Goal: Contribute content: Contribute content

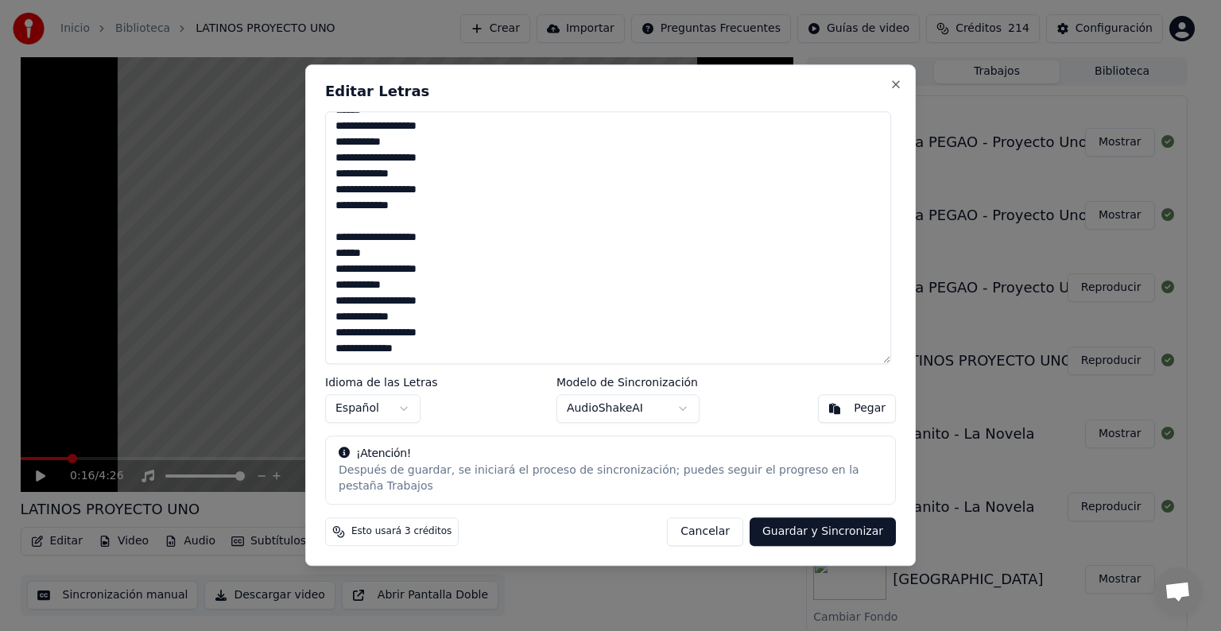
scroll to position [2717, 0]
type textarea "**********"
click at [832, 521] on button "Guardar y Sincronizar" at bounding box center [822, 532] width 146 height 29
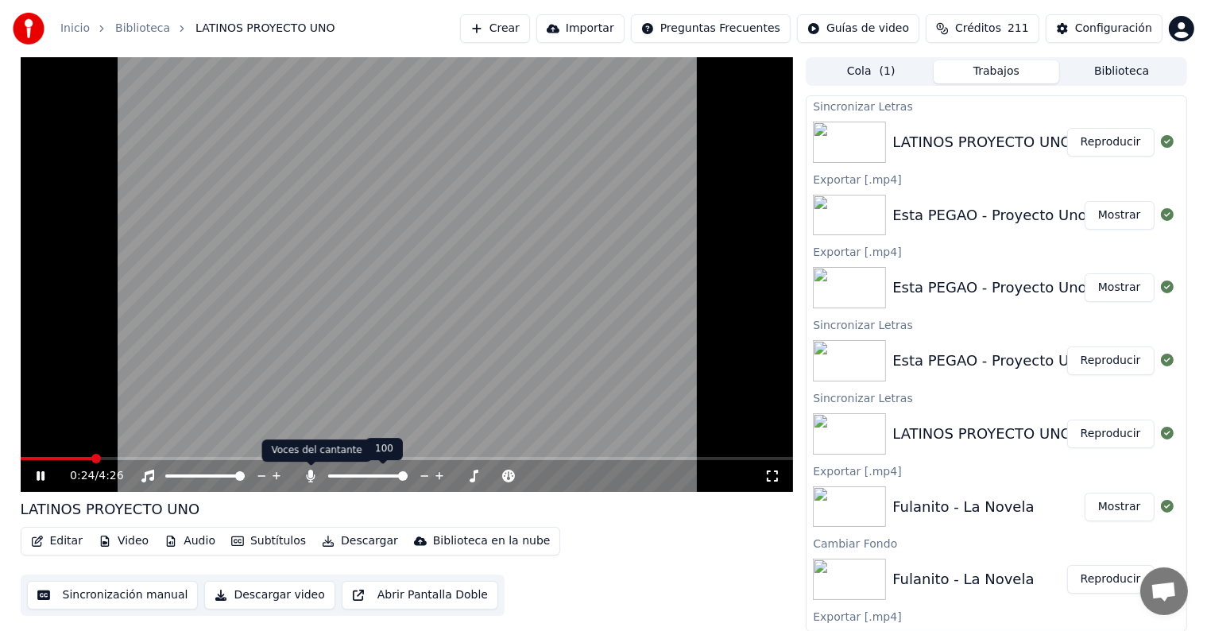
click at [306, 475] on icon at bounding box center [311, 476] width 16 height 13
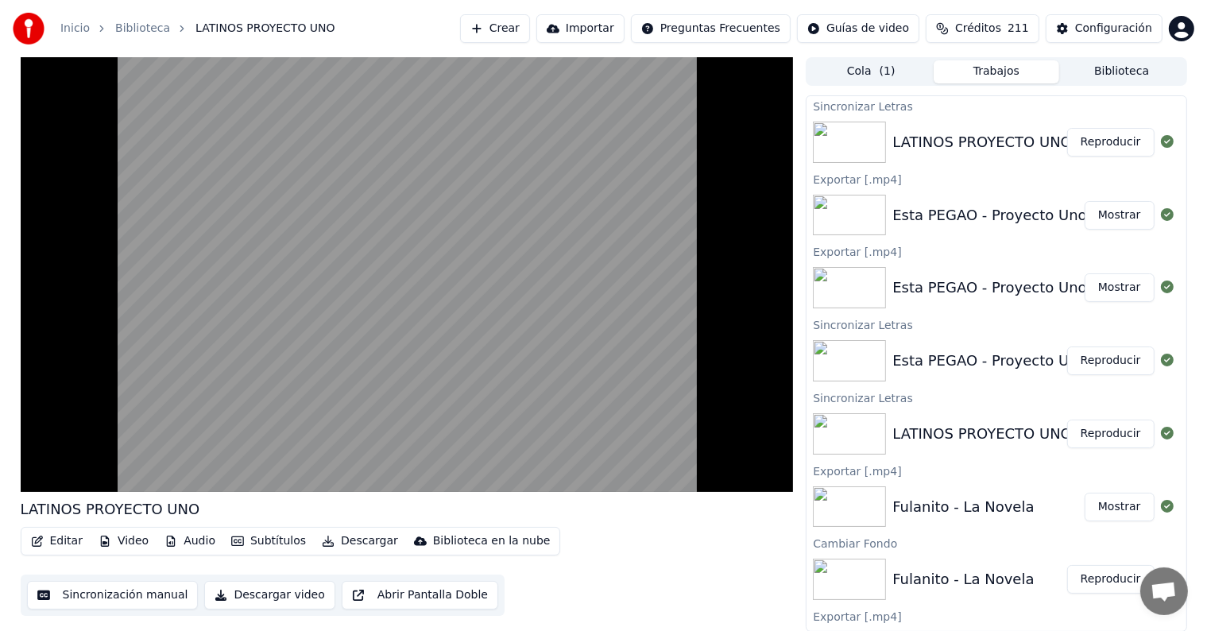
click at [95, 407] on video at bounding box center [407, 274] width 773 height 435
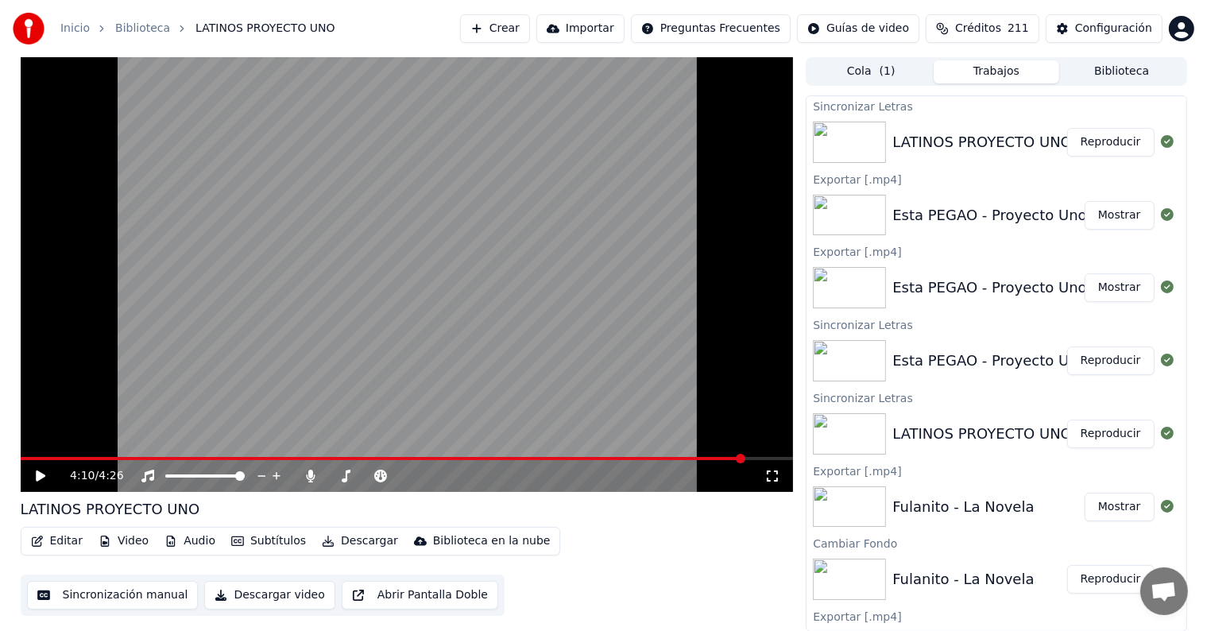
click at [52, 541] on button "Editar" at bounding box center [57, 541] width 64 height 22
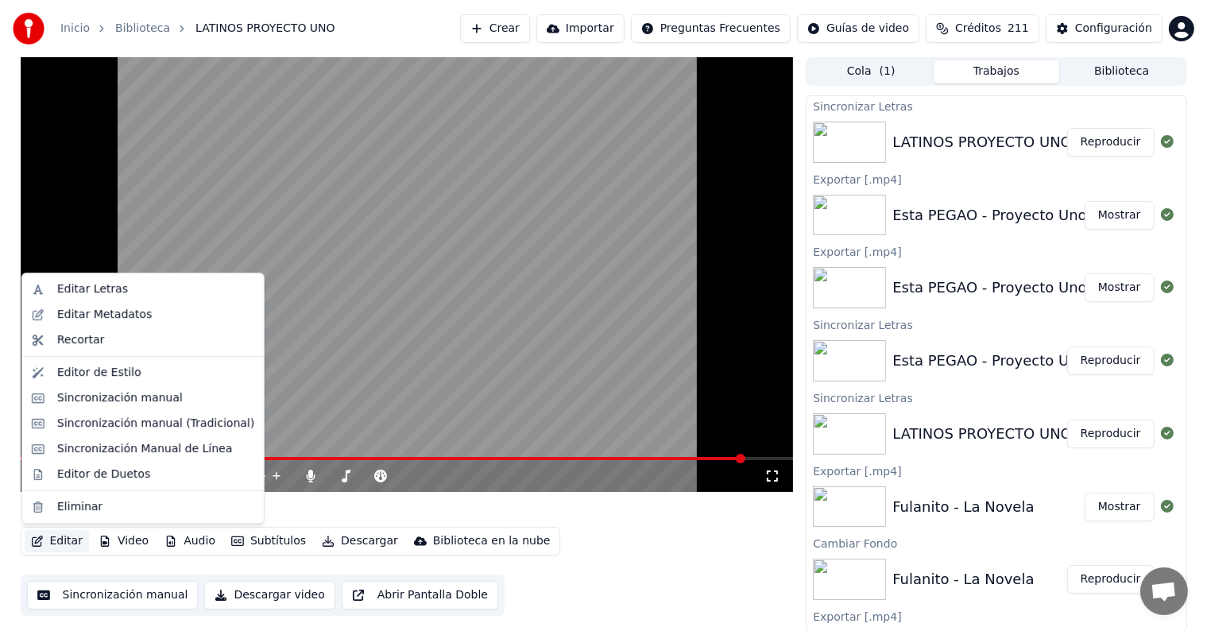
click at [55, 472] on div "Editor de Duetos" at bounding box center [142, 474] width 235 height 25
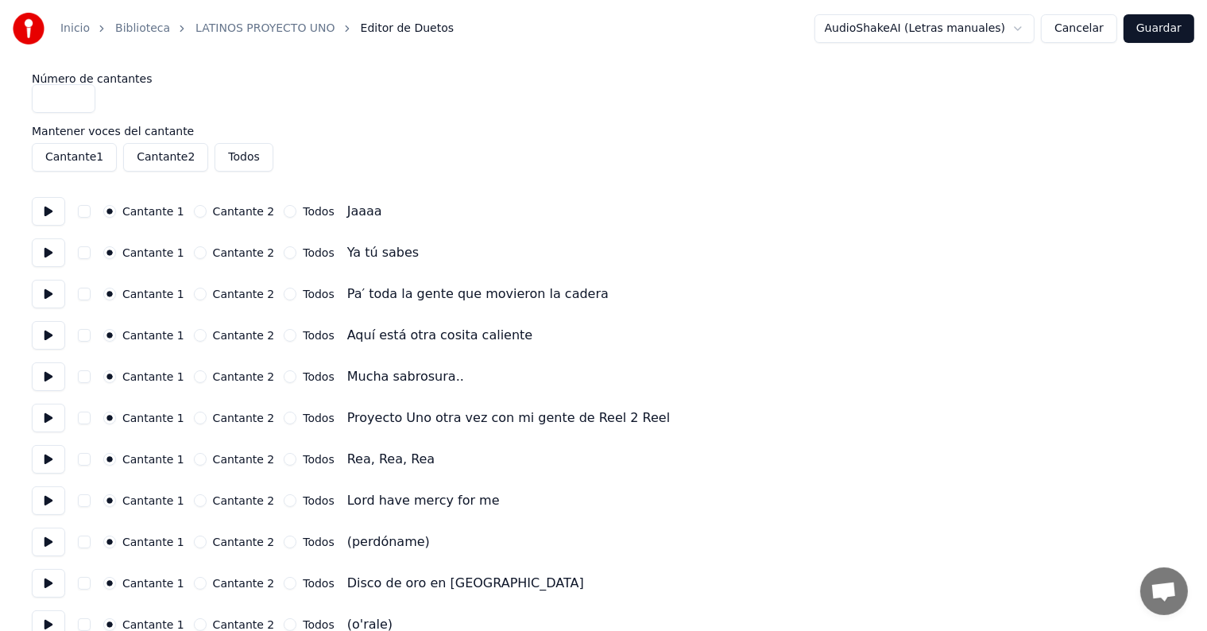
click at [47, 207] on button at bounding box center [48, 211] width 33 height 29
click at [46, 250] on button at bounding box center [48, 252] width 33 height 29
click at [47, 292] on button at bounding box center [48, 294] width 33 height 29
click at [44, 326] on button at bounding box center [48, 335] width 33 height 29
click at [58, 420] on button at bounding box center [48, 418] width 33 height 29
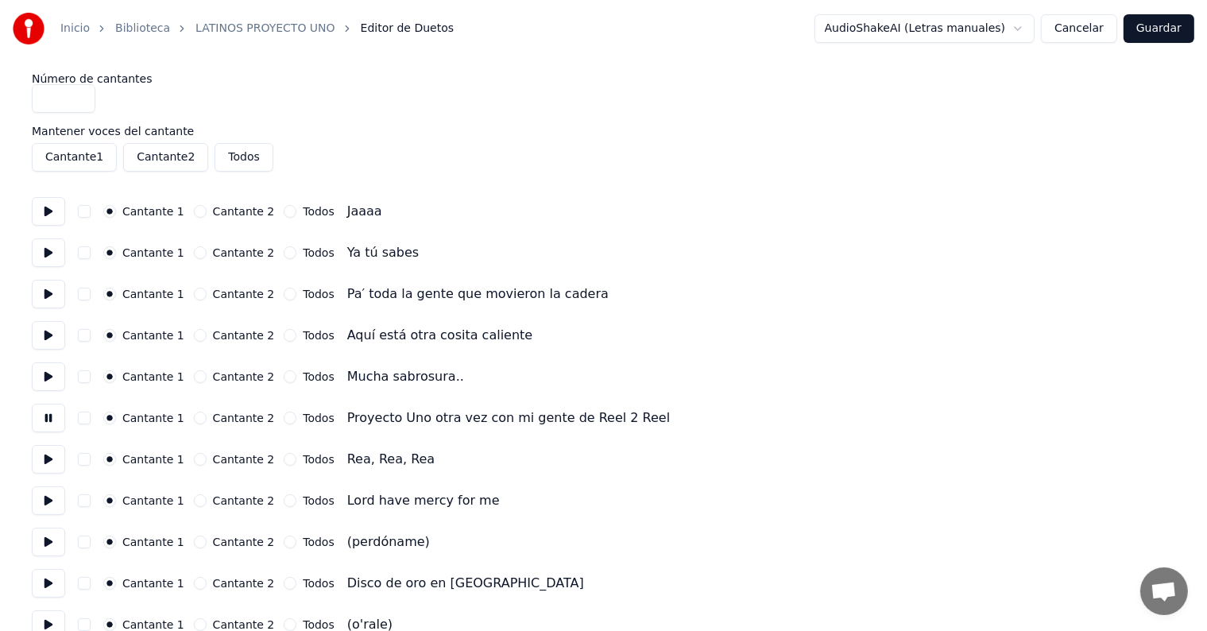
click at [42, 453] on button at bounding box center [48, 459] width 33 height 29
click at [91, 461] on button "button" at bounding box center [84, 459] width 13 height 13
click at [39, 501] on button at bounding box center [48, 500] width 33 height 29
click at [90, 544] on button "button" at bounding box center [84, 542] width 13 height 13
click at [48, 548] on button at bounding box center [48, 542] width 33 height 29
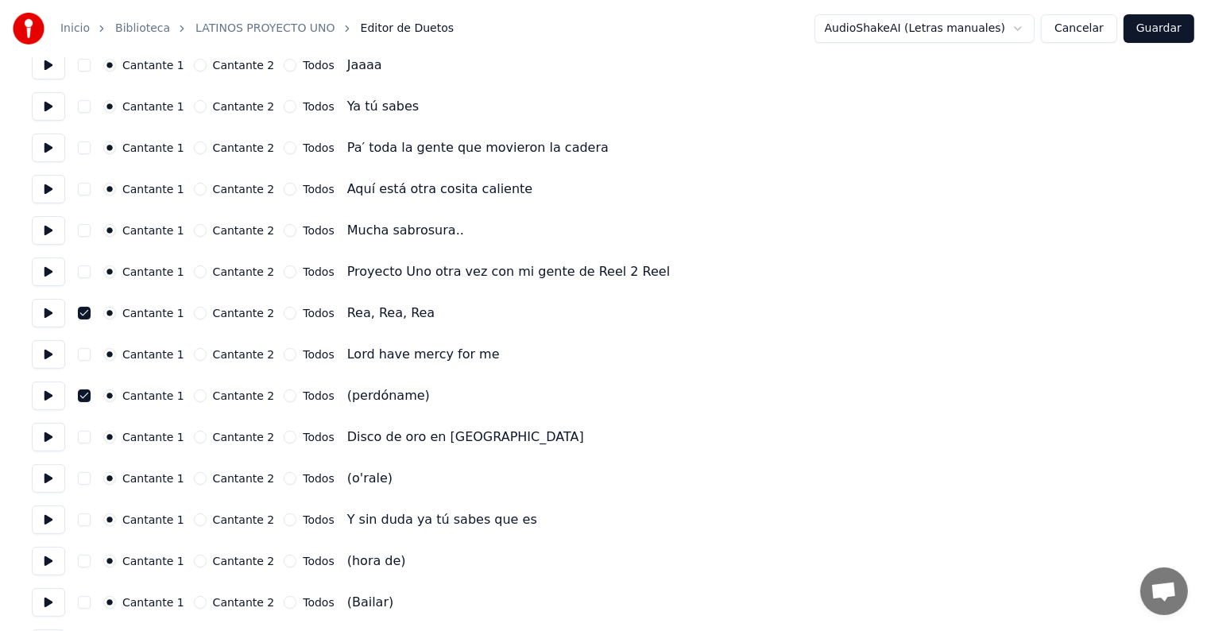
scroll to position [148, 0]
click at [45, 474] on button at bounding box center [48, 477] width 33 height 29
click at [86, 476] on button "button" at bounding box center [84, 476] width 13 height 13
click at [48, 566] on button at bounding box center [48, 559] width 33 height 29
click at [91, 559] on button "button" at bounding box center [84, 559] width 13 height 13
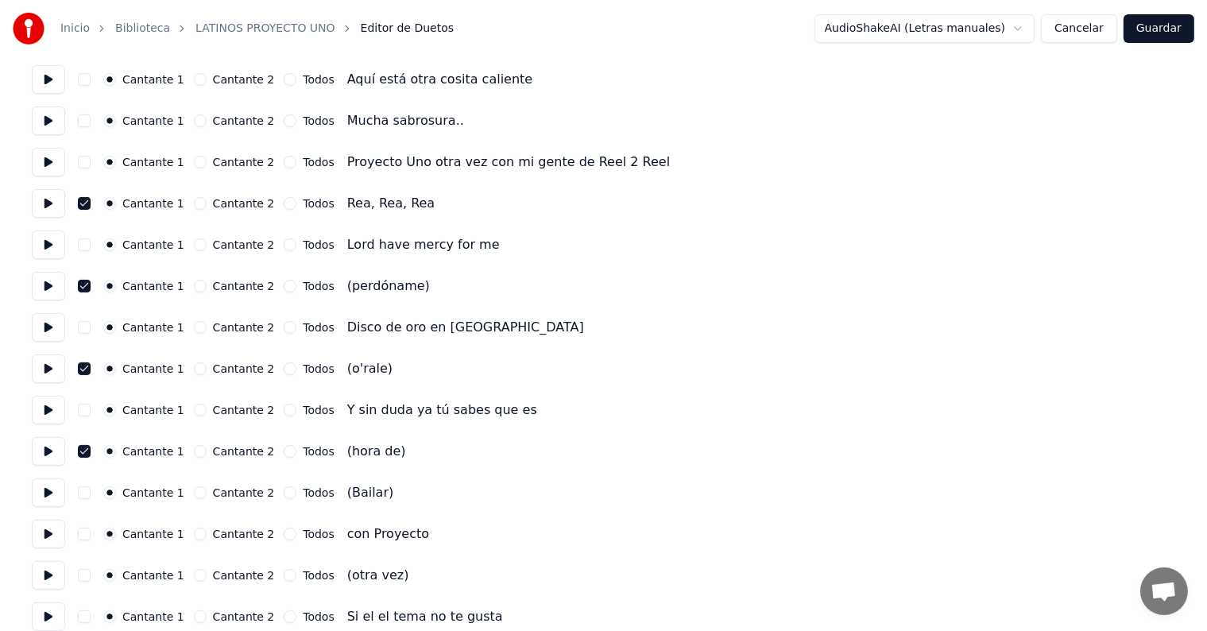
scroll to position [258, 0]
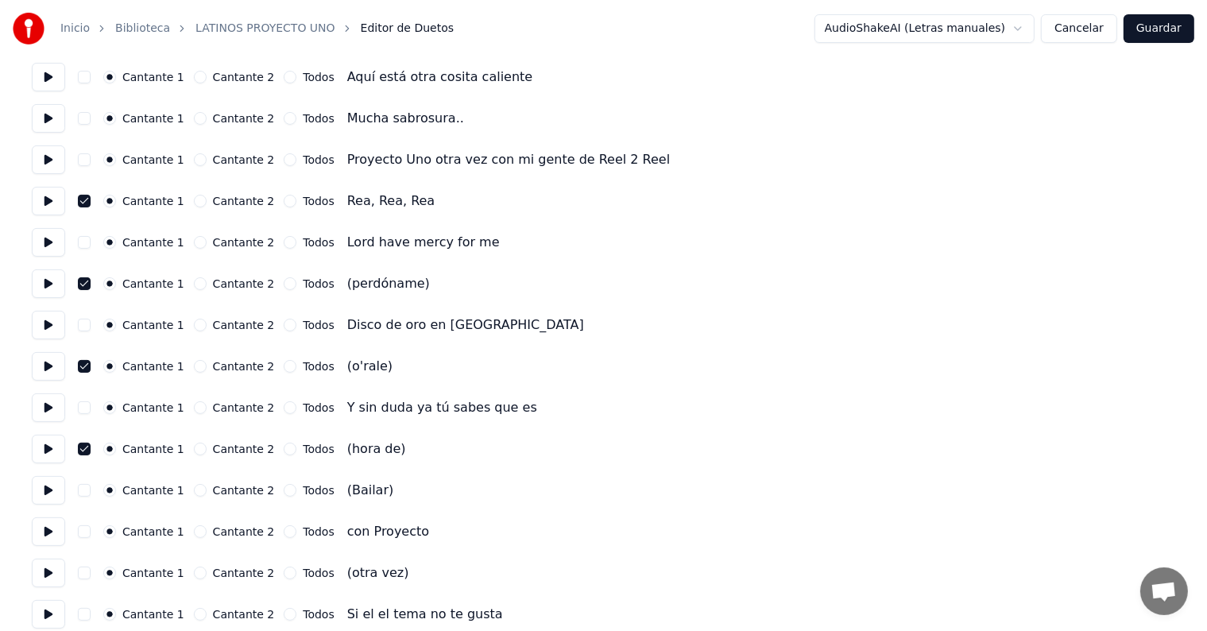
click at [46, 492] on button at bounding box center [48, 490] width 33 height 29
click at [91, 485] on button "button" at bounding box center [84, 490] width 13 height 13
click at [52, 531] on button at bounding box center [48, 531] width 33 height 29
click at [86, 572] on button "button" at bounding box center [84, 573] width 13 height 13
click at [54, 579] on button at bounding box center [48, 573] width 33 height 29
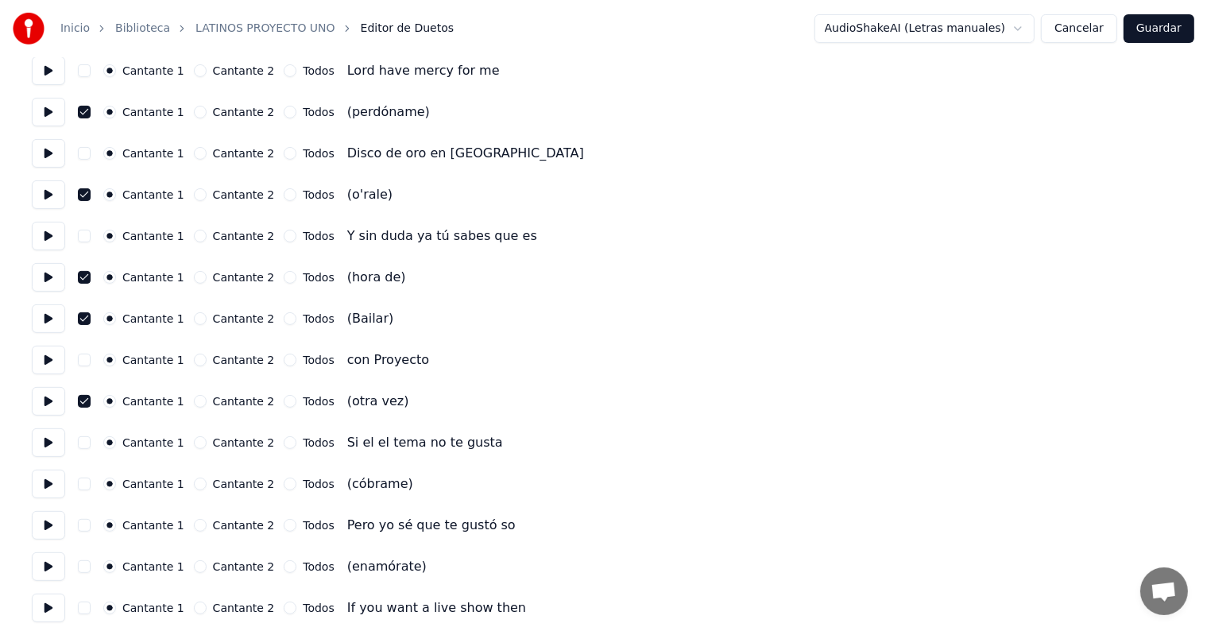
scroll to position [430, 0]
click at [48, 483] on button at bounding box center [48, 484] width 33 height 29
click at [89, 488] on button "button" at bounding box center [84, 484] width 13 height 13
click at [52, 570] on button at bounding box center [48, 566] width 33 height 29
click at [91, 571] on button "button" at bounding box center [84, 566] width 13 height 13
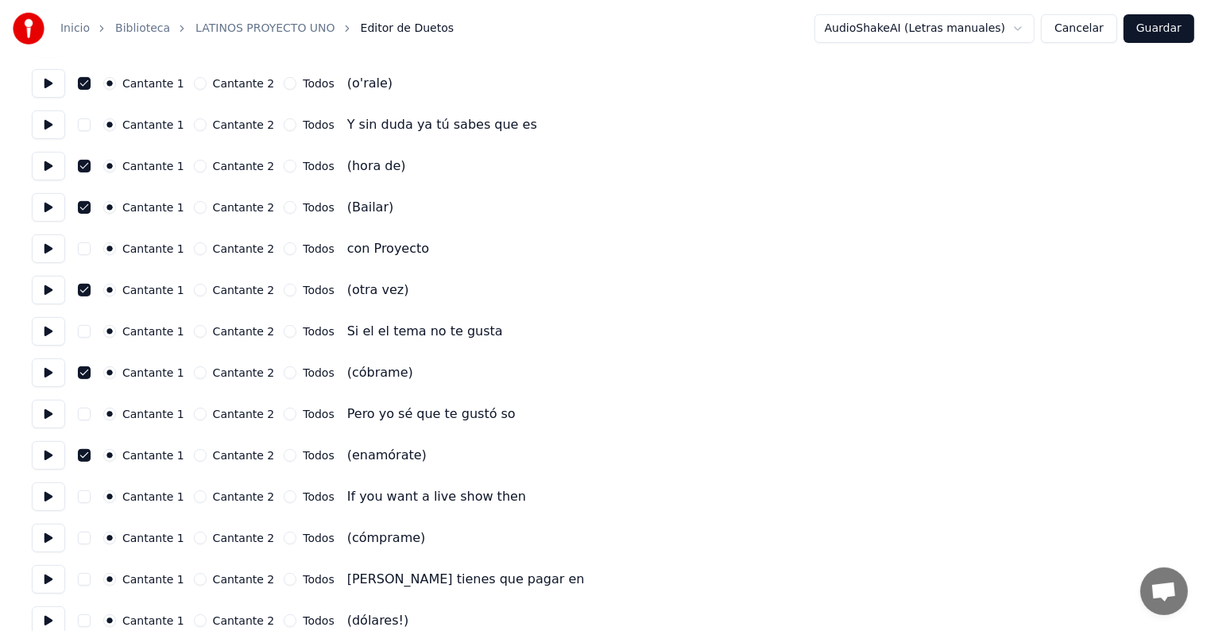
scroll to position [544, 0]
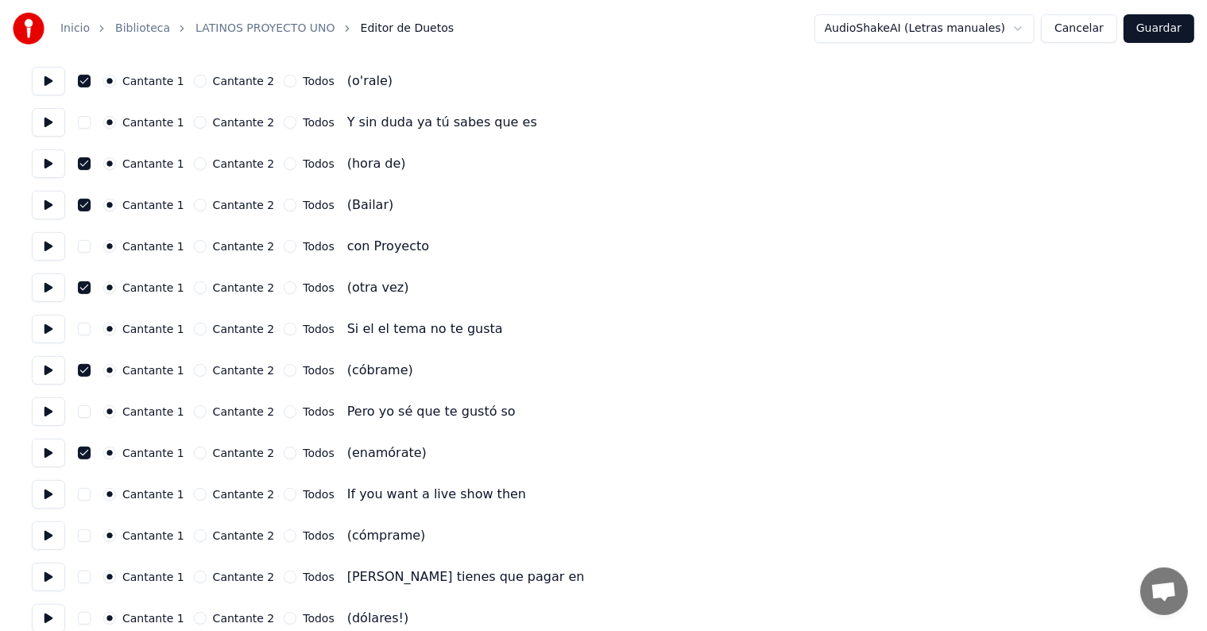
click at [86, 540] on button "button" at bounding box center [84, 535] width 13 height 13
click at [50, 538] on button at bounding box center [48, 535] width 33 height 29
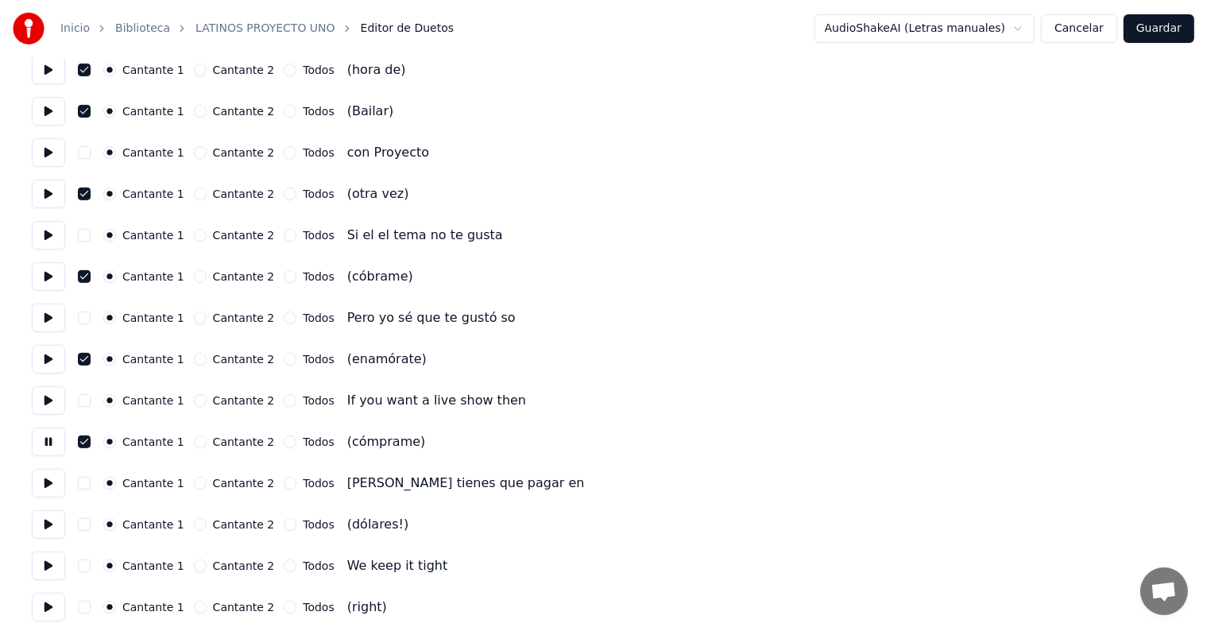
scroll to position [687, 0]
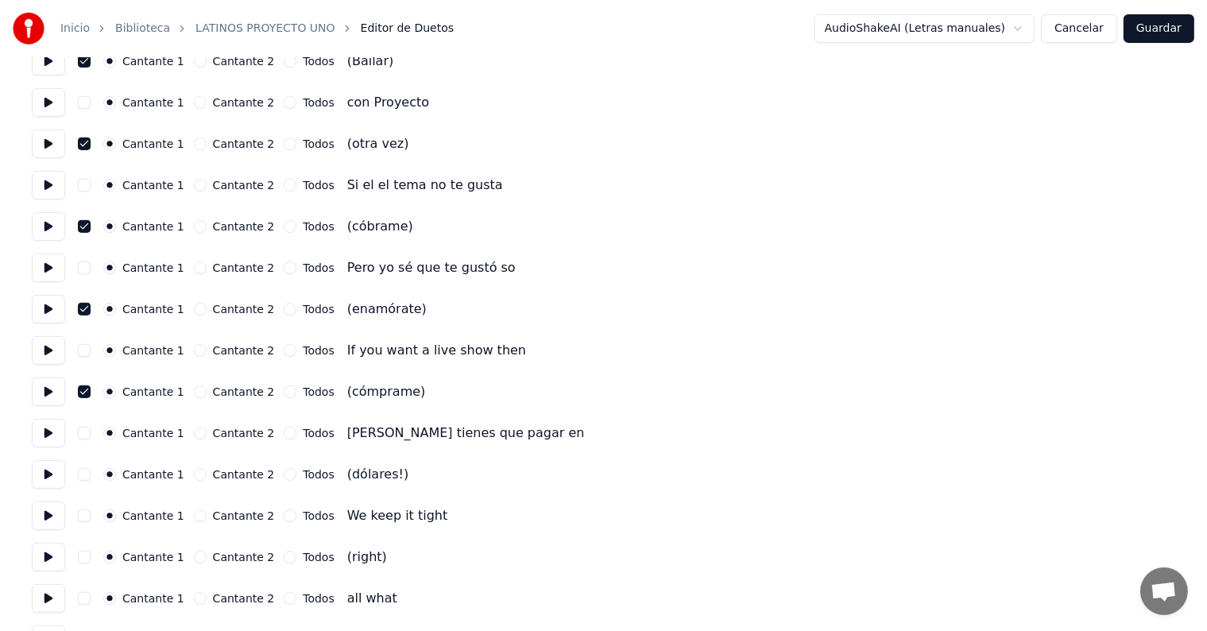
click at [91, 474] on button "button" at bounding box center [84, 474] width 13 height 13
click at [40, 477] on button at bounding box center [48, 474] width 33 height 29
click at [91, 561] on button "button" at bounding box center [84, 557] width 13 height 13
click at [46, 555] on button at bounding box center [48, 557] width 33 height 29
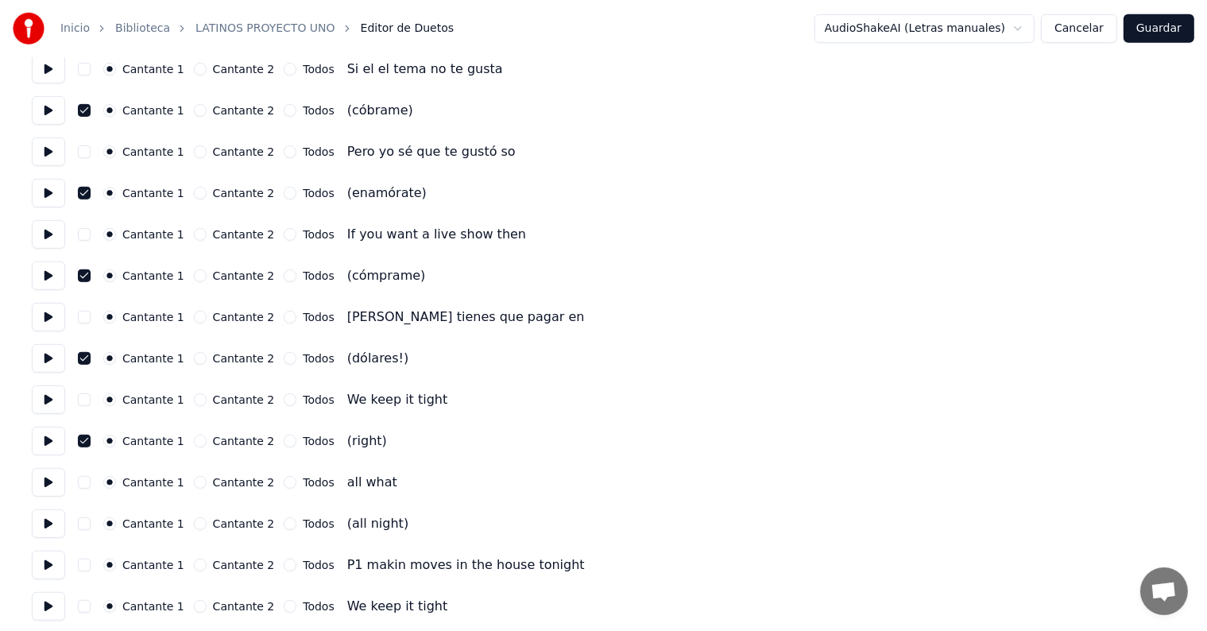
scroll to position [834, 0]
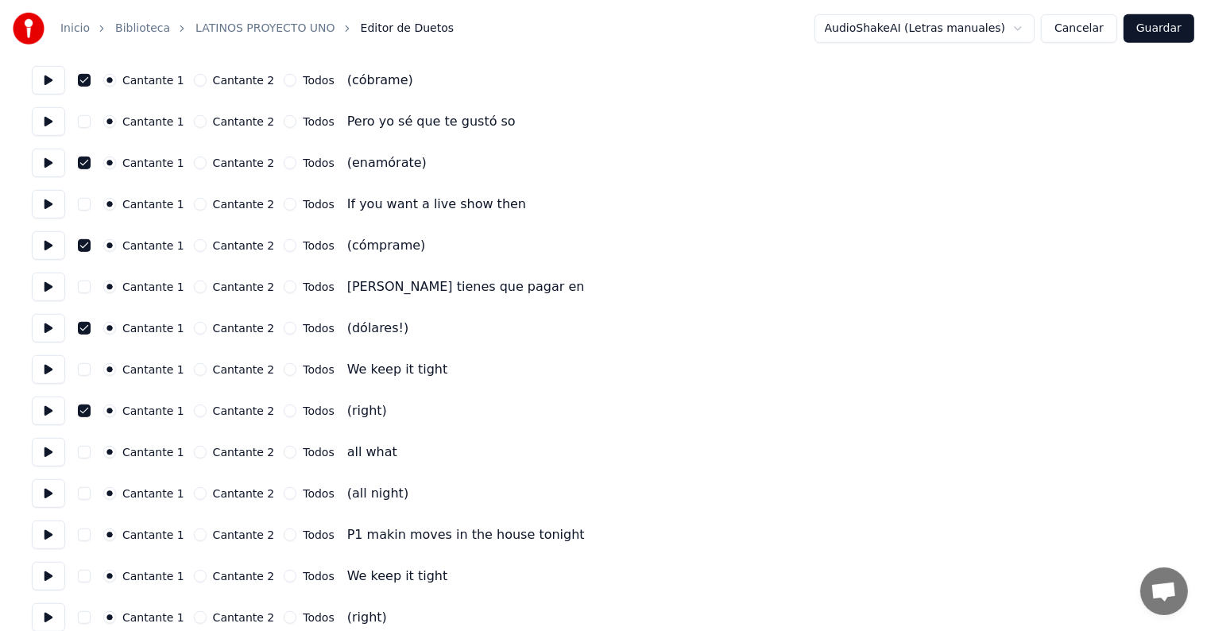
click at [91, 494] on button "button" at bounding box center [84, 493] width 13 height 13
click at [46, 494] on button at bounding box center [48, 493] width 33 height 29
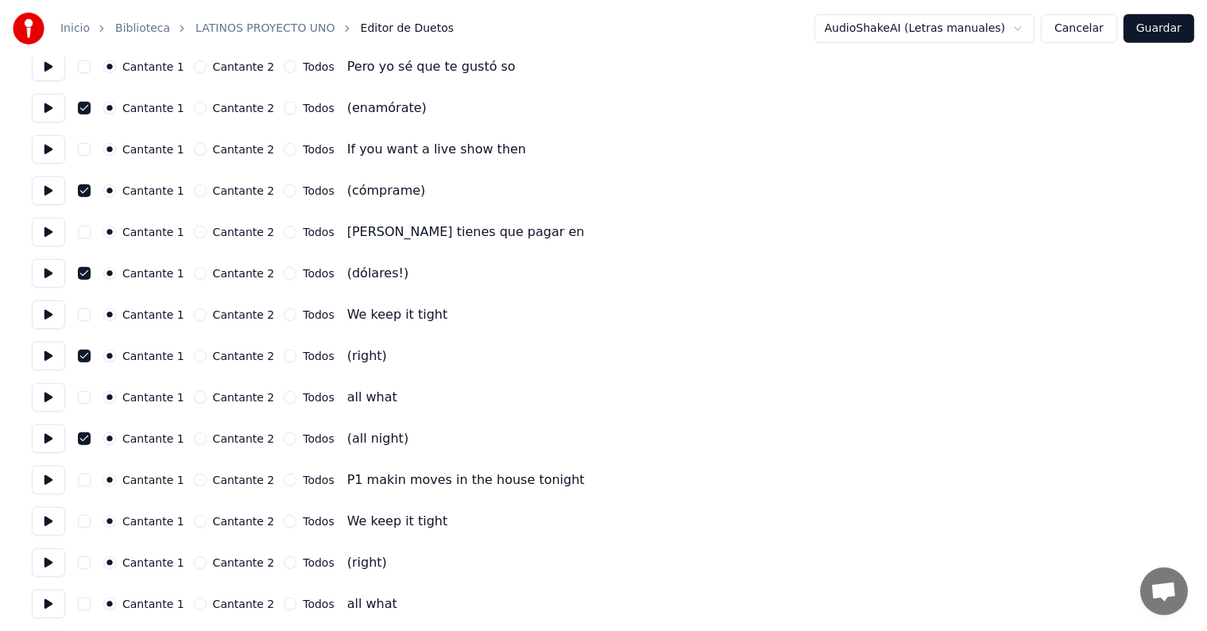
scroll to position [912, 0]
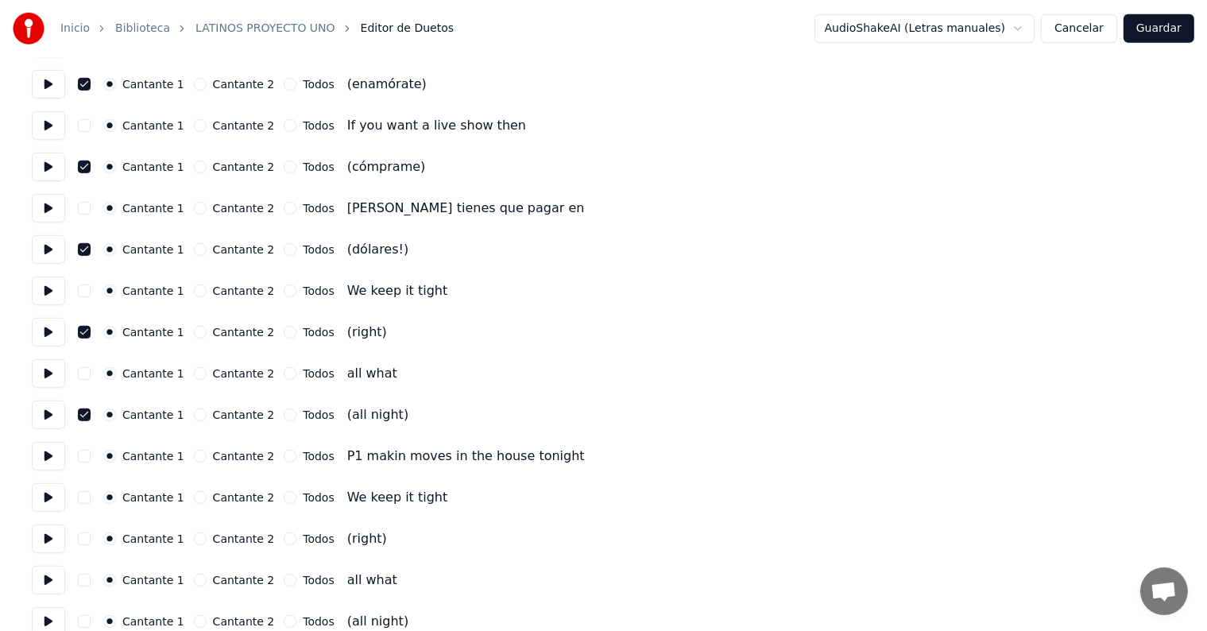
click at [87, 540] on button "button" at bounding box center [84, 538] width 13 height 13
click at [46, 538] on button at bounding box center [48, 538] width 33 height 29
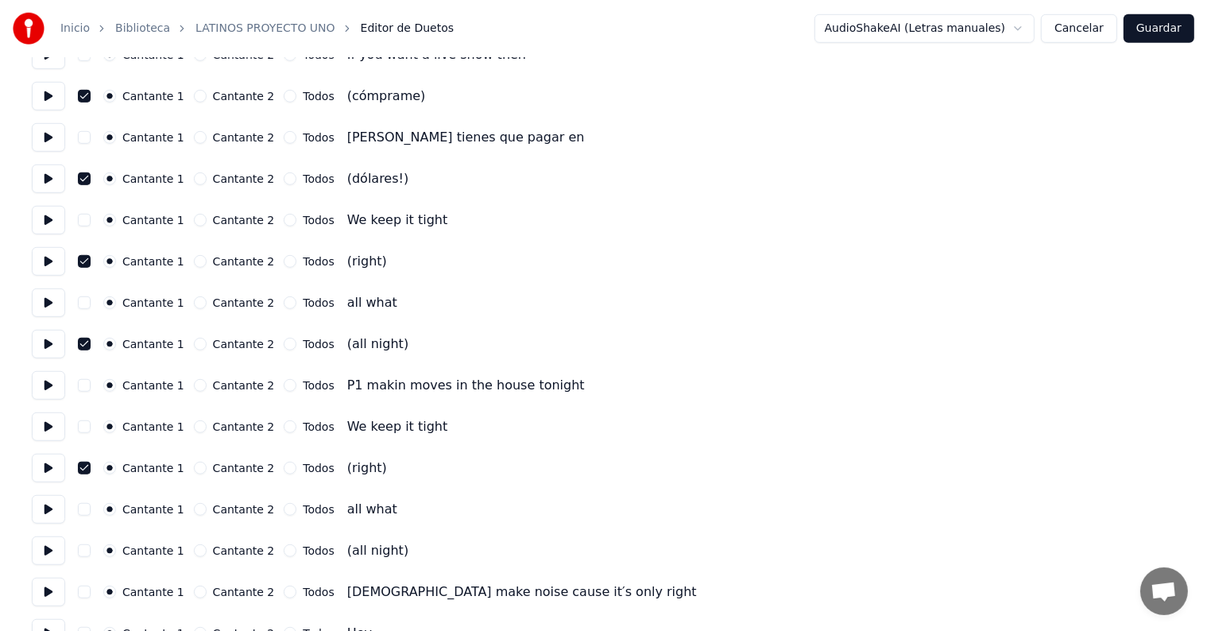
scroll to position [990, 0]
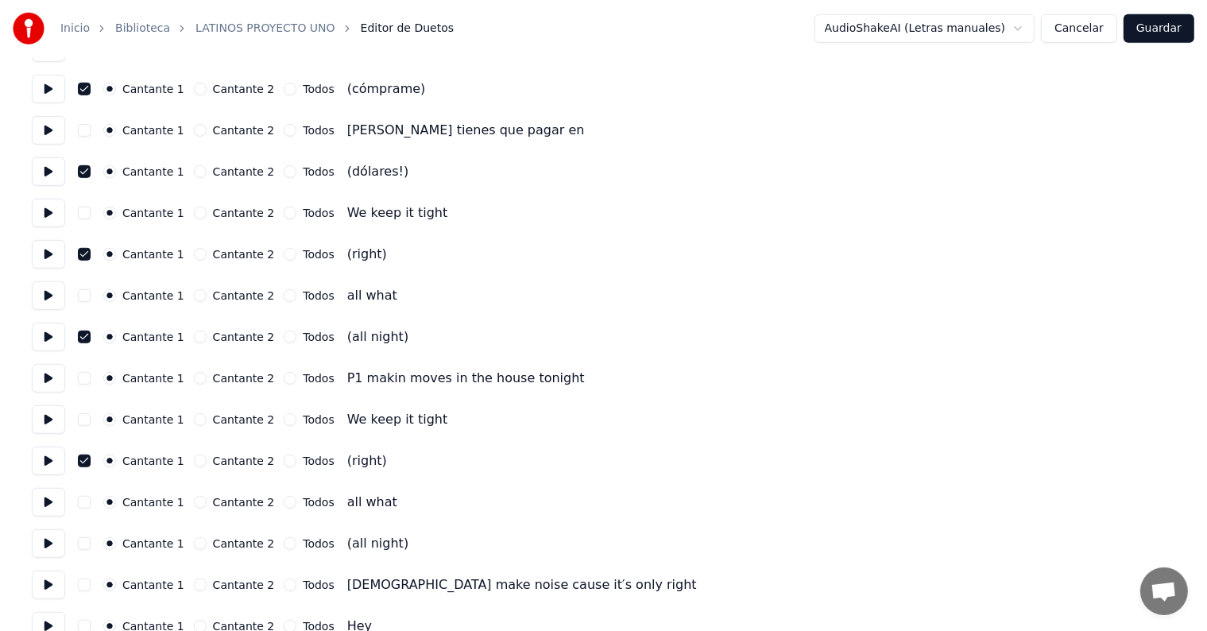
click at [91, 540] on button "button" at bounding box center [84, 543] width 13 height 13
click at [46, 537] on button at bounding box center [48, 543] width 33 height 29
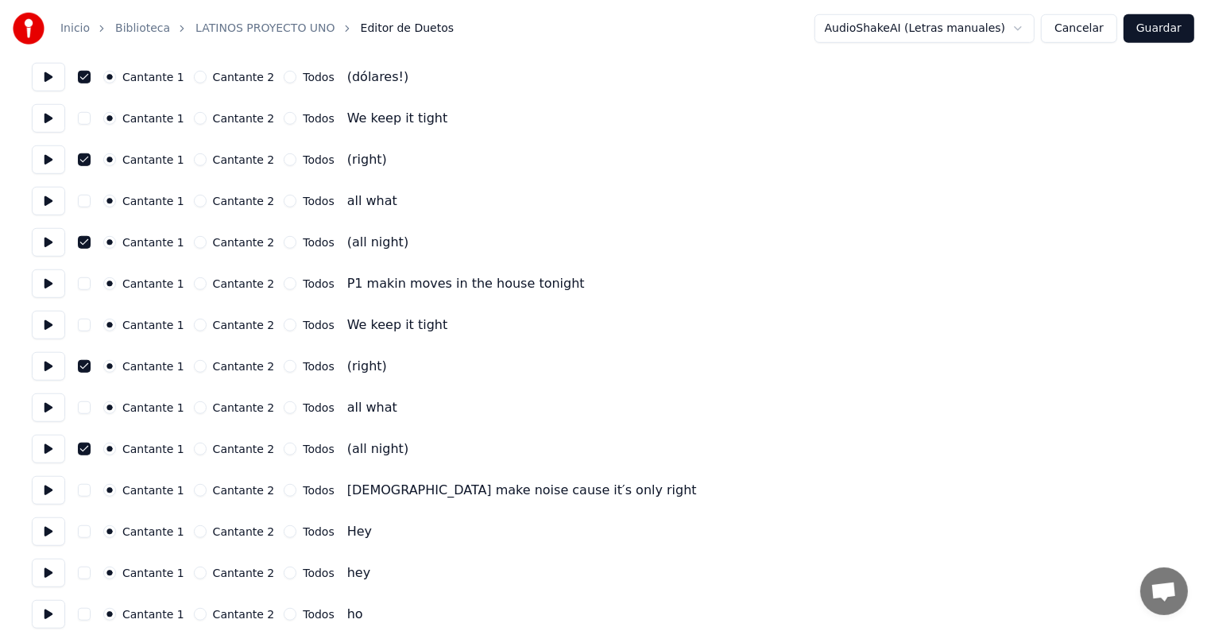
scroll to position [1086, 0]
click at [47, 533] on button at bounding box center [48, 531] width 33 height 29
click at [91, 572] on button "button" at bounding box center [84, 572] width 13 height 13
click at [51, 572] on button at bounding box center [48, 572] width 33 height 29
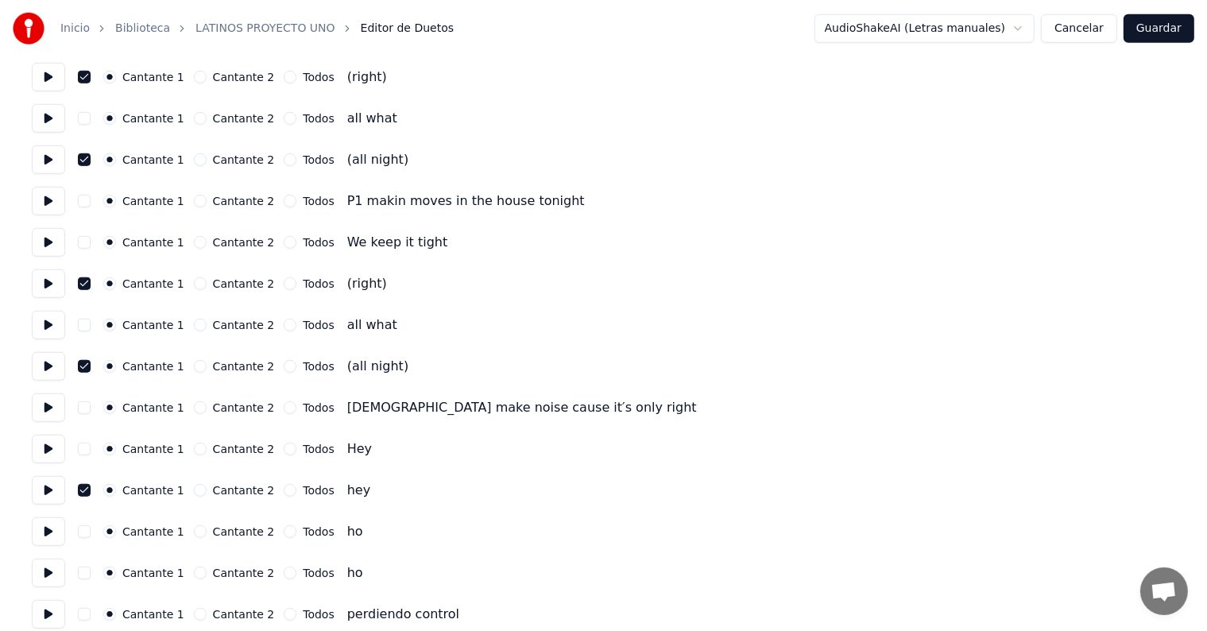
scroll to position [1169, 0]
click at [51, 567] on button at bounding box center [48, 571] width 33 height 29
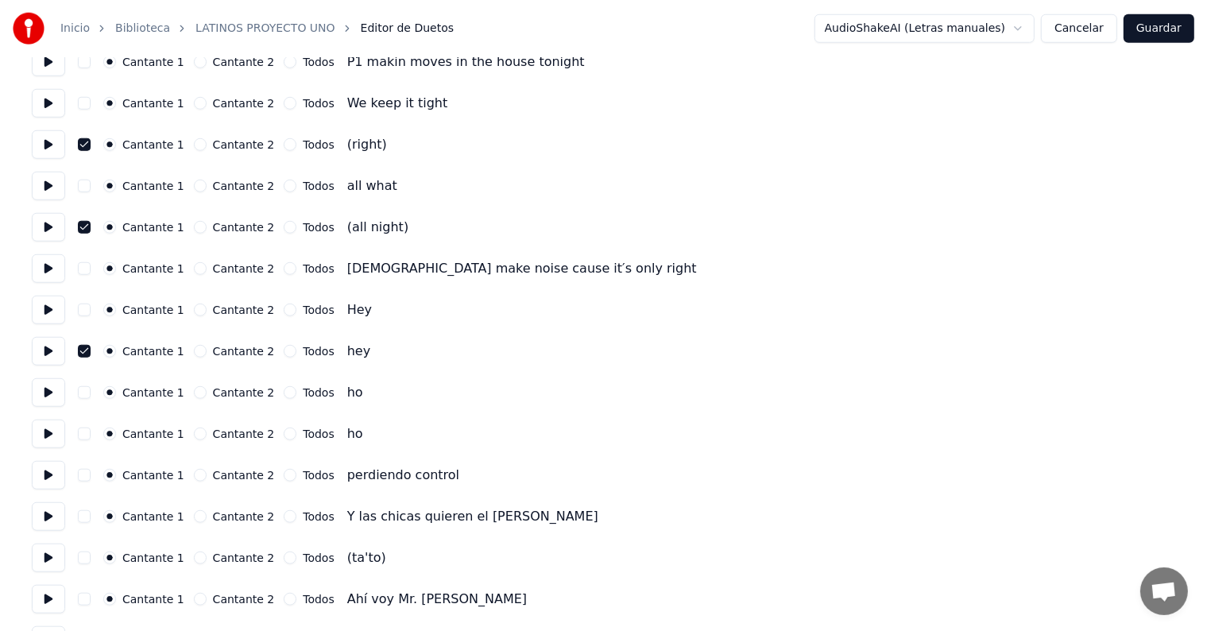
scroll to position [1307, 0]
click at [51, 473] on button at bounding box center [48, 474] width 33 height 29
click at [48, 521] on button at bounding box center [48, 515] width 33 height 29
click at [48, 559] on button at bounding box center [48, 557] width 33 height 29
click at [91, 563] on button "button" at bounding box center [84, 557] width 13 height 13
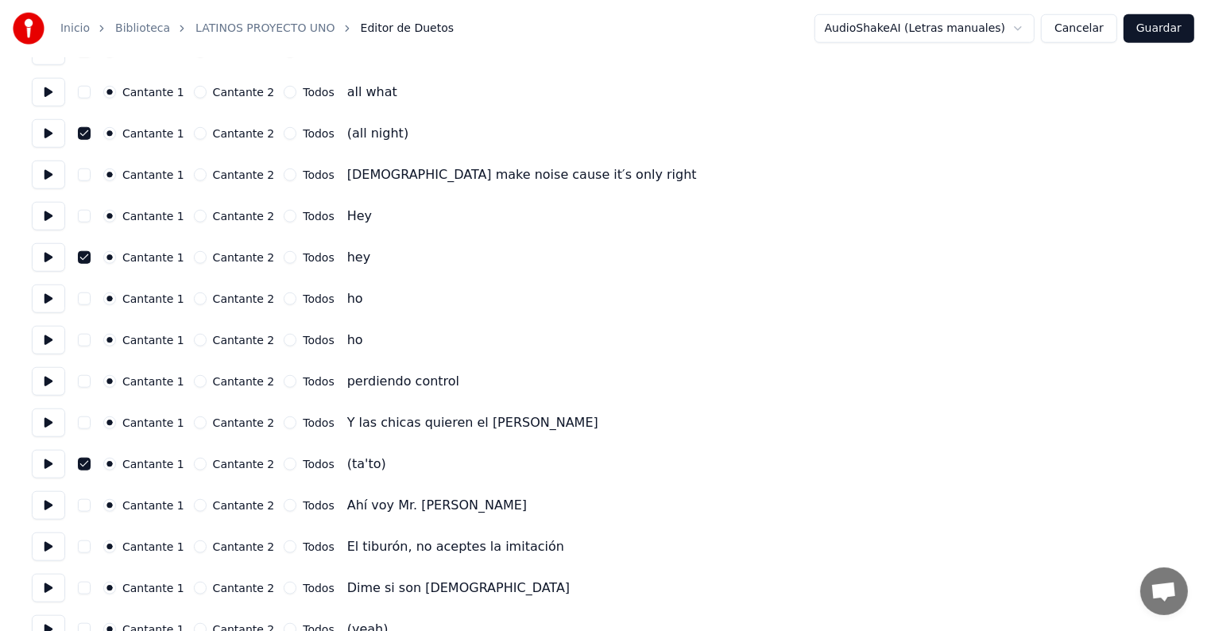
scroll to position [1493, 0]
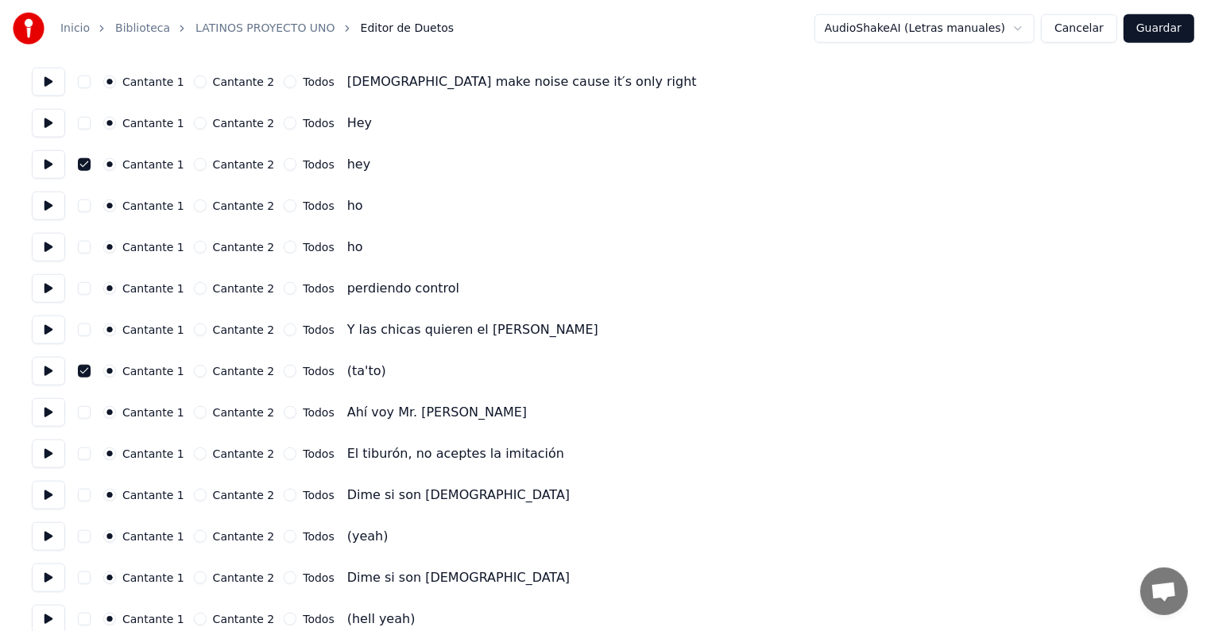
click at [45, 445] on button at bounding box center [48, 453] width 33 height 29
click at [56, 542] on button at bounding box center [48, 536] width 33 height 29
click at [88, 541] on button "button" at bounding box center [84, 536] width 13 height 13
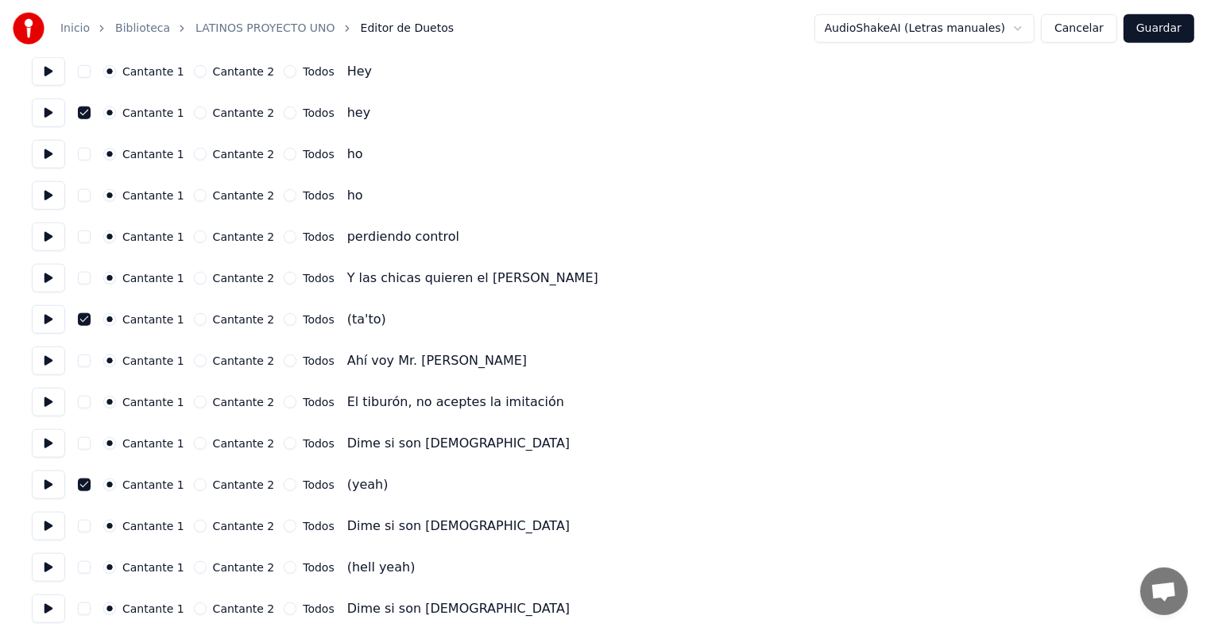
scroll to position [1600, 0]
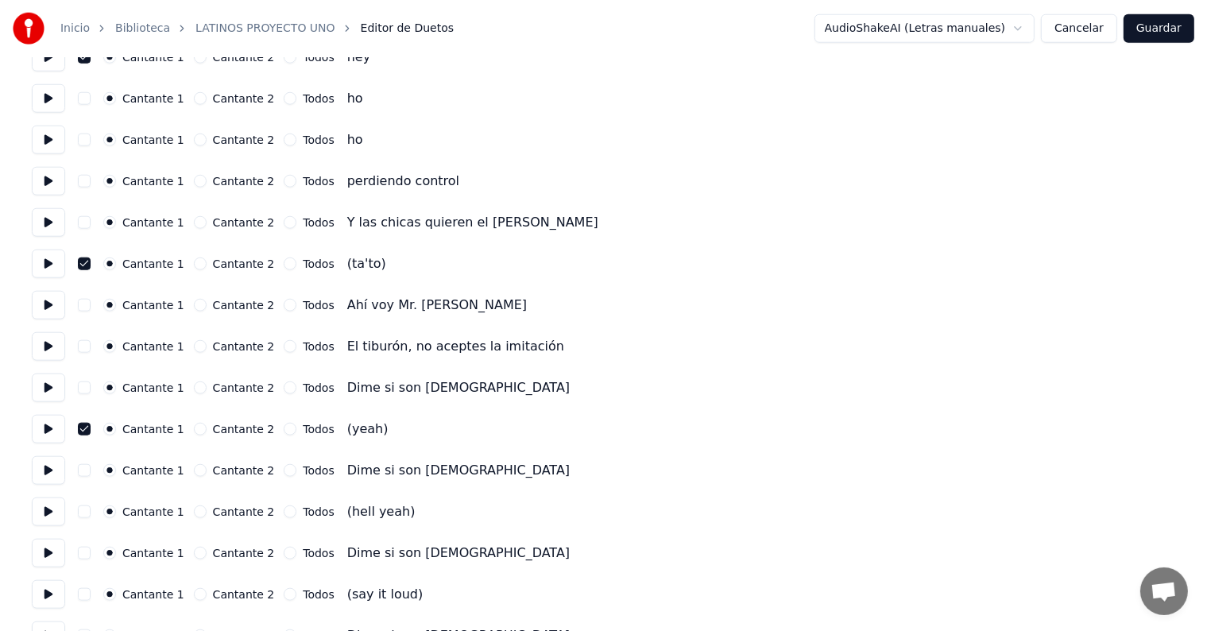
click at [91, 517] on button "button" at bounding box center [84, 511] width 13 height 13
click at [45, 515] on button at bounding box center [48, 511] width 33 height 29
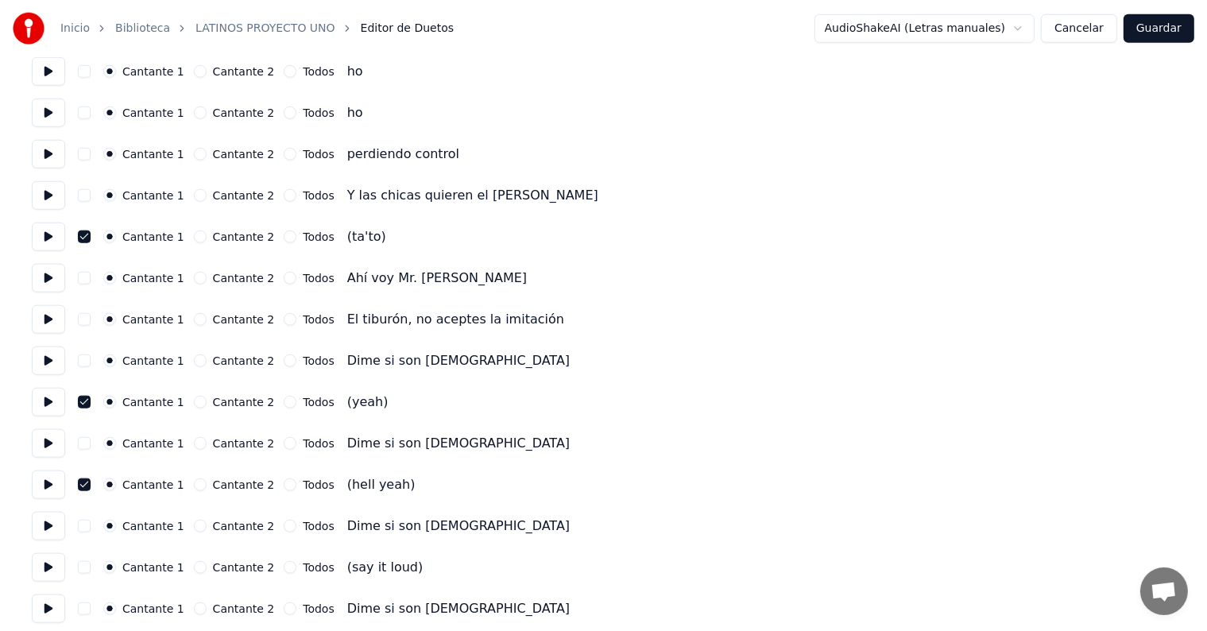
scroll to position [1691, 0]
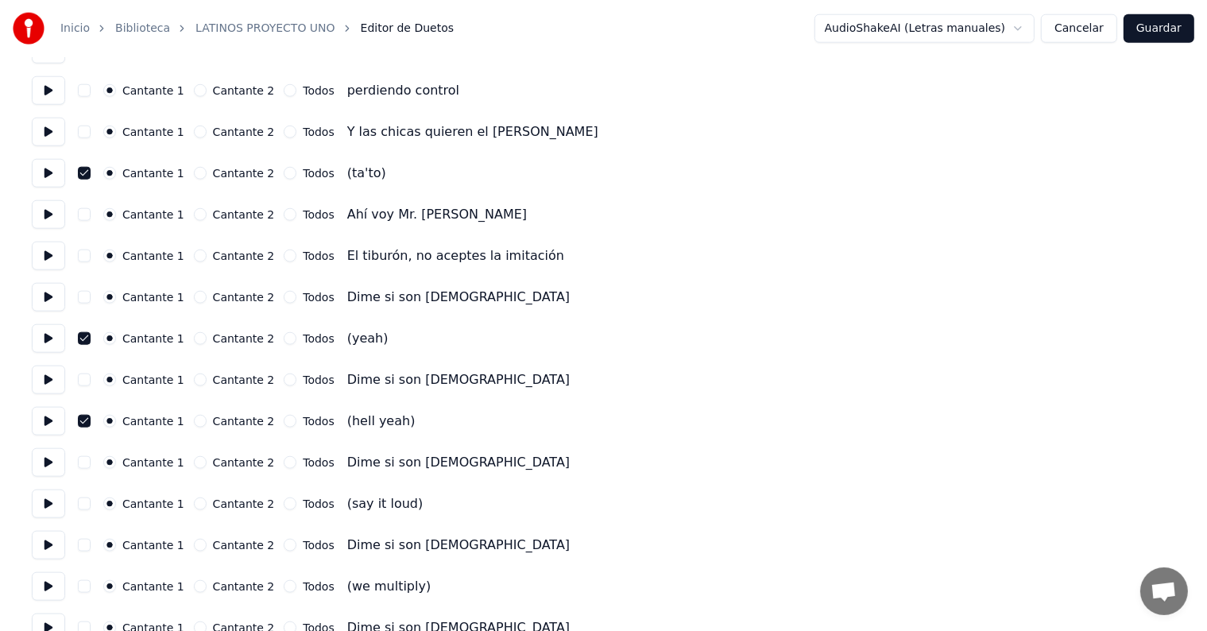
click at [89, 508] on button "button" at bounding box center [84, 503] width 13 height 13
click at [46, 507] on button at bounding box center [48, 504] width 33 height 29
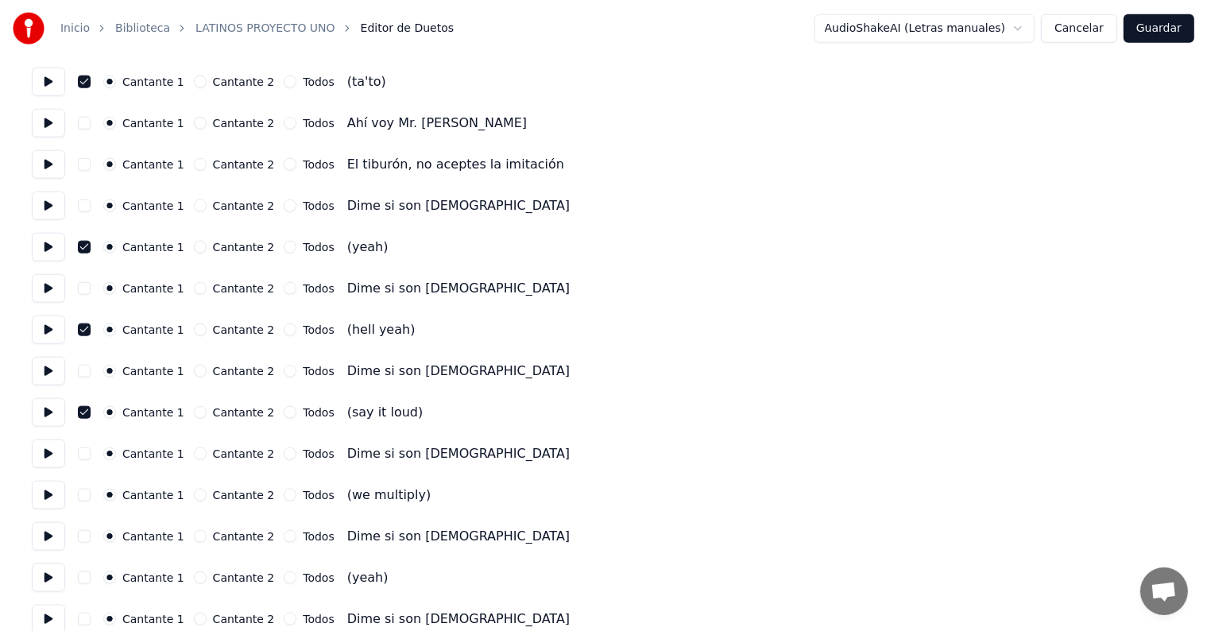
scroll to position [1794, 0]
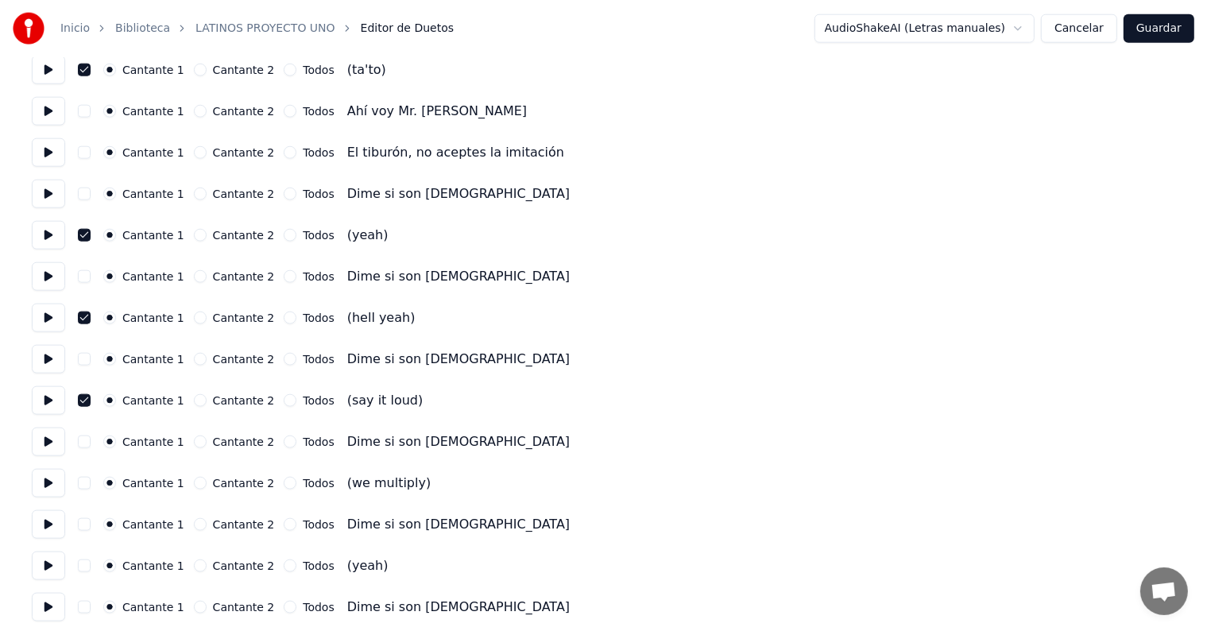
click at [91, 486] on button "button" at bounding box center [84, 483] width 13 height 13
click at [41, 486] on button at bounding box center [48, 483] width 33 height 29
click at [91, 570] on button "button" at bounding box center [84, 565] width 13 height 13
click at [46, 568] on button at bounding box center [48, 566] width 33 height 29
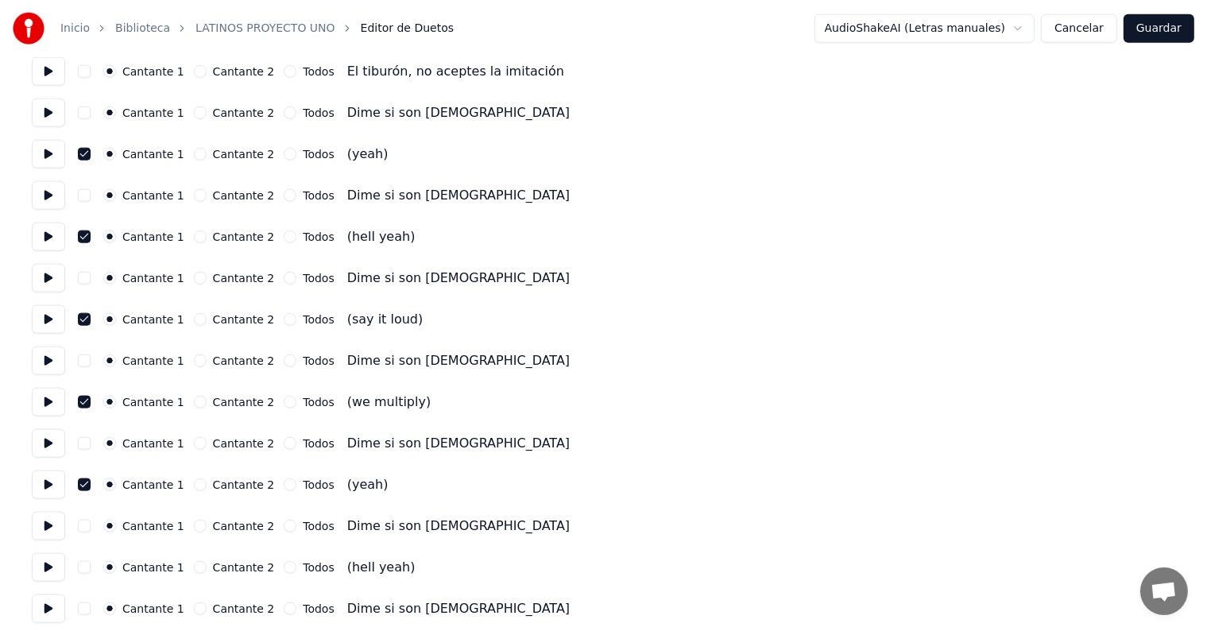
scroll to position [1883, 0]
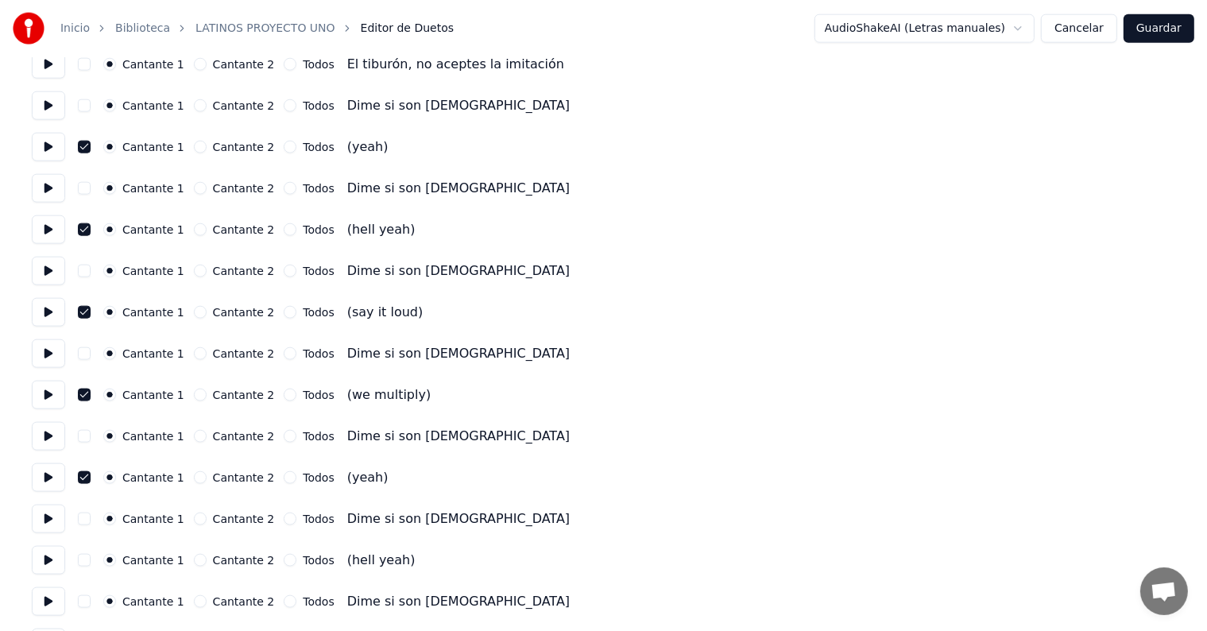
click at [87, 563] on button "button" at bounding box center [84, 560] width 13 height 13
click at [47, 551] on button at bounding box center [48, 560] width 33 height 29
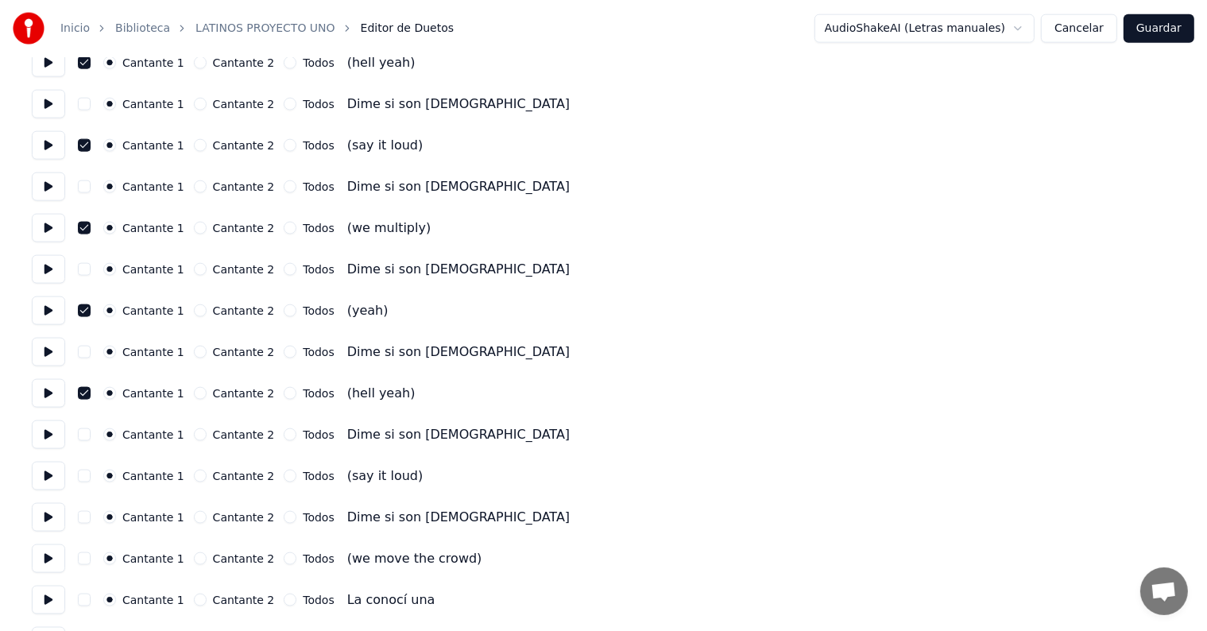
scroll to position [2050, 0]
click at [89, 474] on button "button" at bounding box center [84, 475] width 13 height 13
click at [47, 477] on button at bounding box center [48, 475] width 33 height 29
click at [91, 561] on button "button" at bounding box center [84, 558] width 13 height 13
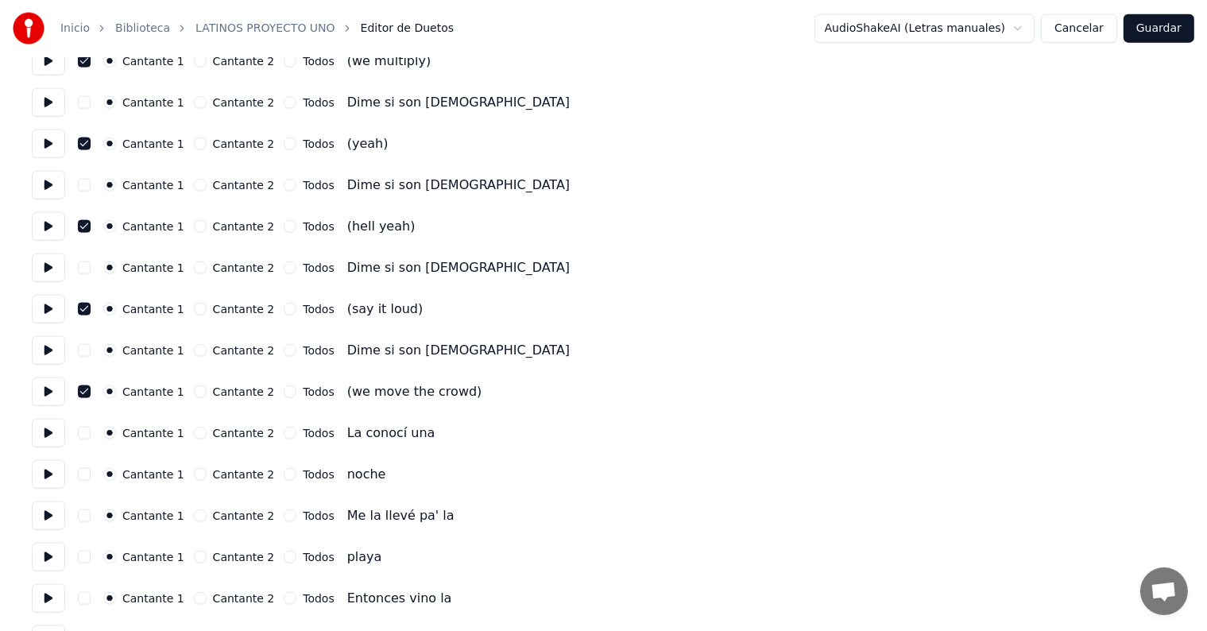
scroll to position [2217, 0]
click at [58, 475] on button at bounding box center [48, 473] width 33 height 29
click at [91, 474] on button "button" at bounding box center [84, 473] width 13 height 13
click at [88, 554] on button "button" at bounding box center [84, 556] width 13 height 13
click at [46, 561] on button at bounding box center [48, 556] width 33 height 29
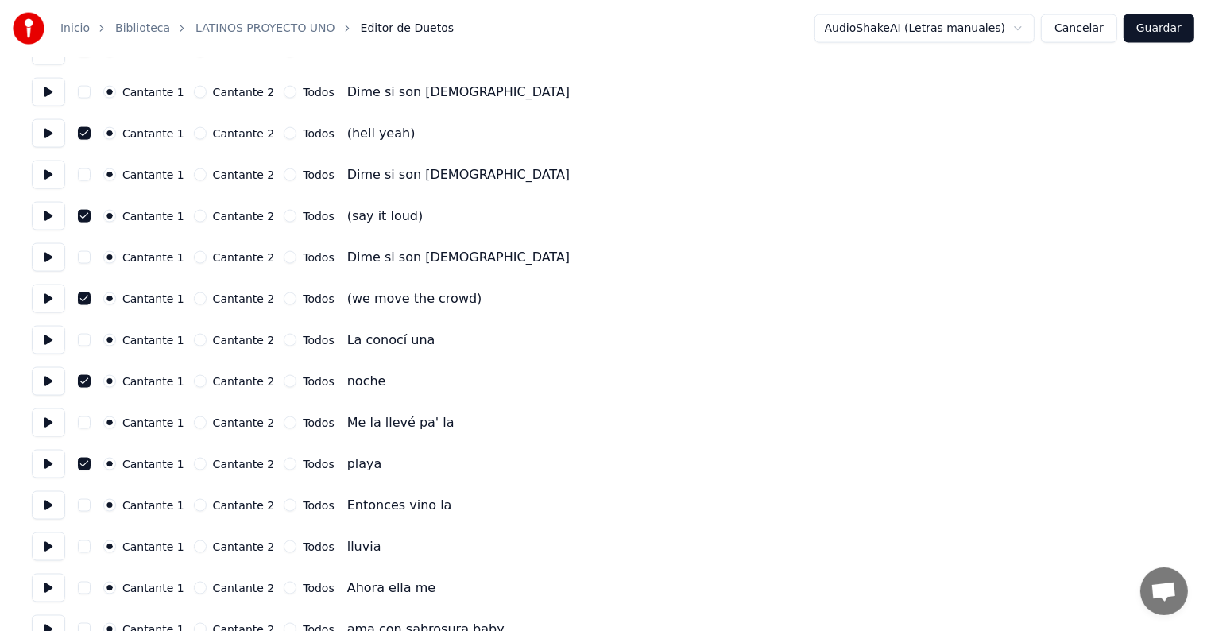
click at [90, 550] on button "button" at bounding box center [84, 546] width 13 height 13
click at [45, 542] on button at bounding box center [48, 546] width 33 height 29
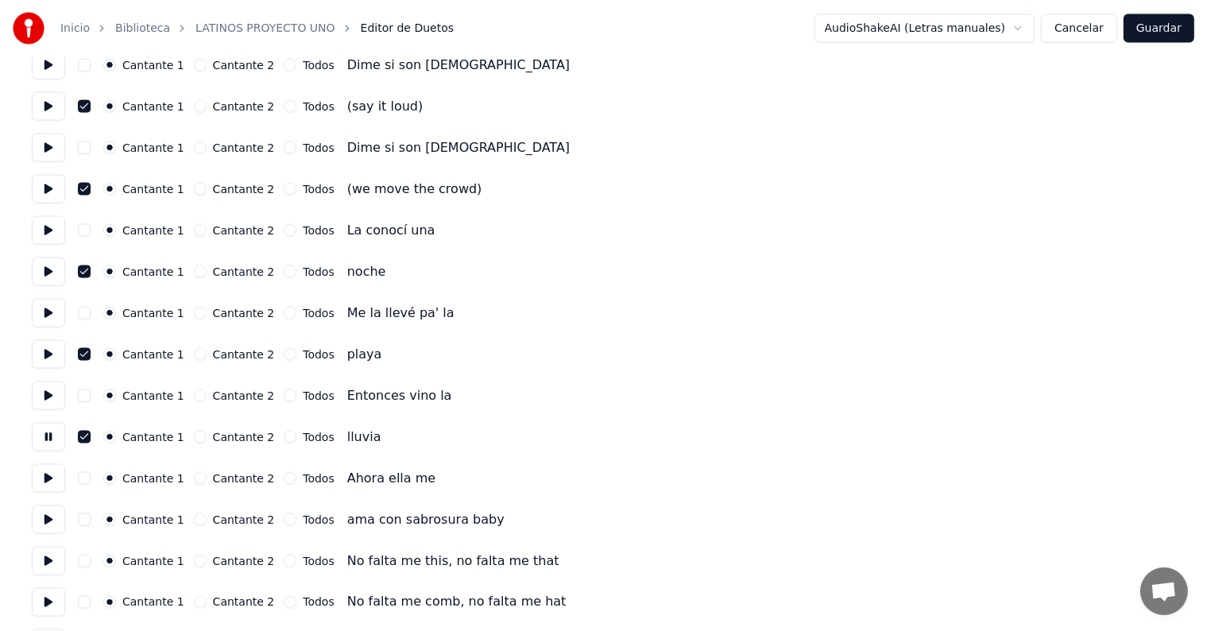
scroll to position [2420, 0]
click at [91, 524] on button "button" at bounding box center [84, 519] width 13 height 13
click at [50, 517] on button at bounding box center [48, 519] width 33 height 29
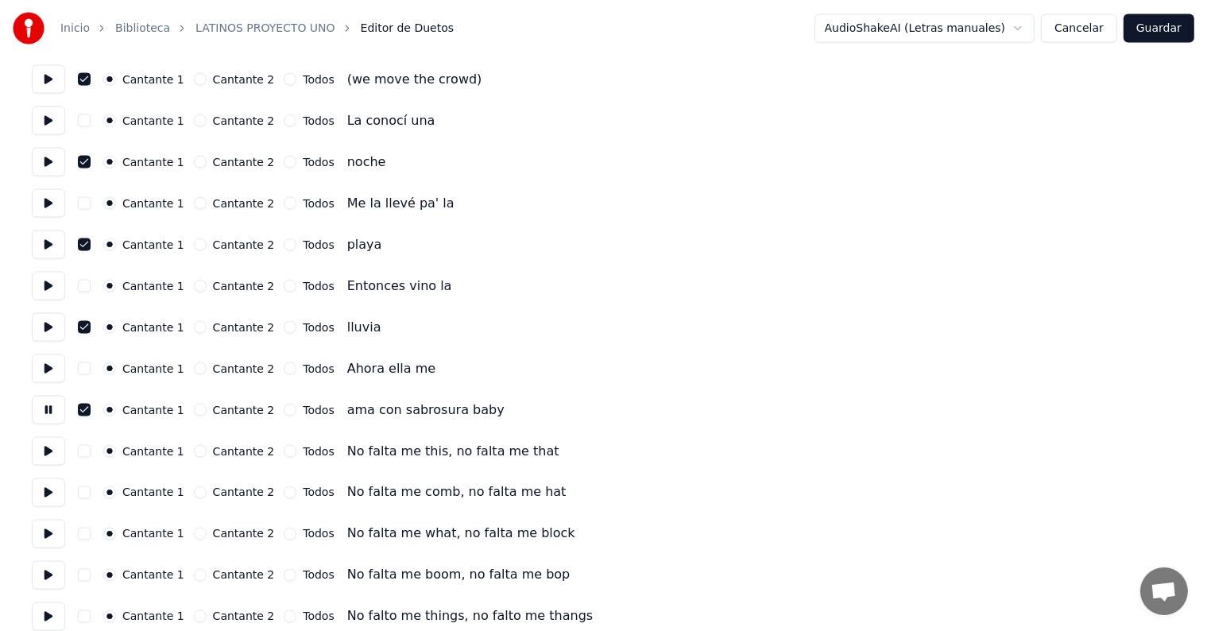
scroll to position [2529, 0]
click at [52, 497] on button at bounding box center [48, 492] width 33 height 29
click at [50, 538] on button at bounding box center [48, 534] width 33 height 29
click at [52, 584] on button at bounding box center [48, 575] width 33 height 29
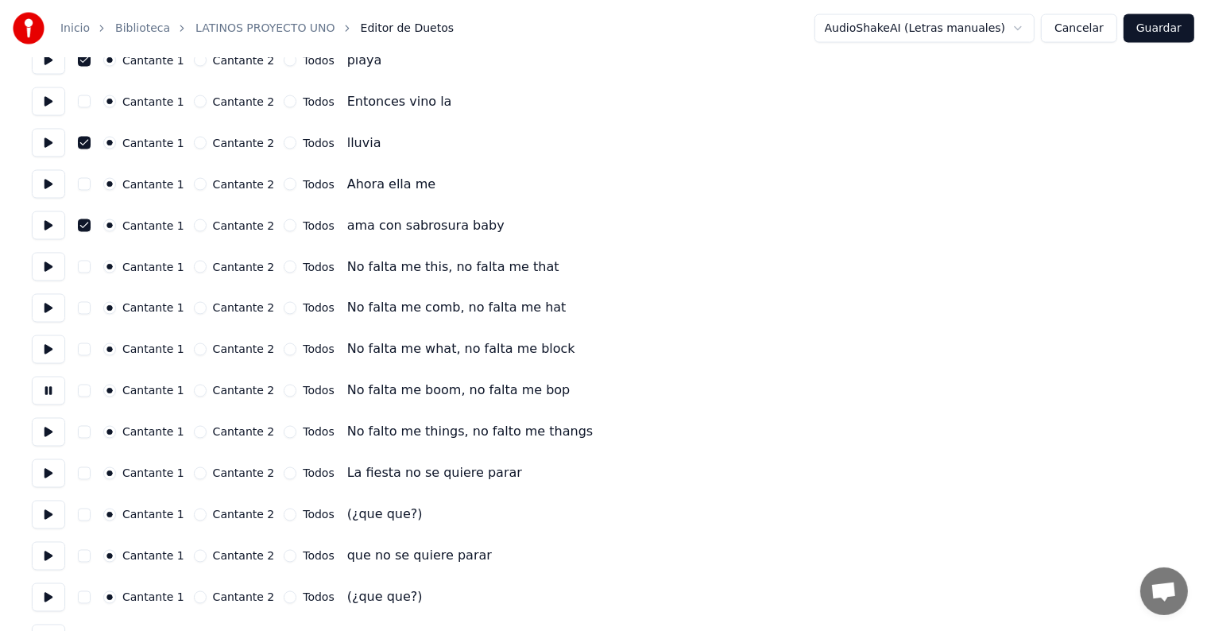
scroll to position [2715, 0]
click at [50, 518] on button at bounding box center [48, 513] width 33 height 29
click at [91, 513] on button "button" at bounding box center [84, 513] width 13 height 13
click at [48, 599] on button at bounding box center [48, 596] width 33 height 29
click at [89, 596] on button "button" at bounding box center [84, 596] width 13 height 13
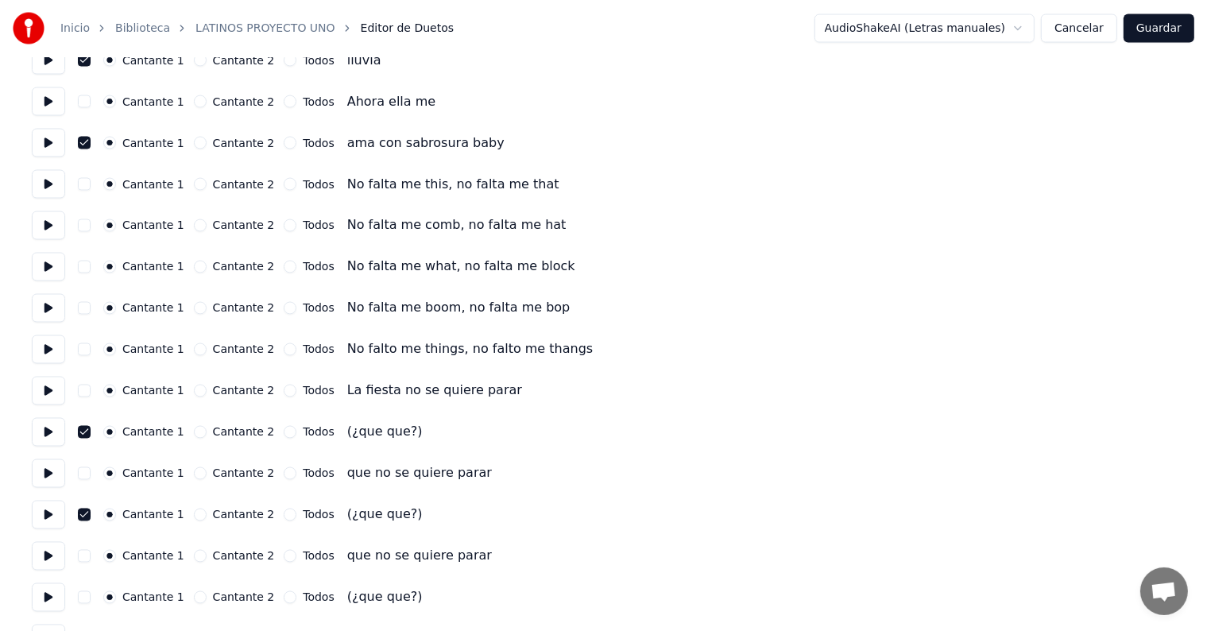
scroll to position [2797, 0]
click at [47, 521] on button at bounding box center [48, 513] width 33 height 29
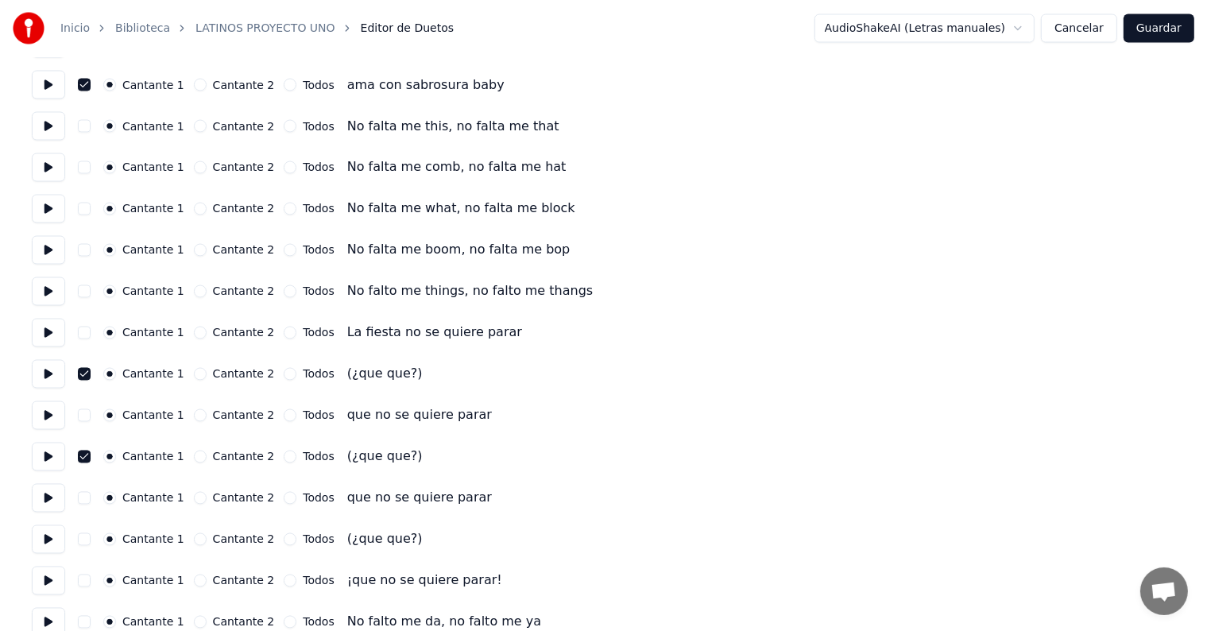
scroll to position [2902, 0]
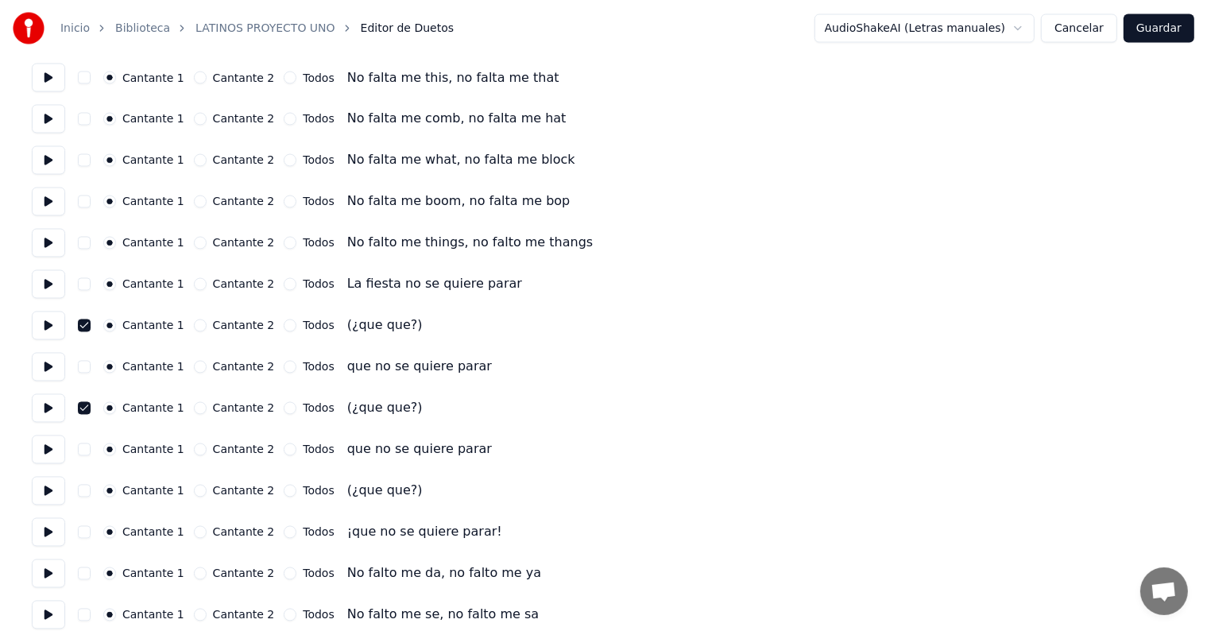
click at [48, 502] on button at bounding box center [48, 491] width 33 height 29
click at [91, 491] on button "button" at bounding box center [84, 491] width 13 height 13
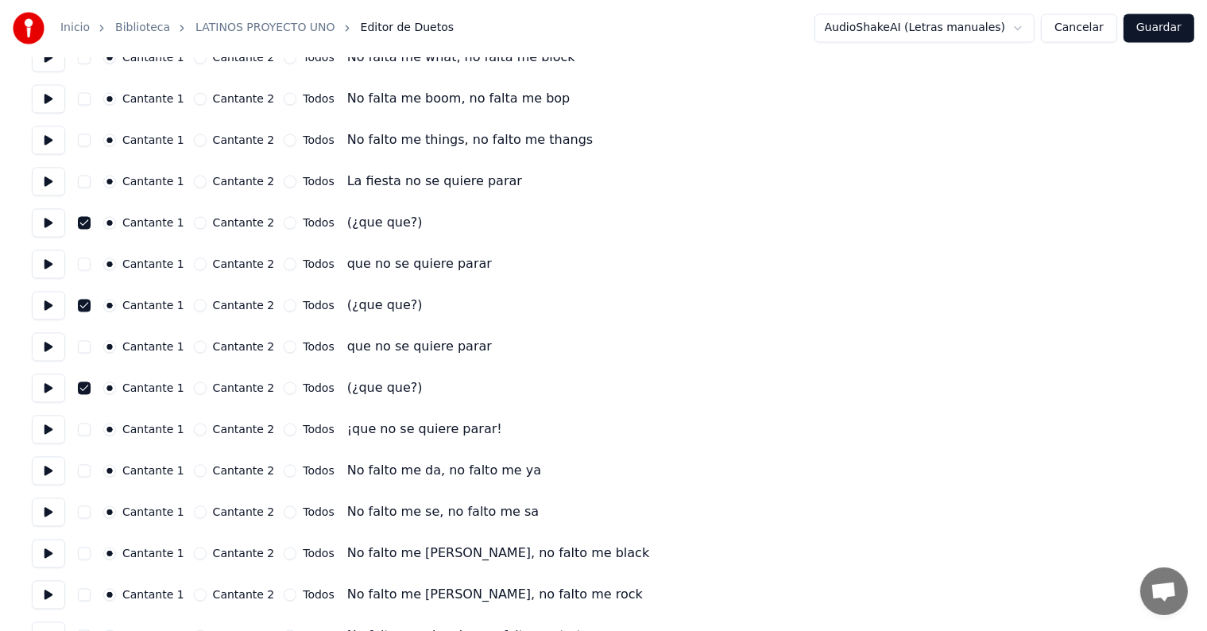
scroll to position [3008, 0]
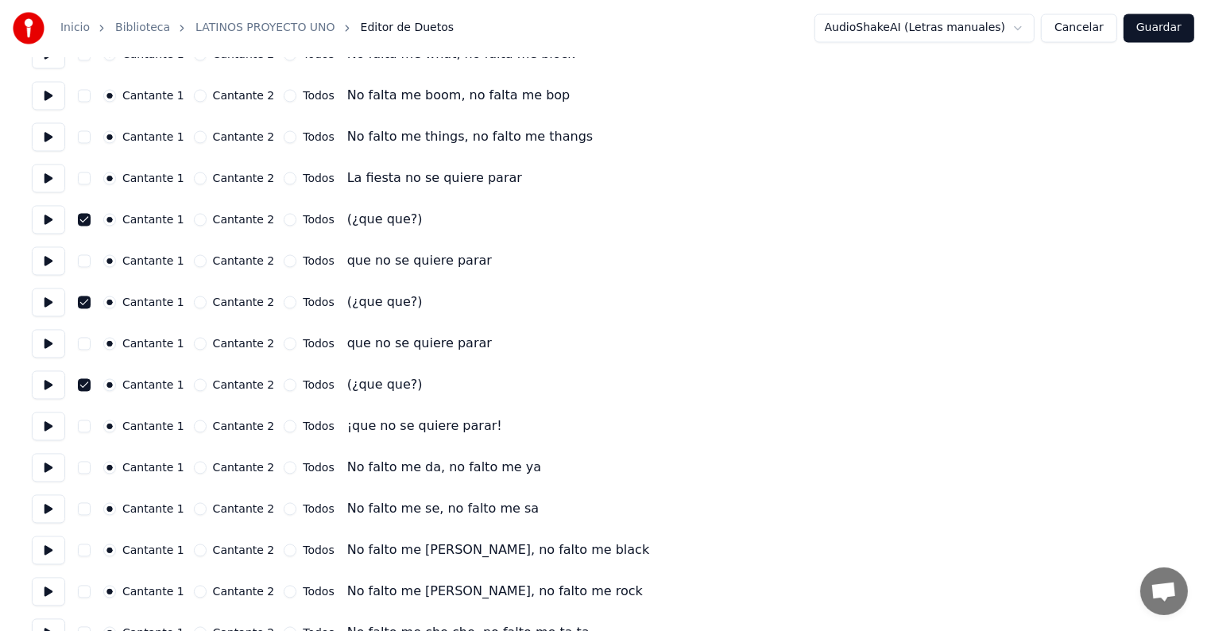
click at [48, 468] on button at bounding box center [48, 468] width 33 height 29
click at [54, 509] on button at bounding box center [48, 509] width 33 height 29
click at [56, 559] on button at bounding box center [48, 550] width 33 height 29
click at [48, 594] on button at bounding box center [48, 592] width 33 height 29
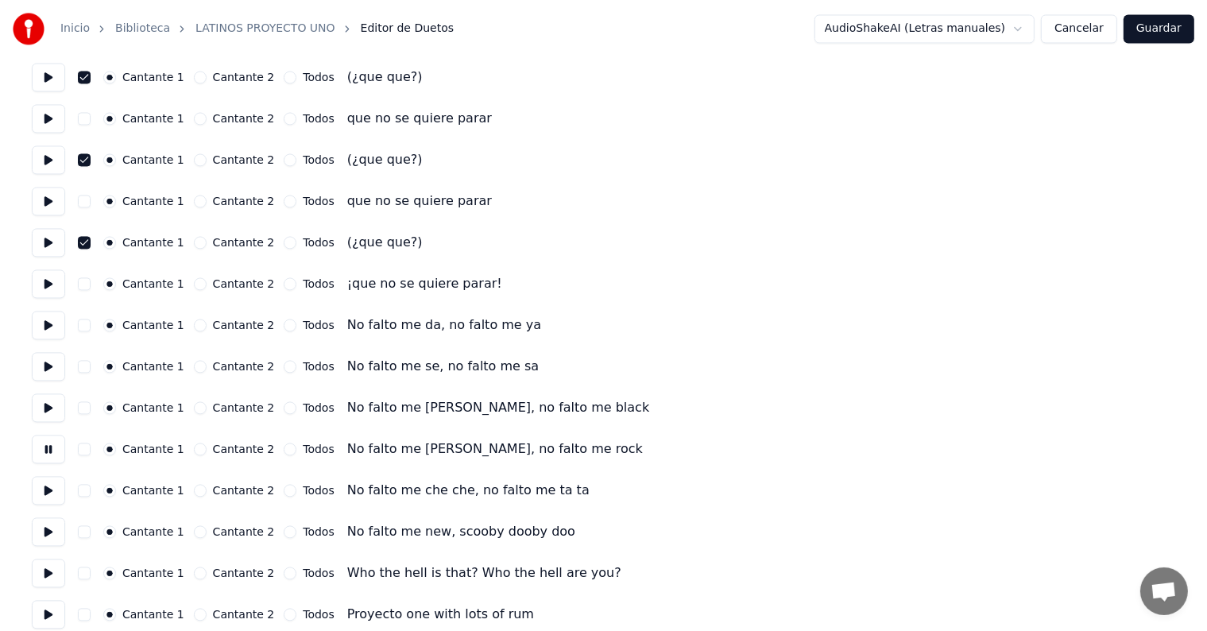
scroll to position [3154, 0]
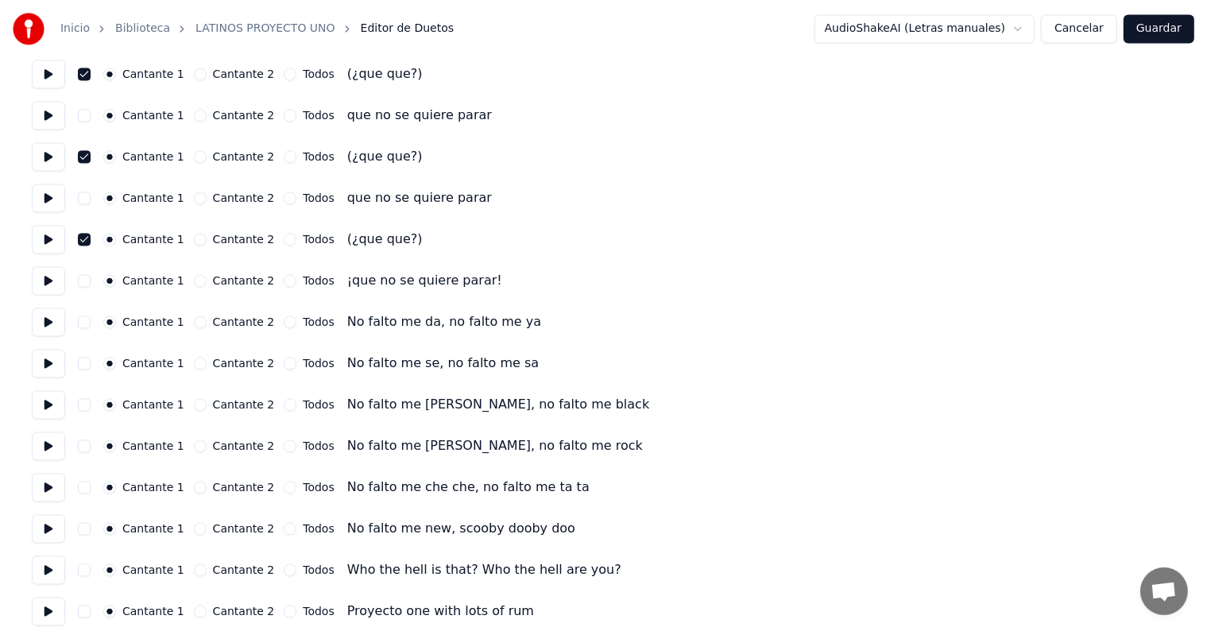
click at [41, 534] on button at bounding box center [48, 528] width 33 height 29
click at [33, 478] on button at bounding box center [48, 487] width 33 height 29
click at [42, 582] on button at bounding box center [48, 569] width 33 height 29
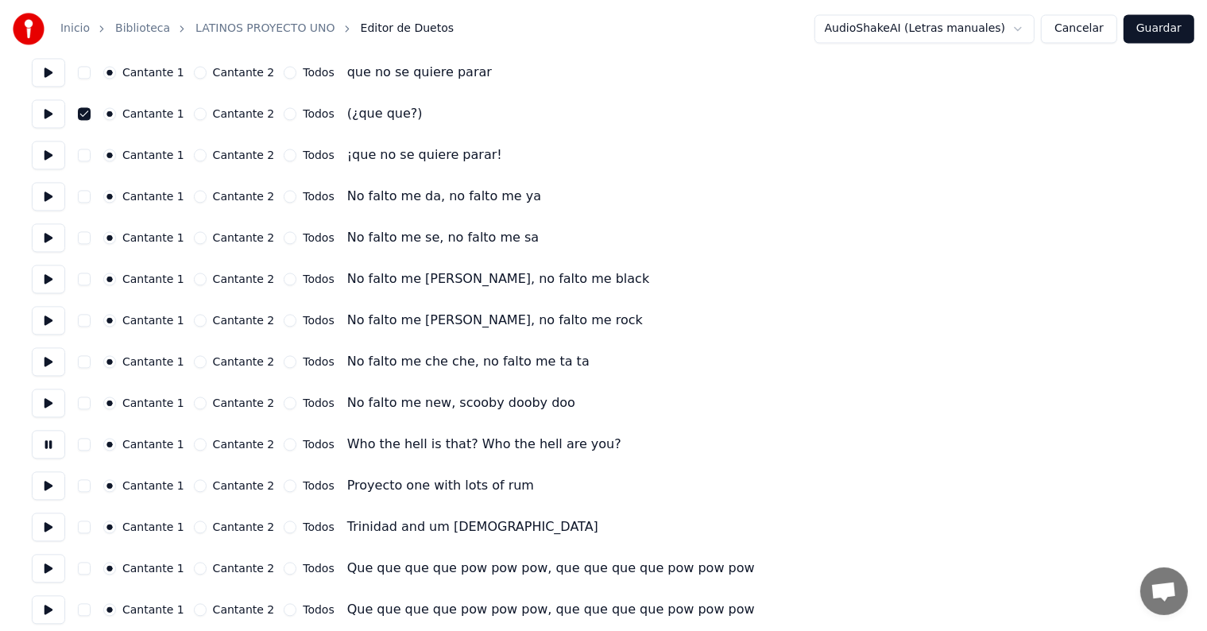
scroll to position [3291, 0]
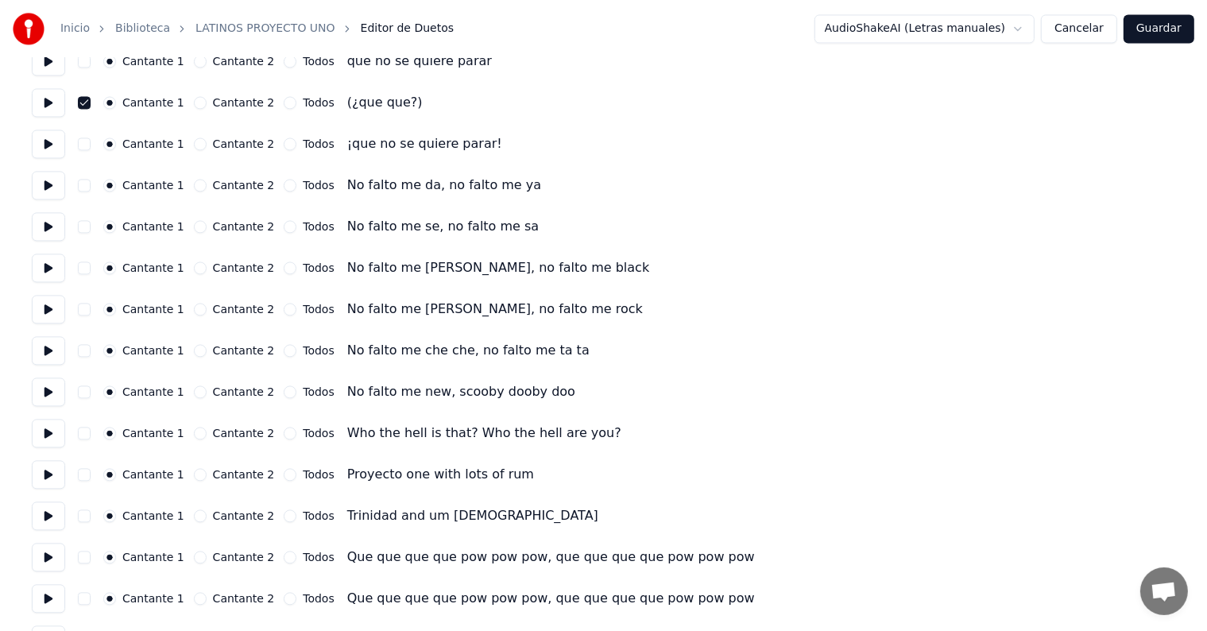
click at [52, 478] on button at bounding box center [48, 474] width 33 height 29
click at [48, 520] on button at bounding box center [48, 515] width 33 height 29
click at [45, 564] on button at bounding box center [48, 557] width 33 height 29
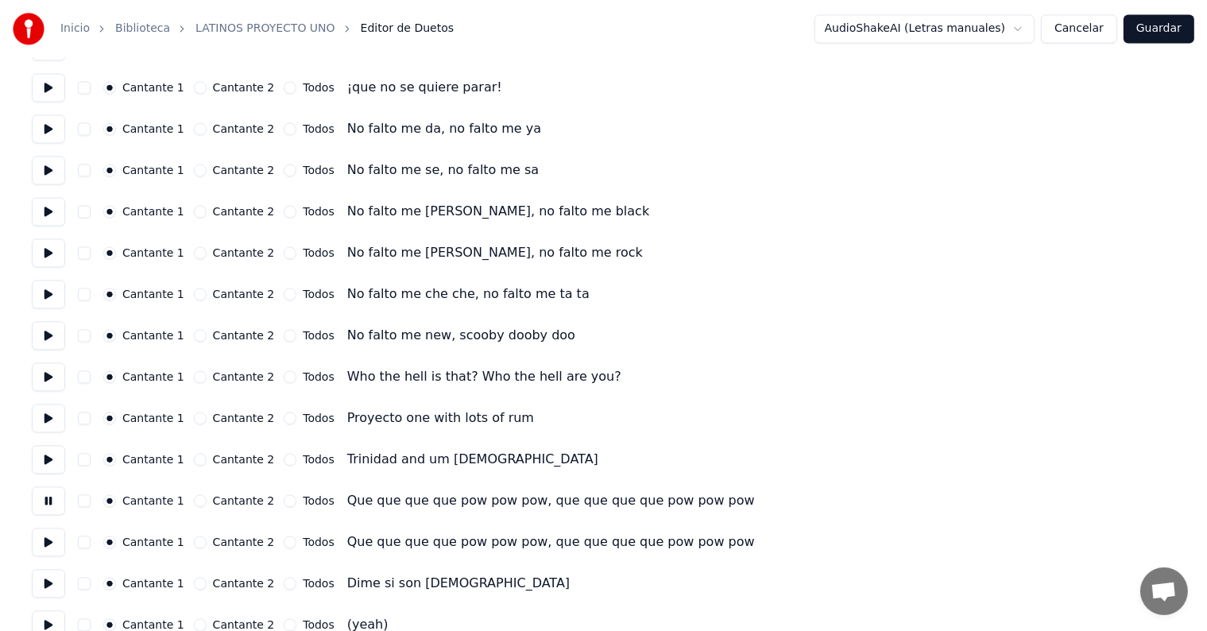
scroll to position [3370, 0]
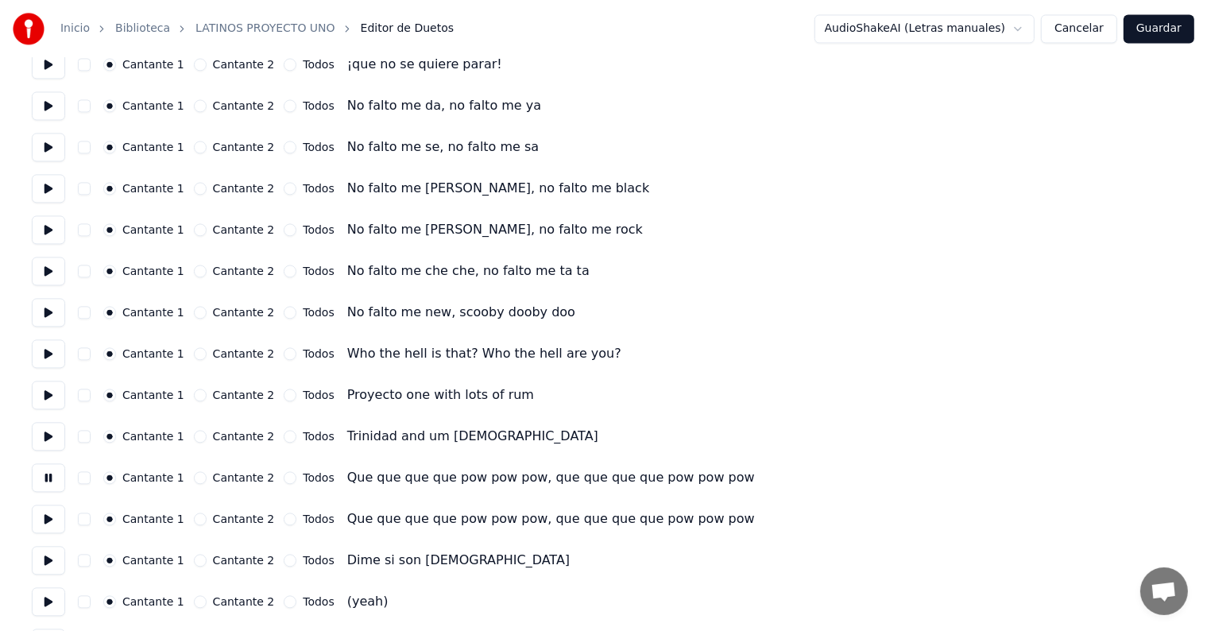
click at [91, 356] on button "button" at bounding box center [84, 353] width 13 height 13
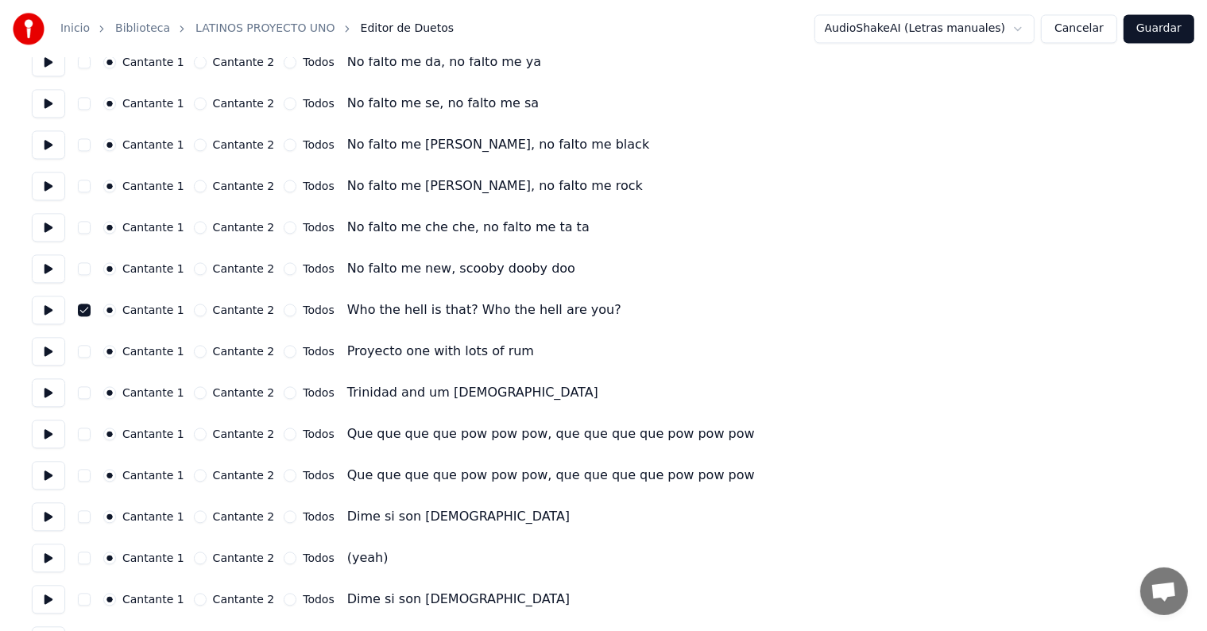
scroll to position [3439, 0]
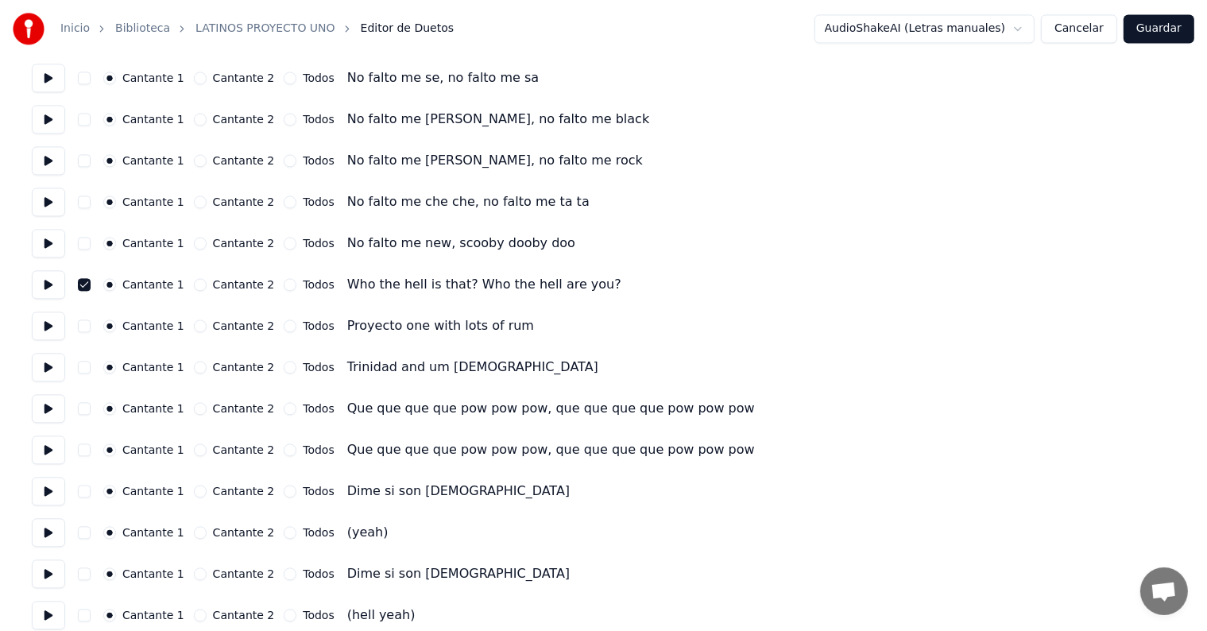
click at [91, 532] on button "button" at bounding box center [84, 532] width 13 height 13
click at [51, 537] on button at bounding box center [48, 532] width 33 height 29
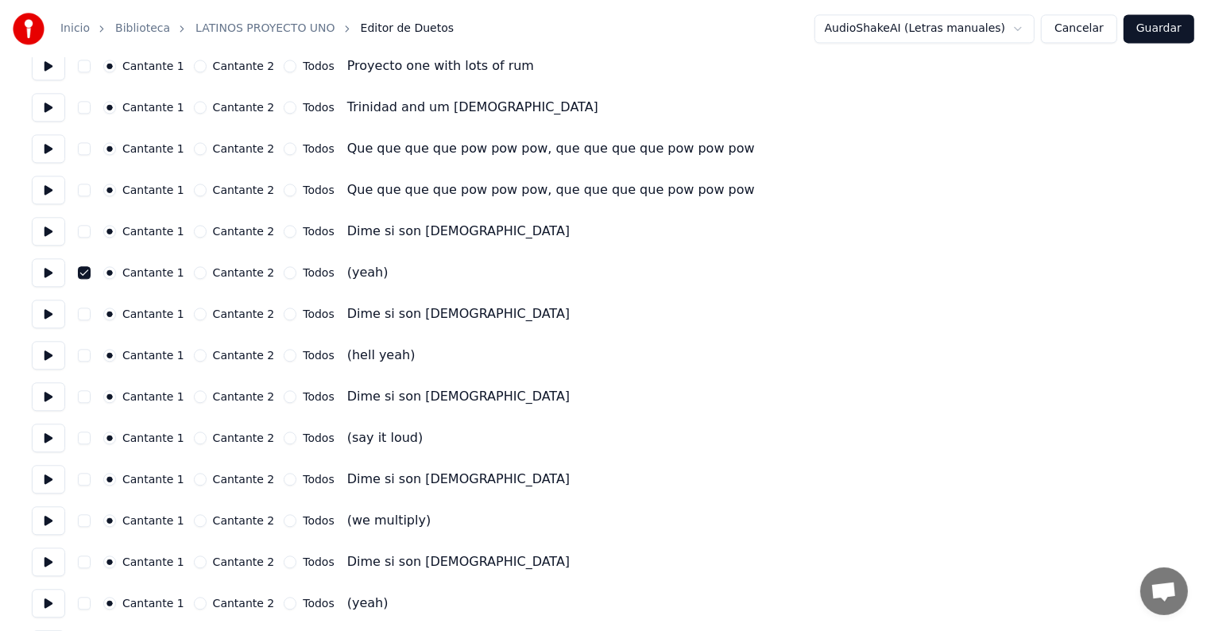
scroll to position [3705, 0]
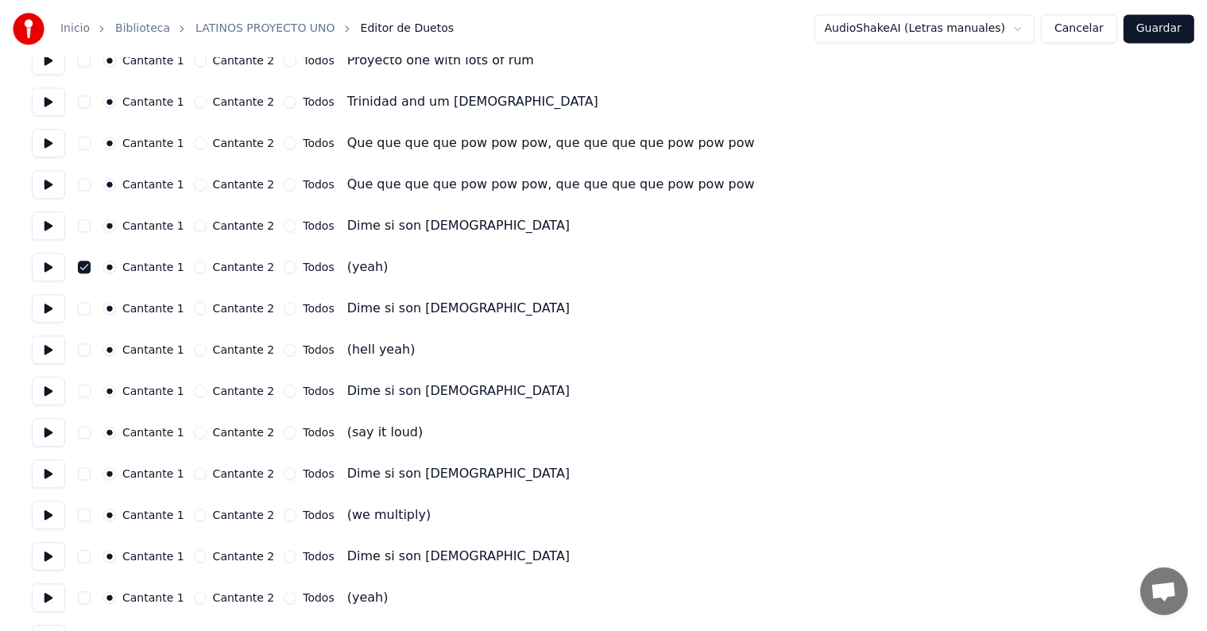
click at [91, 346] on button "button" at bounding box center [84, 349] width 13 height 13
click at [50, 354] on button at bounding box center [48, 349] width 33 height 29
click at [91, 432] on button "button" at bounding box center [84, 432] width 13 height 13
click at [46, 440] on button at bounding box center [48, 432] width 33 height 29
click at [91, 512] on button "button" at bounding box center [84, 515] width 13 height 13
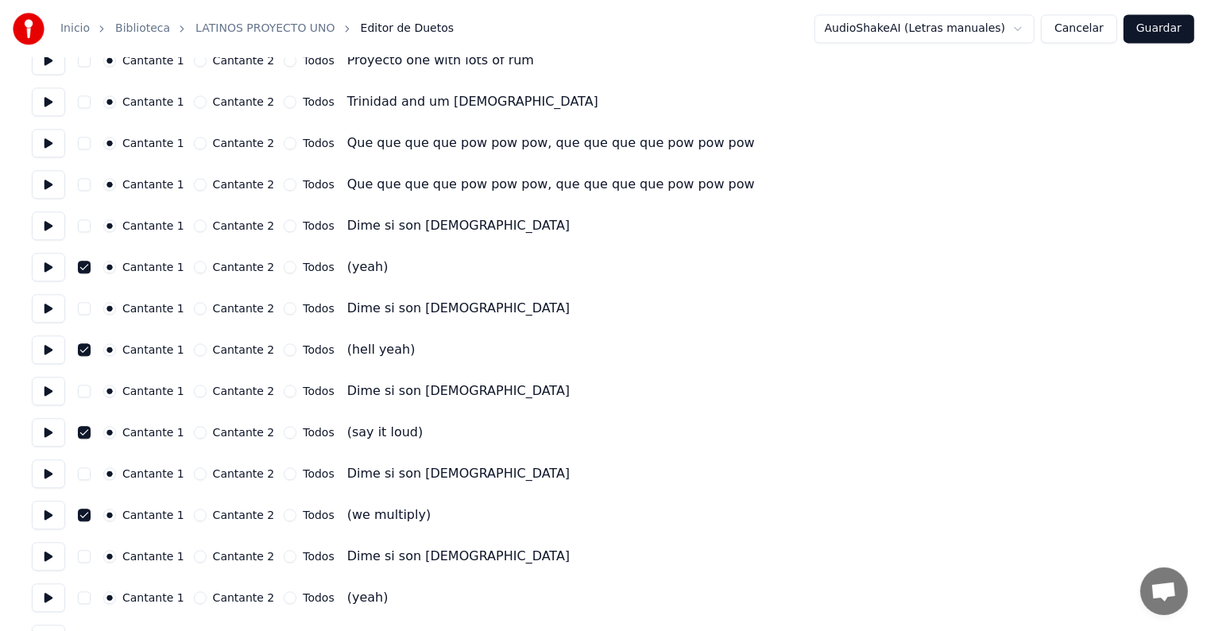
click at [49, 519] on button at bounding box center [48, 515] width 33 height 29
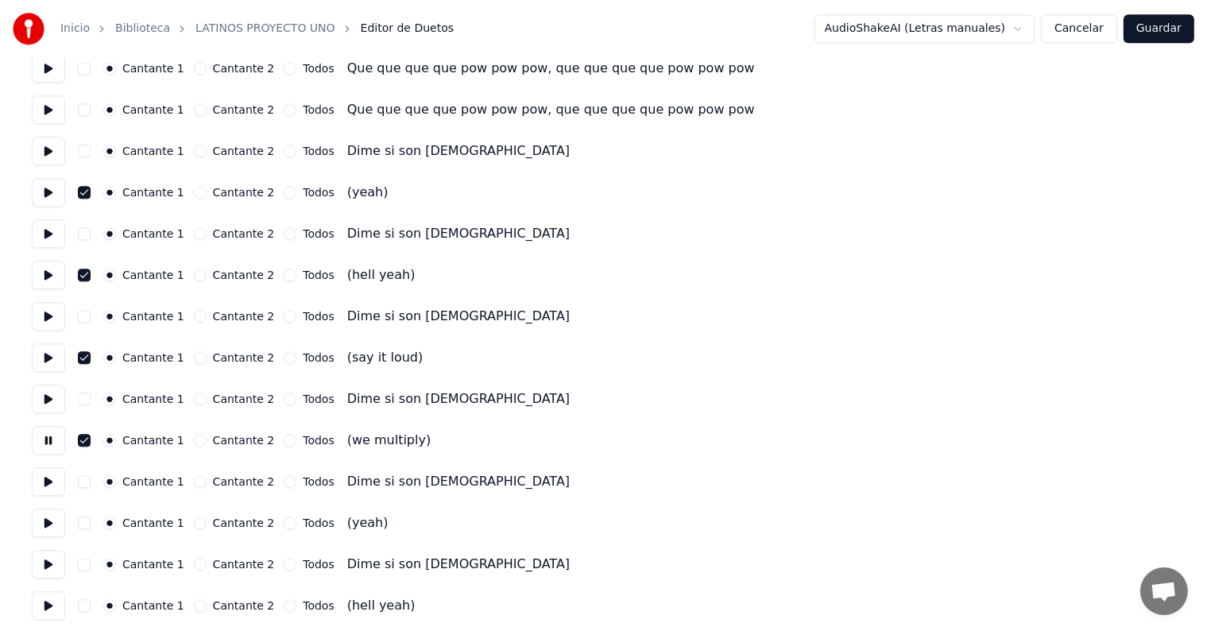
scroll to position [3782, 0]
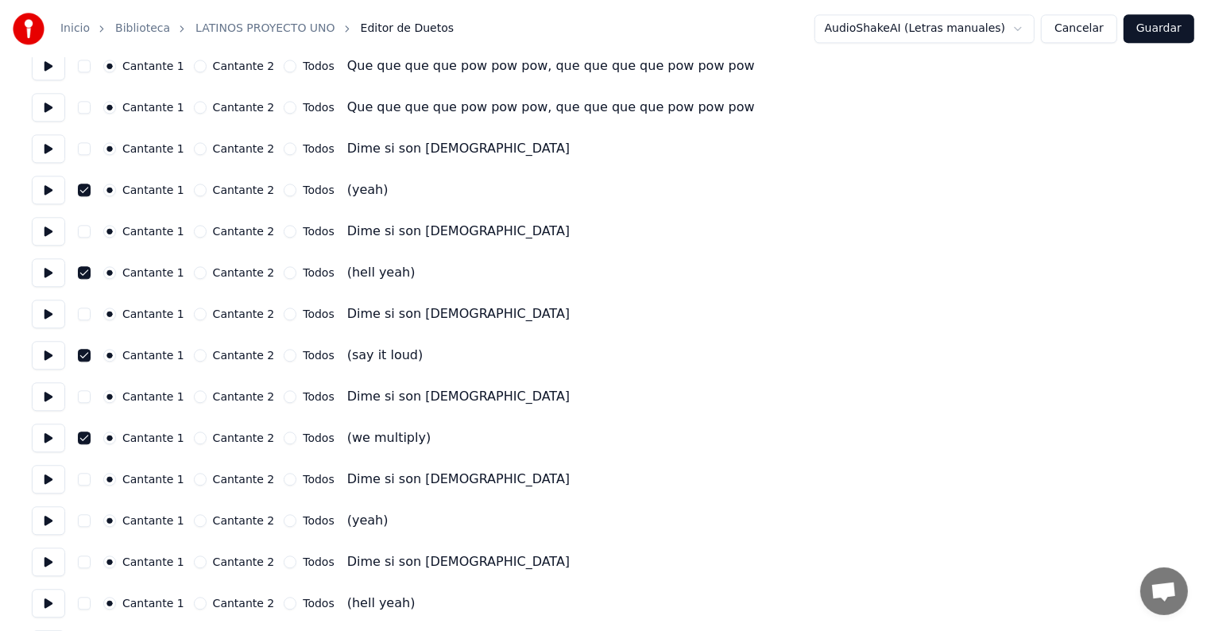
click at [90, 520] on button "button" at bounding box center [84, 520] width 13 height 13
click at [45, 513] on button at bounding box center [48, 520] width 33 height 29
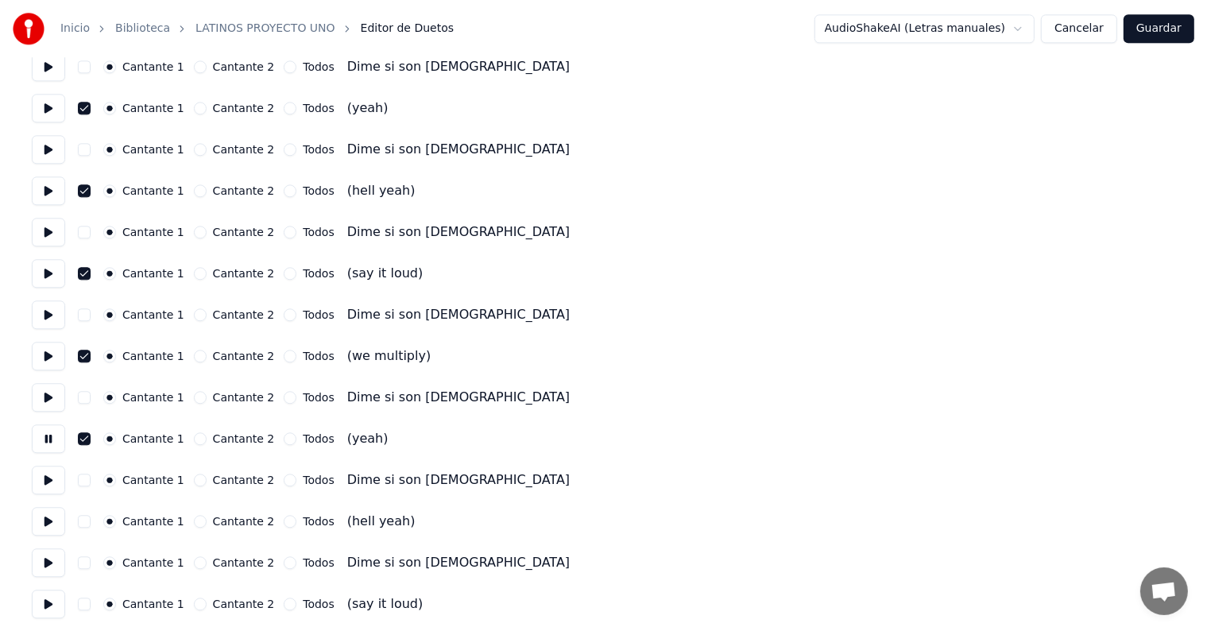
scroll to position [3870, 0]
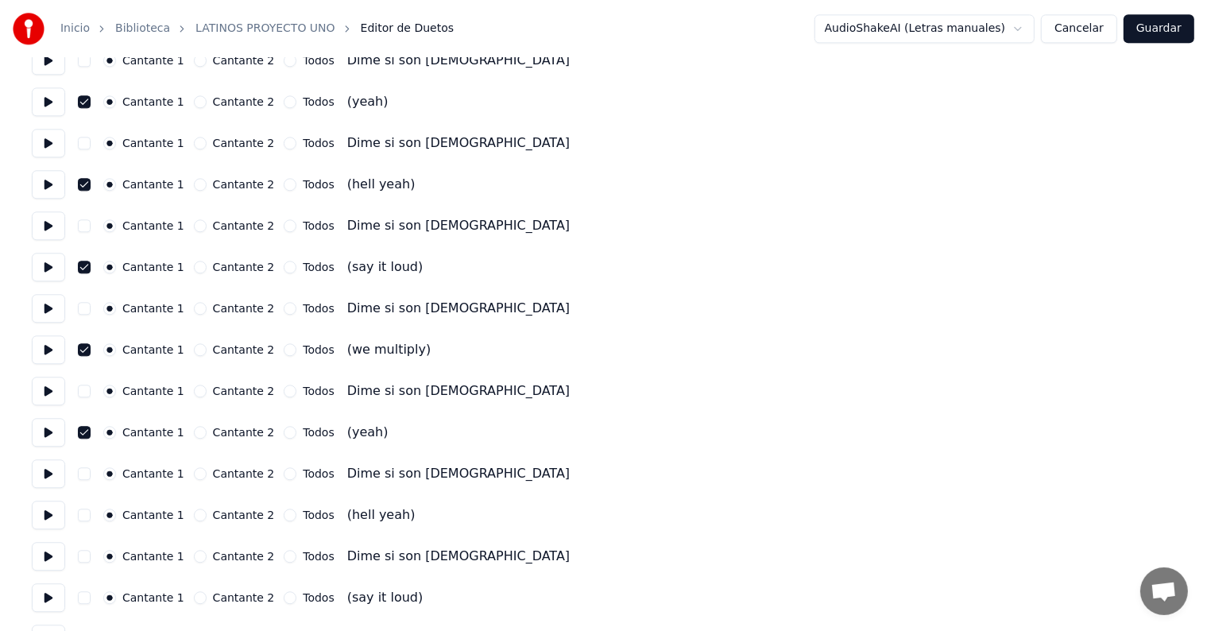
click at [91, 521] on button "button" at bounding box center [84, 515] width 13 height 13
click at [41, 511] on button at bounding box center [48, 515] width 33 height 29
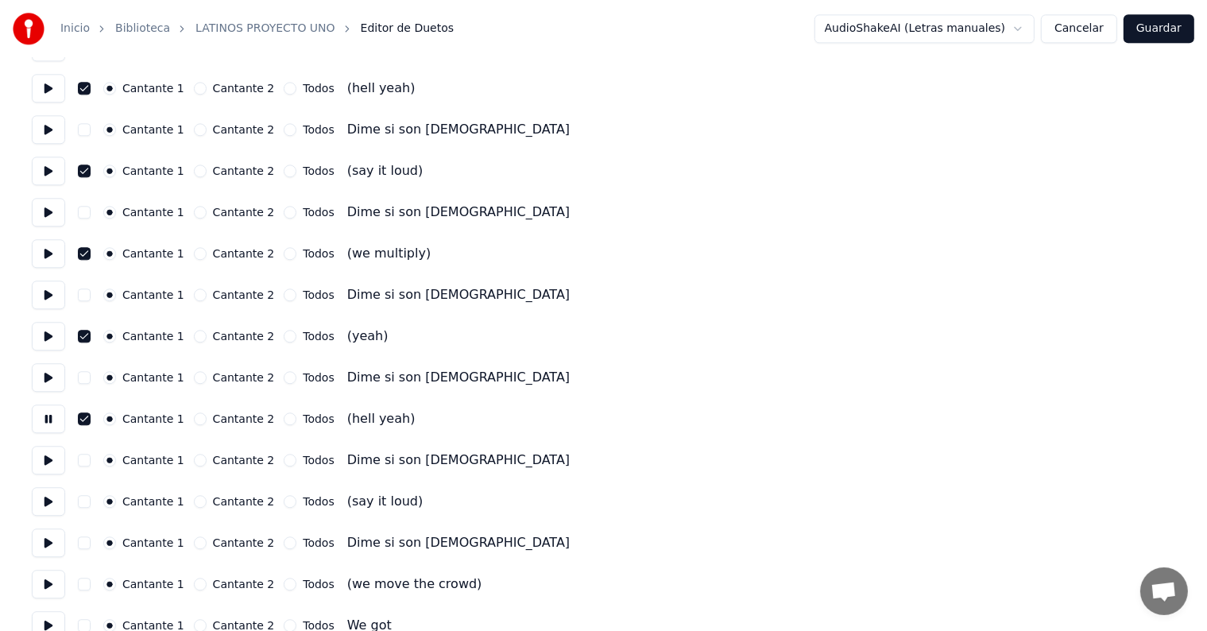
scroll to position [4002, 0]
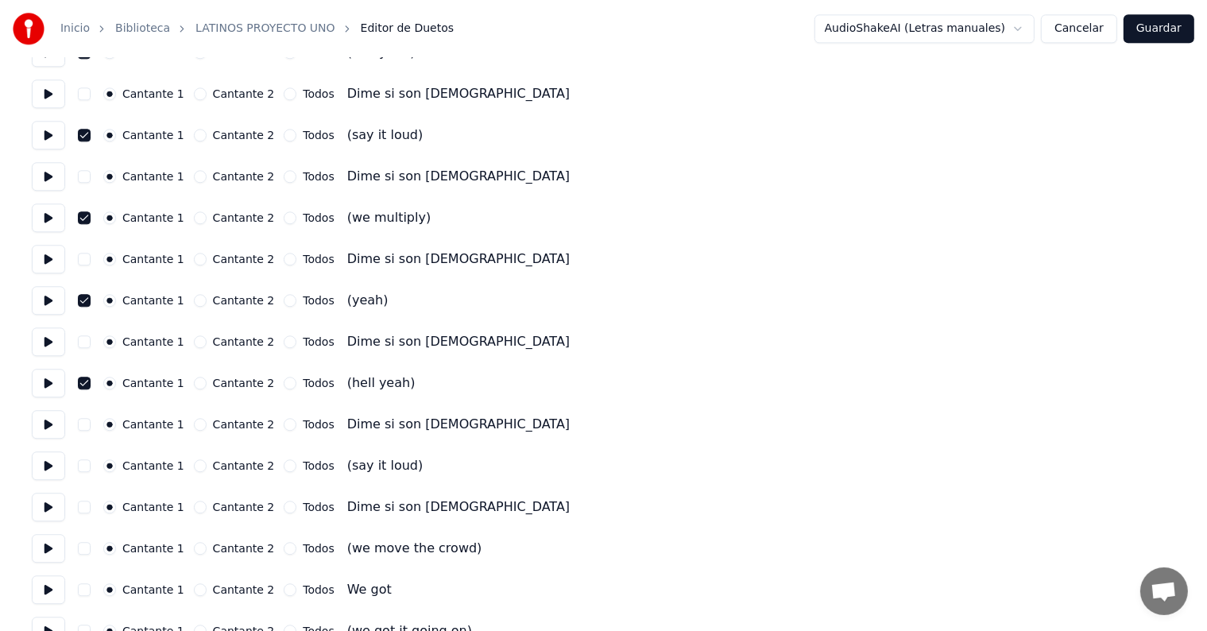
click at [91, 469] on button "button" at bounding box center [84, 465] width 13 height 13
click at [34, 463] on button at bounding box center [48, 465] width 33 height 29
click at [91, 550] on button "button" at bounding box center [84, 548] width 13 height 13
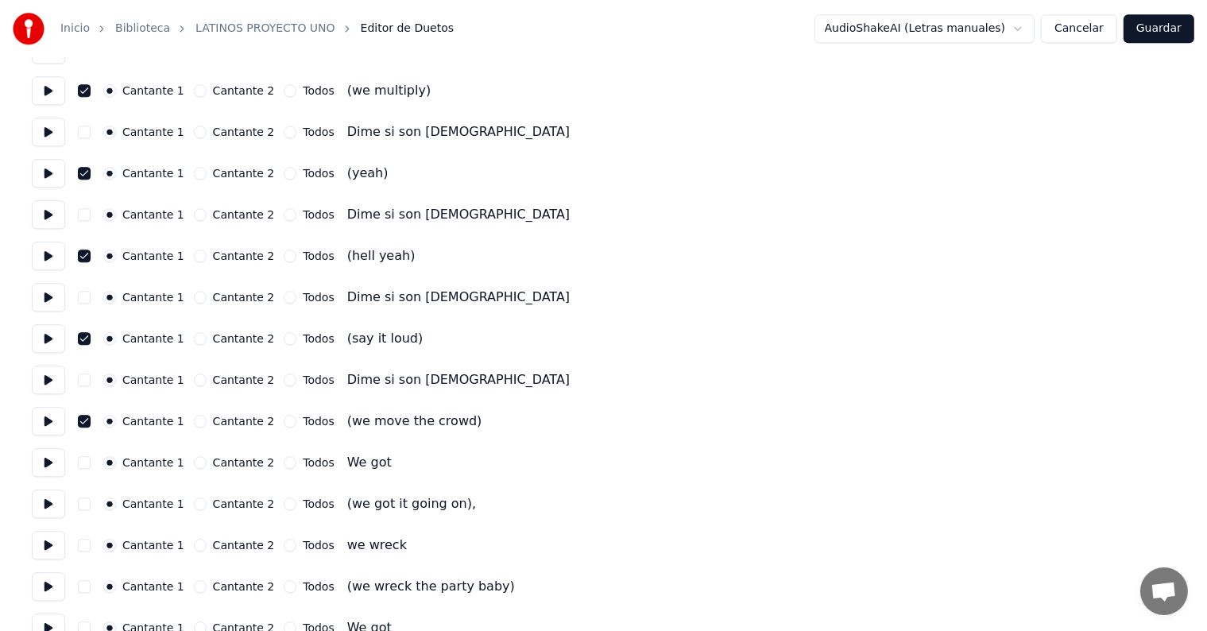
scroll to position [4132, 0]
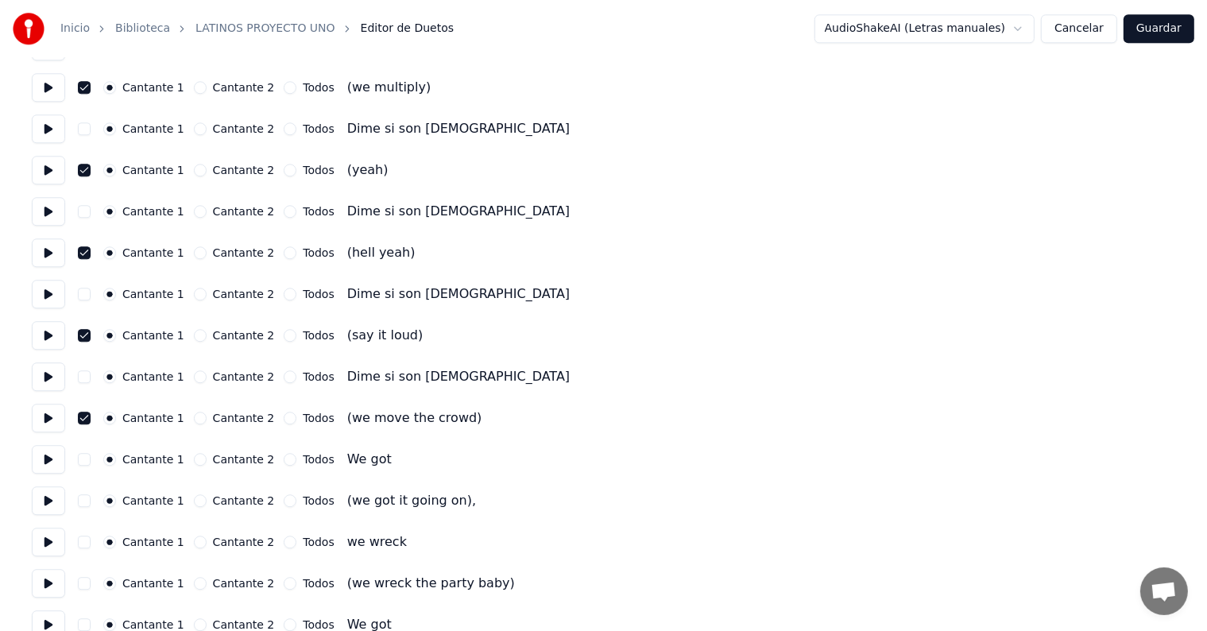
click at [45, 430] on button at bounding box center [48, 418] width 33 height 29
click at [91, 504] on button "button" at bounding box center [84, 500] width 13 height 13
click at [52, 500] on button at bounding box center [48, 500] width 33 height 29
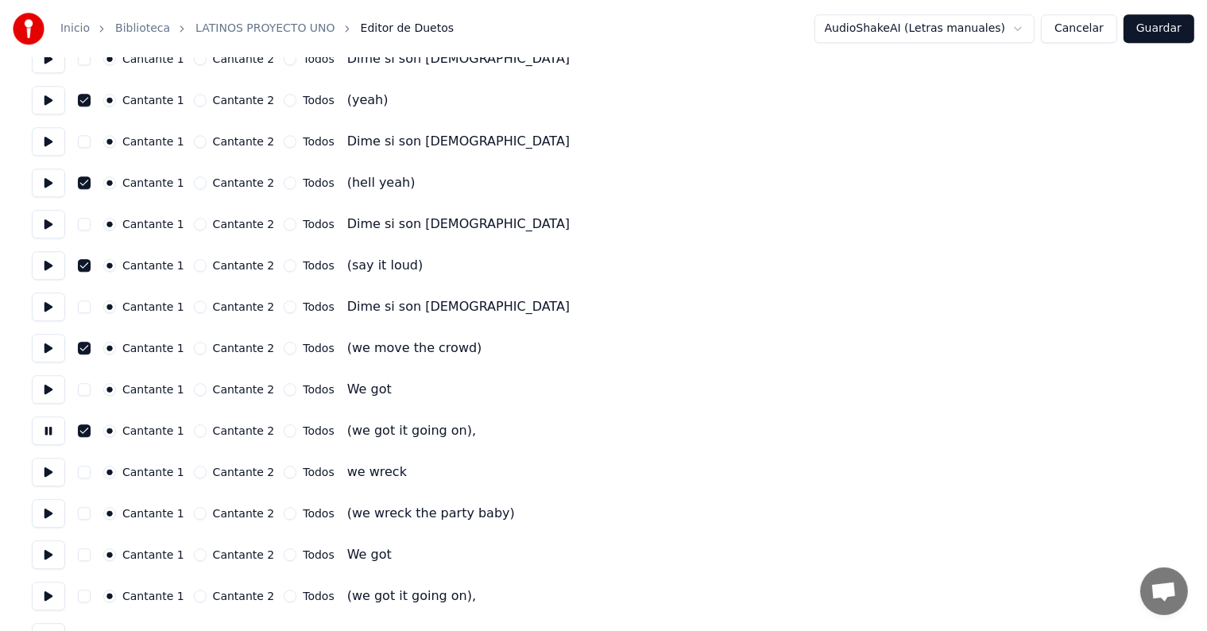
scroll to position [4242, 0]
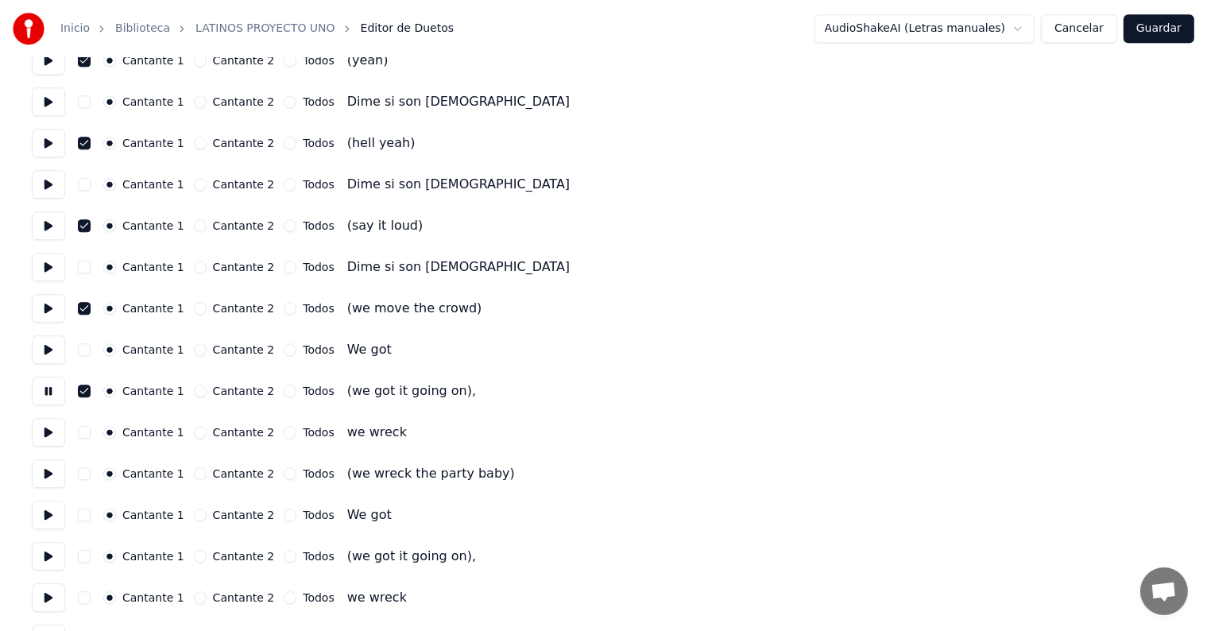
click at [86, 477] on button "button" at bounding box center [84, 473] width 13 height 13
click at [42, 472] on button at bounding box center [48, 473] width 33 height 29
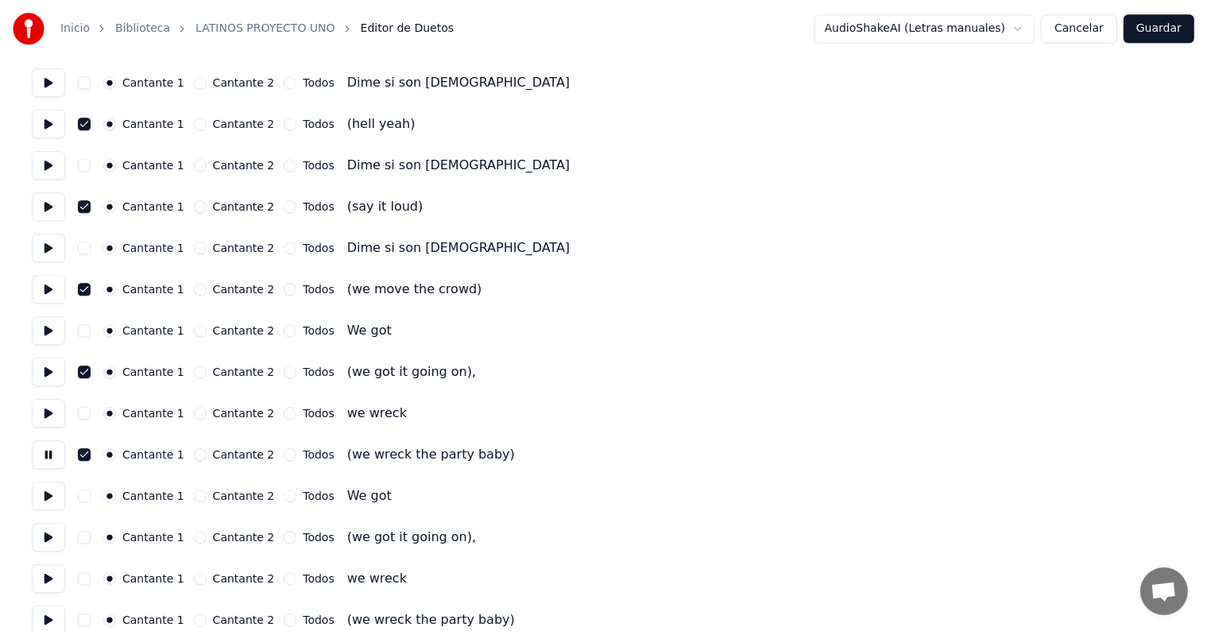
scroll to position [4337, 0]
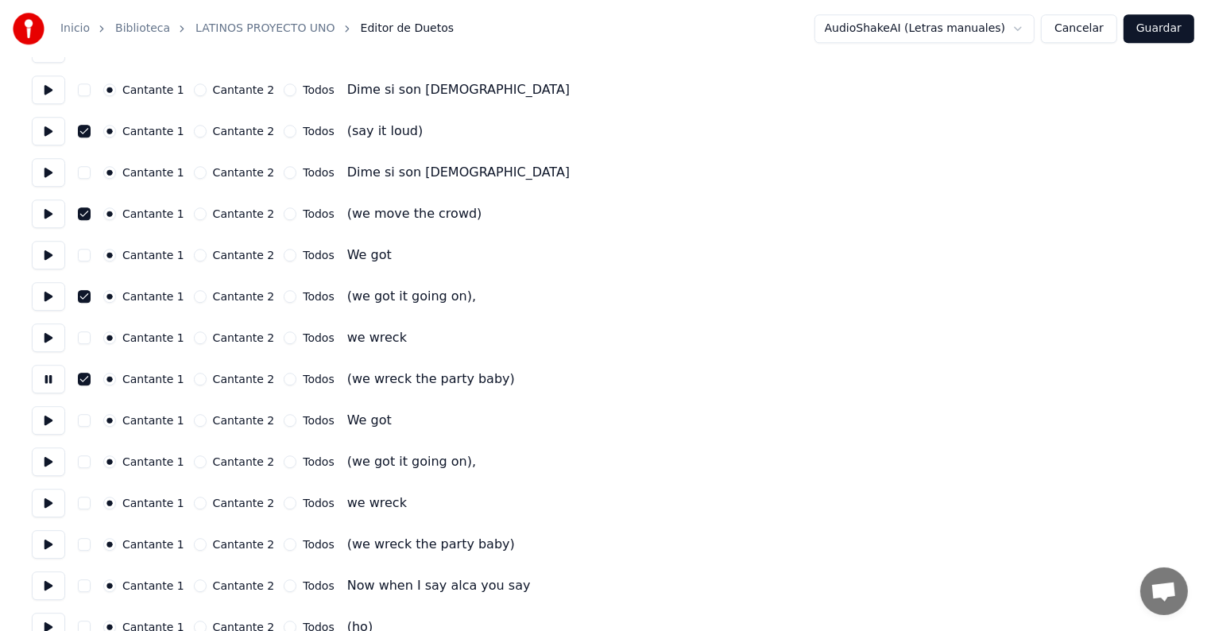
click at [84, 467] on div "Cantante 1 Cantante 2 Todos (we got it going on)," at bounding box center [604, 461] width 1144 height 29
click at [43, 462] on button at bounding box center [48, 461] width 33 height 29
click at [91, 464] on button "button" at bounding box center [84, 461] width 13 height 13
click at [84, 546] on button "button" at bounding box center [84, 544] width 13 height 13
click at [41, 544] on button at bounding box center [48, 544] width 33 height 29
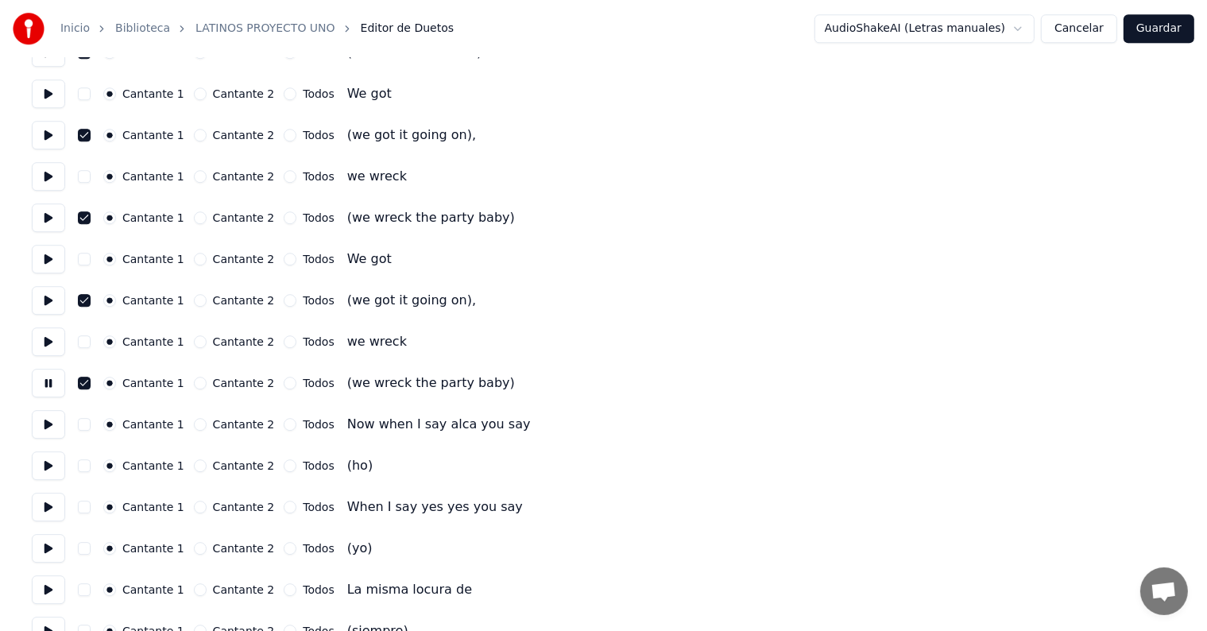
scroll to position [4509, 0]
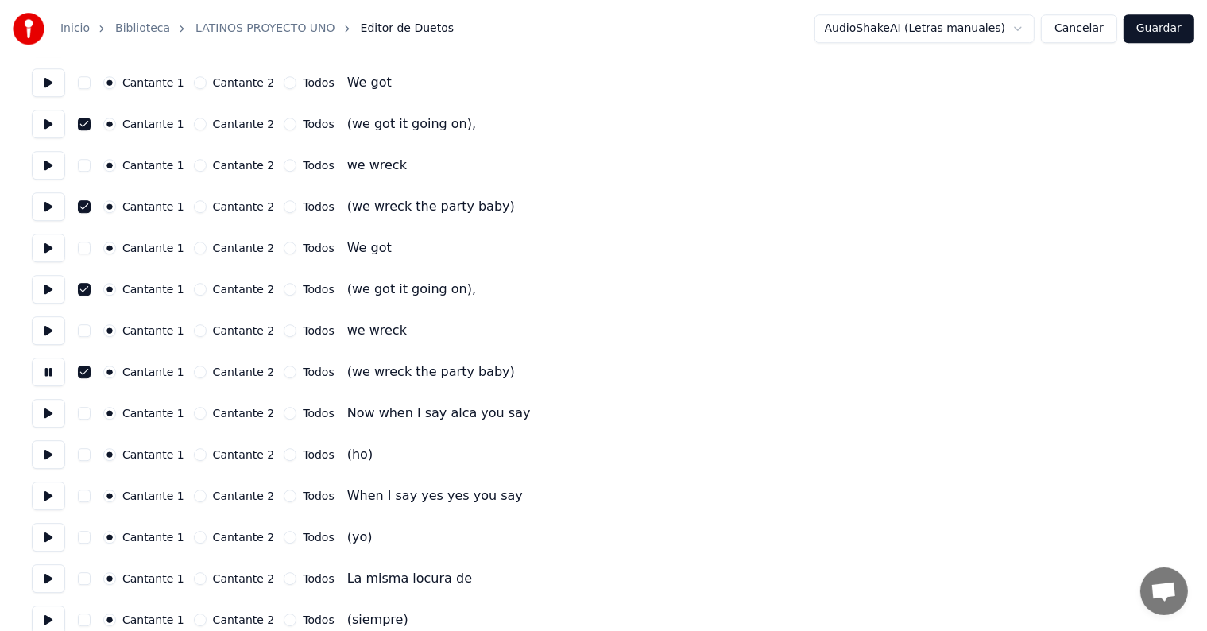
click at [55, 455] on button at bounding box center [48, 454] width 33 height 29
click at [87, 459] on button "button" at bounding box center [84, 454] width 13 height 13
click at [65, 539] on button at bounding box center [48, 537] width 33 height 29
click at [42, 536] on button at bounding box center [48, 537] width 33 height 29
click at [91, 538] on button "button" at bounding box center [84, 537] width 13 height 13
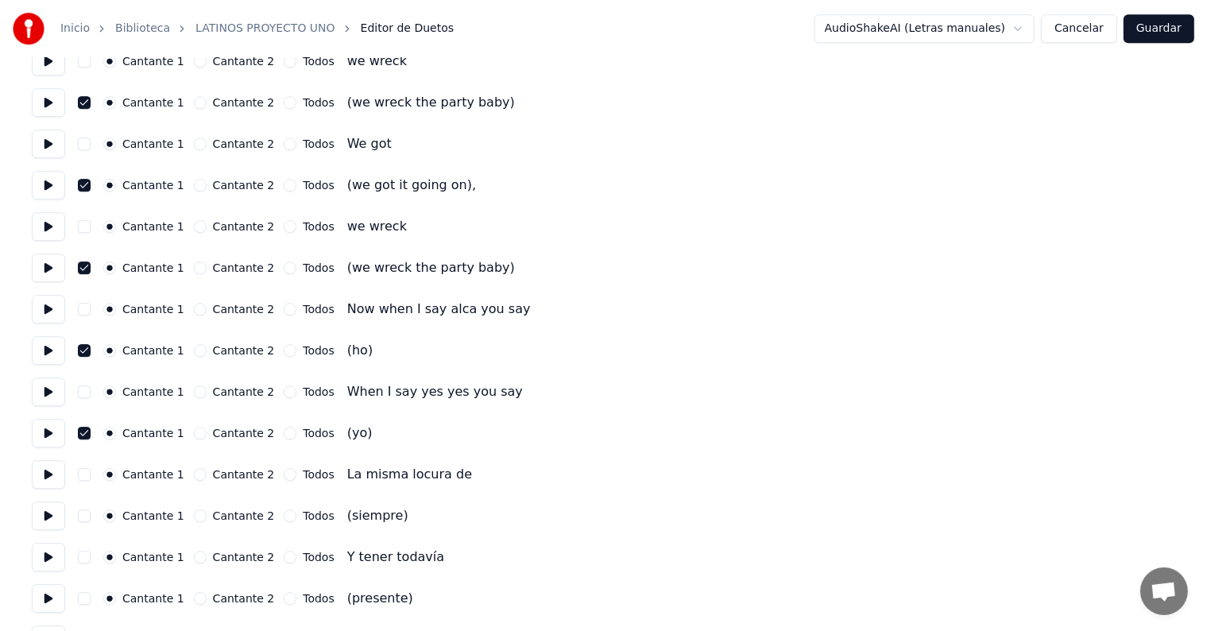
scroll to position [4614, 0]
click at [48, 435] on button at bounding box center [48, 432] width 33 height 29
click at [87, 521] on button "button" at bounding box center [84, 515] width 13 height 13
click at [48, 509] on button at bounding box center [48, 515] width 33 height 29
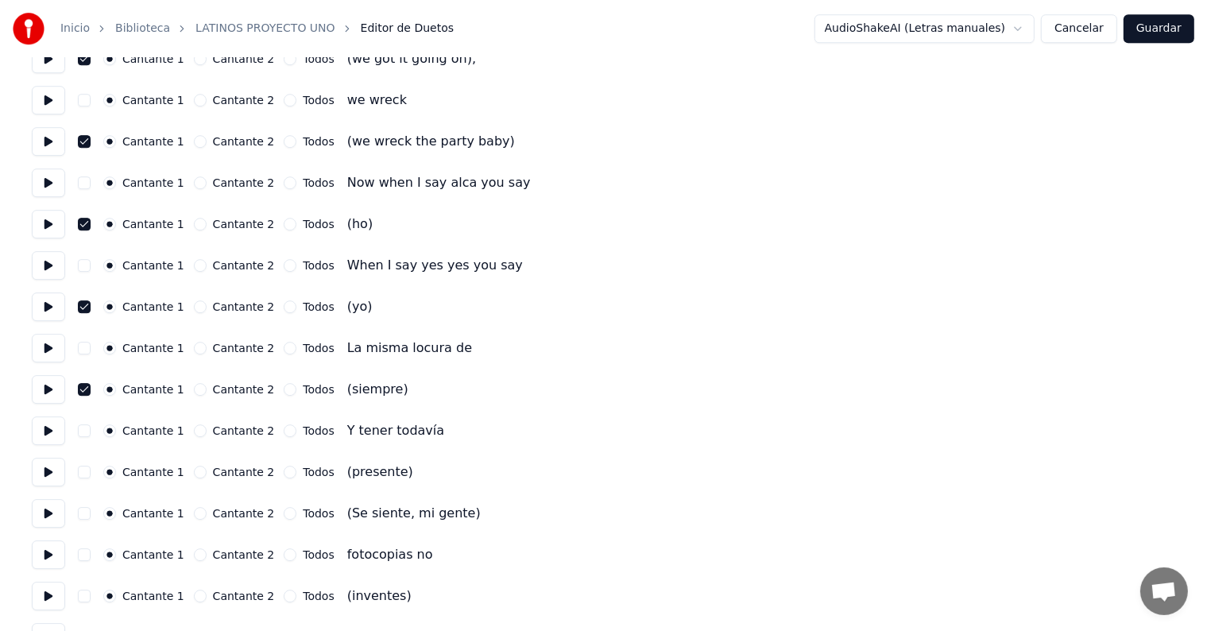
click at [90, 472] on button "button" at bounding box center [84, 472] width 13 height 13
click at [45, 475] on button at bounding box center [48, 472] width 33 height 29
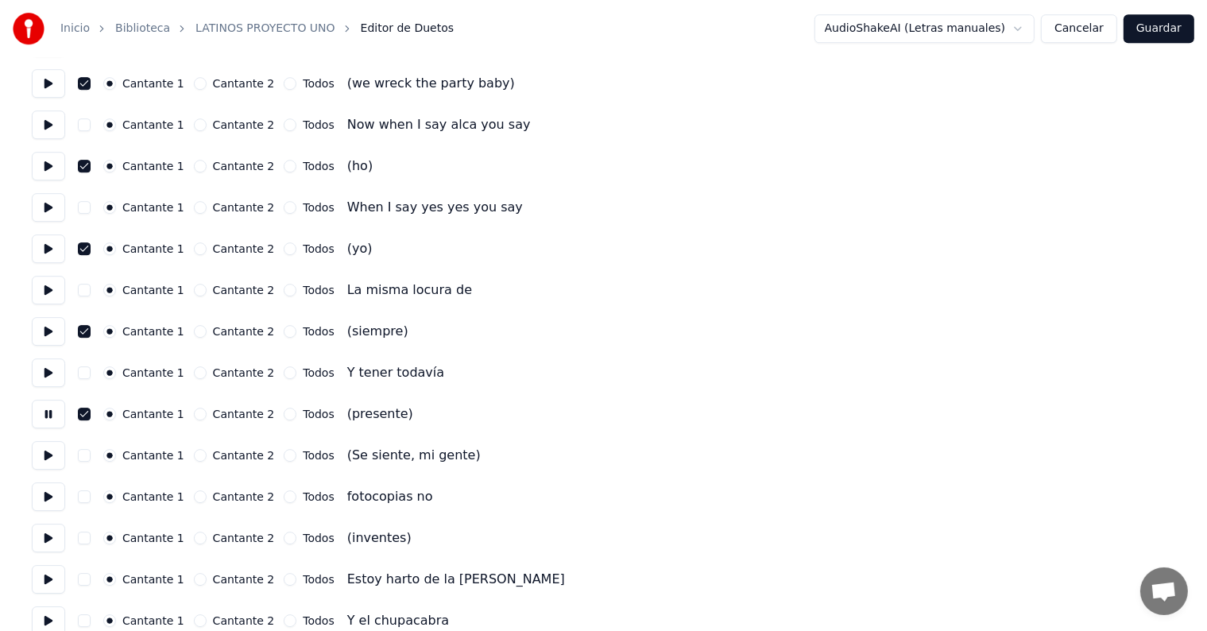
scroll to position [4804, 0]
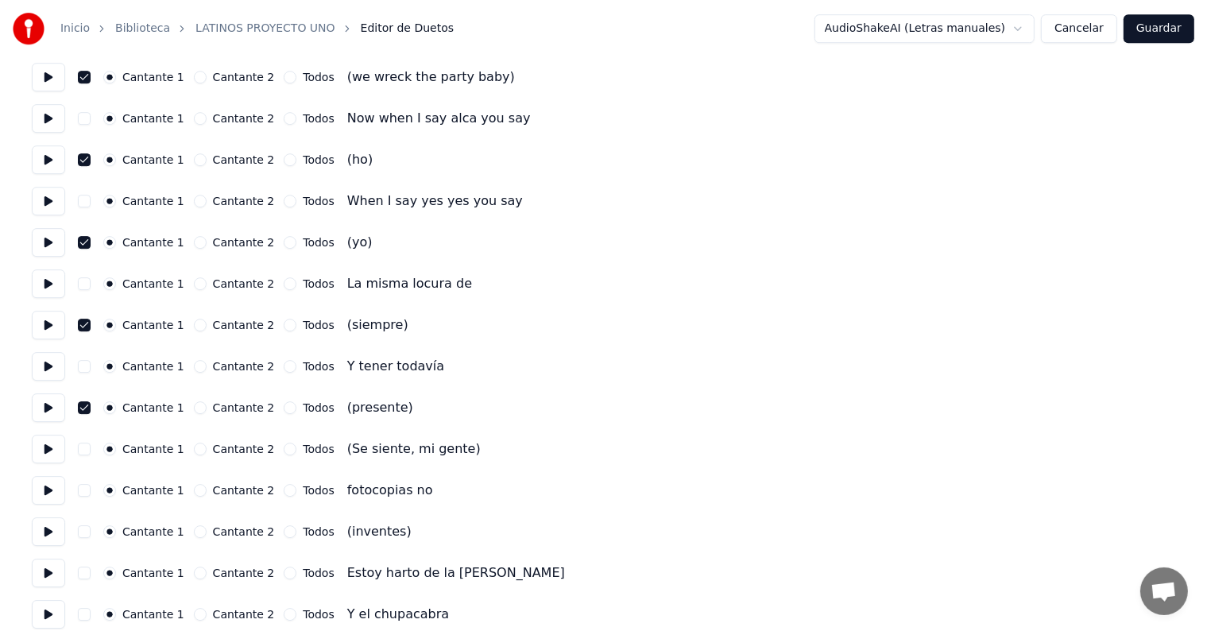
click at [57, 456] on button at bounding box center [48, 449] width 33 height 29
click at [91, 448] on button "button" at bounding box center [84, 449] width 13 height 13
click at [91, 536] on button "button" at bounding box center [84, 531] width 13 height 13
click at [51, 533] on button at bounding box center [48, 531] width 33 height 29
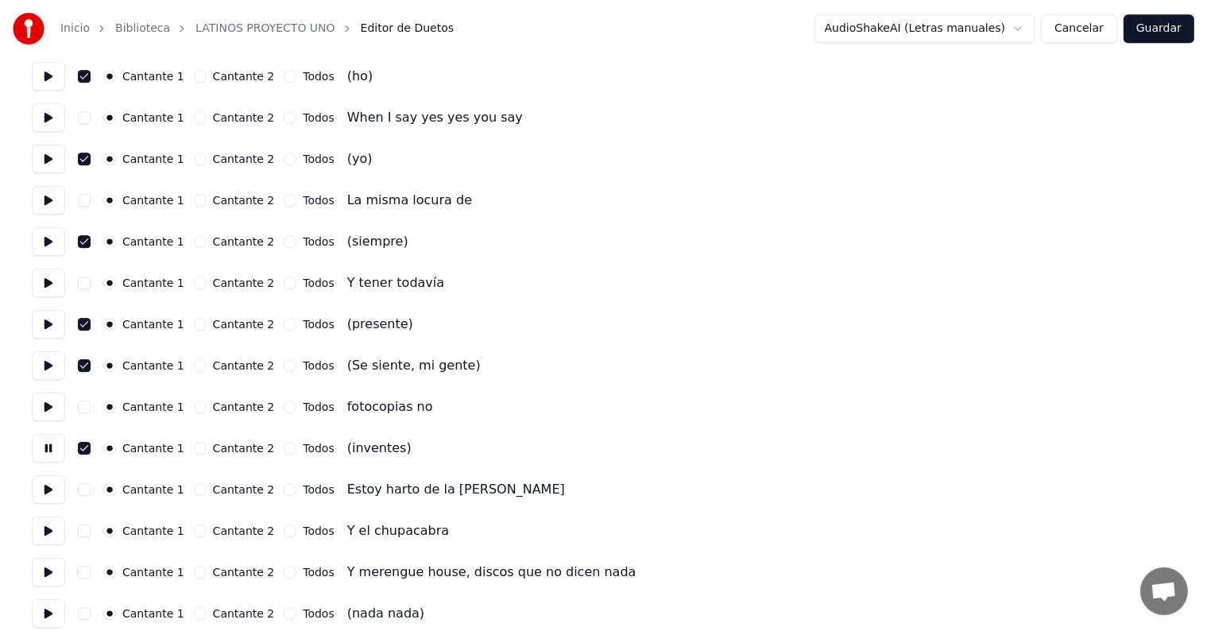
scroll to position [4888, 0]
click at [45, 493] on button at bounding box center [48, 488] width 33 height 29
click at [45, 533] on button at bounding box center [48, 530] width 33 height 29
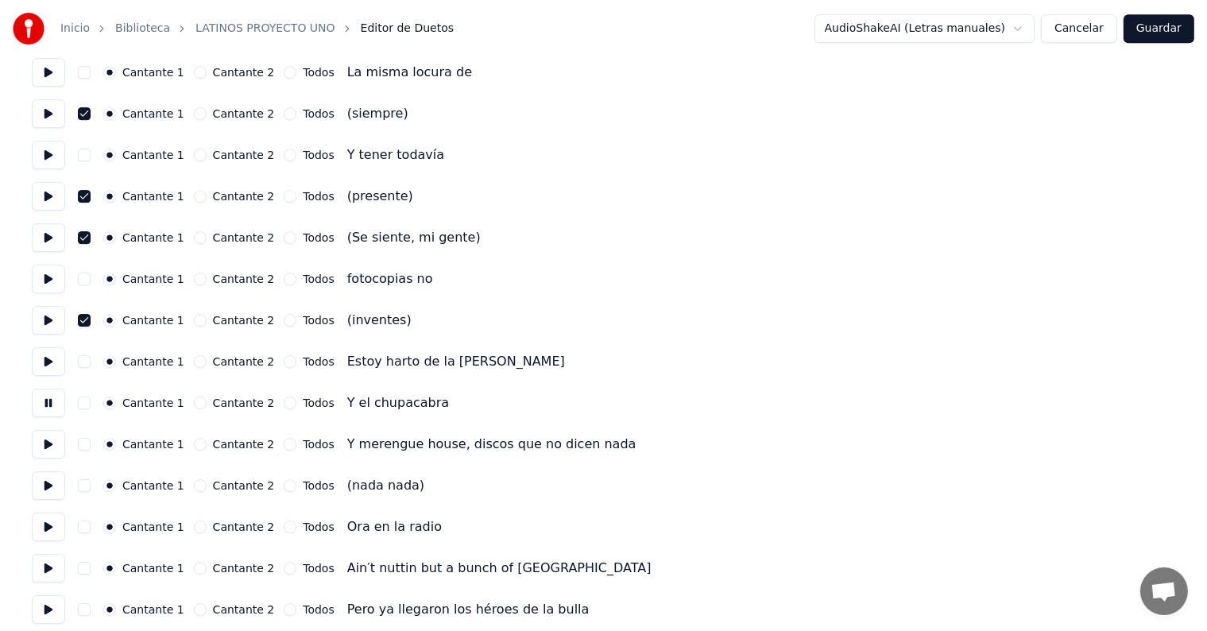
scroll to position [5018, 0]
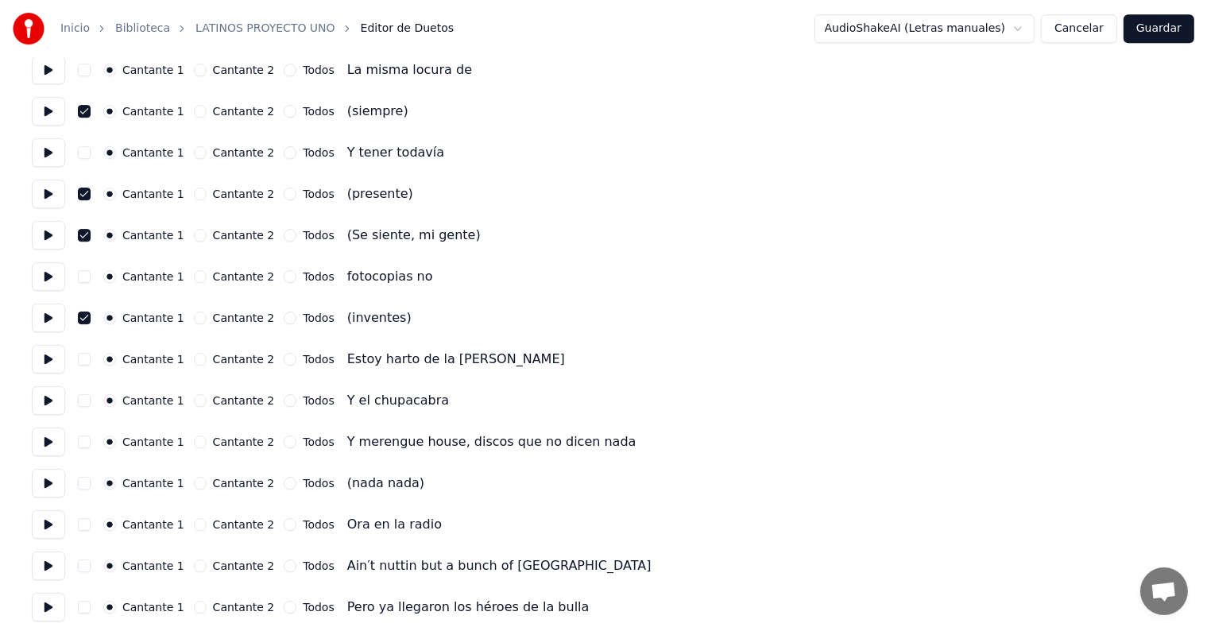
click at [50, 493] on button at bounding box center [48, 483] width 33 height 29
click at [89, 485] on button "button" at bounding box center [84, 483] width 13 height 13
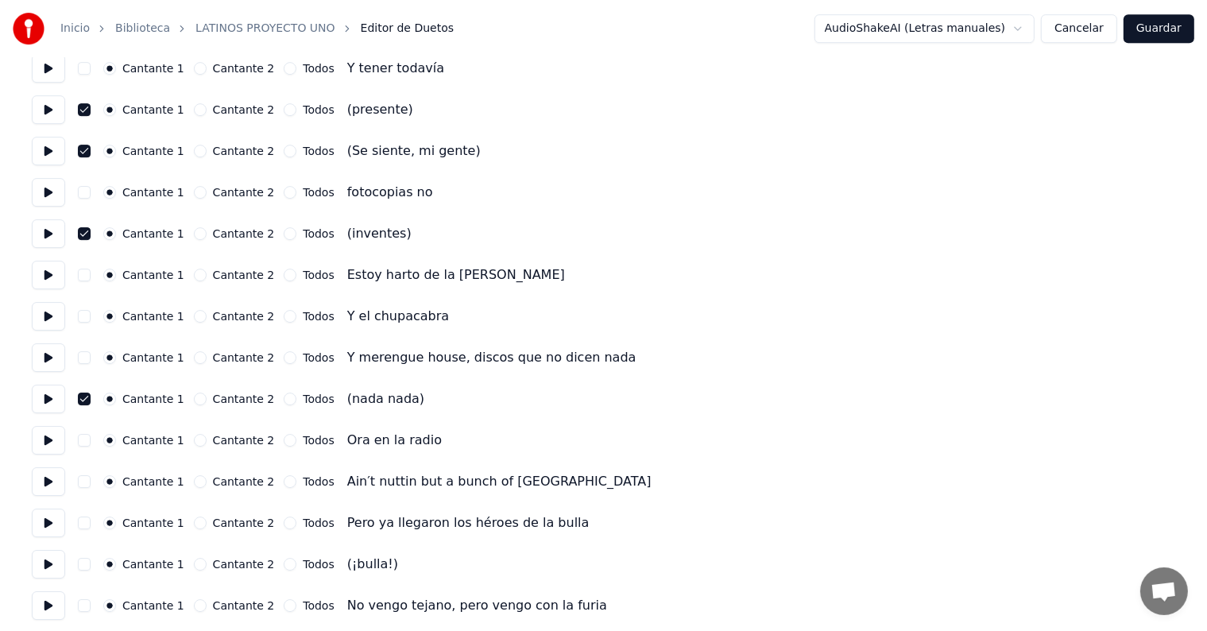
scroll to position [5107, 0]
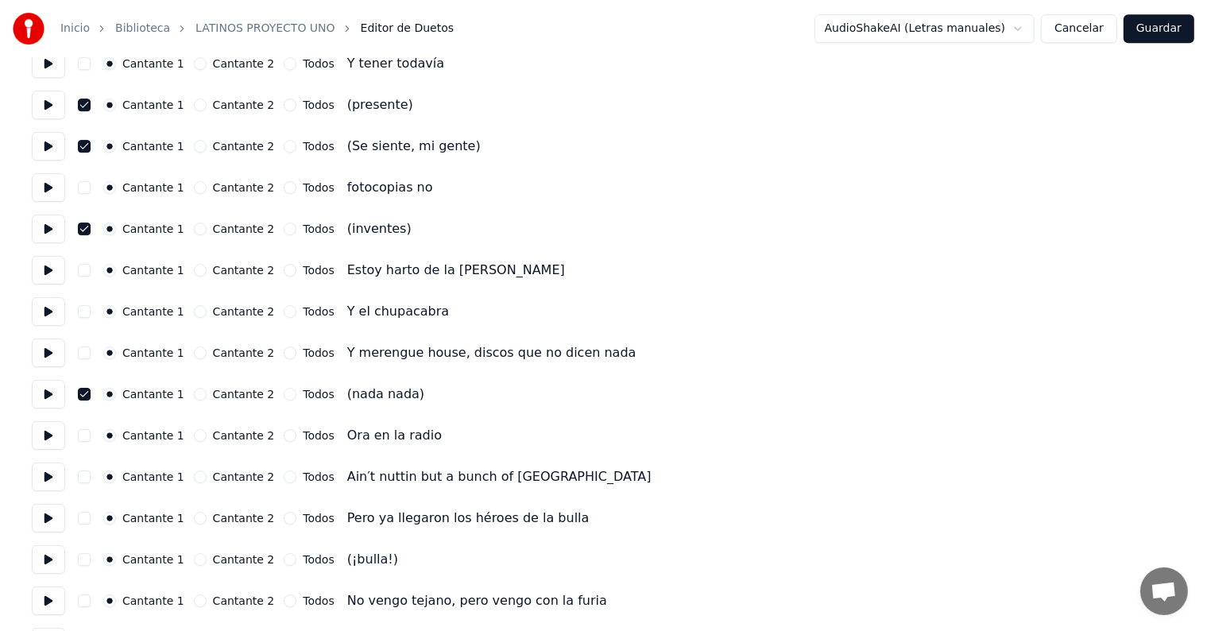
click at [368, 401] on div "(nada nada)" at bounding box center [385, 394] width 77 height 19
click at [37, 471] on button at bounding box center [48, 477] width 33 height 29
click at [88, 564] on button "button" at bounding box center [84, 559] width 13 height 13
click at [41, 566] on button at bounding box center [48, 559] width 33 height 29
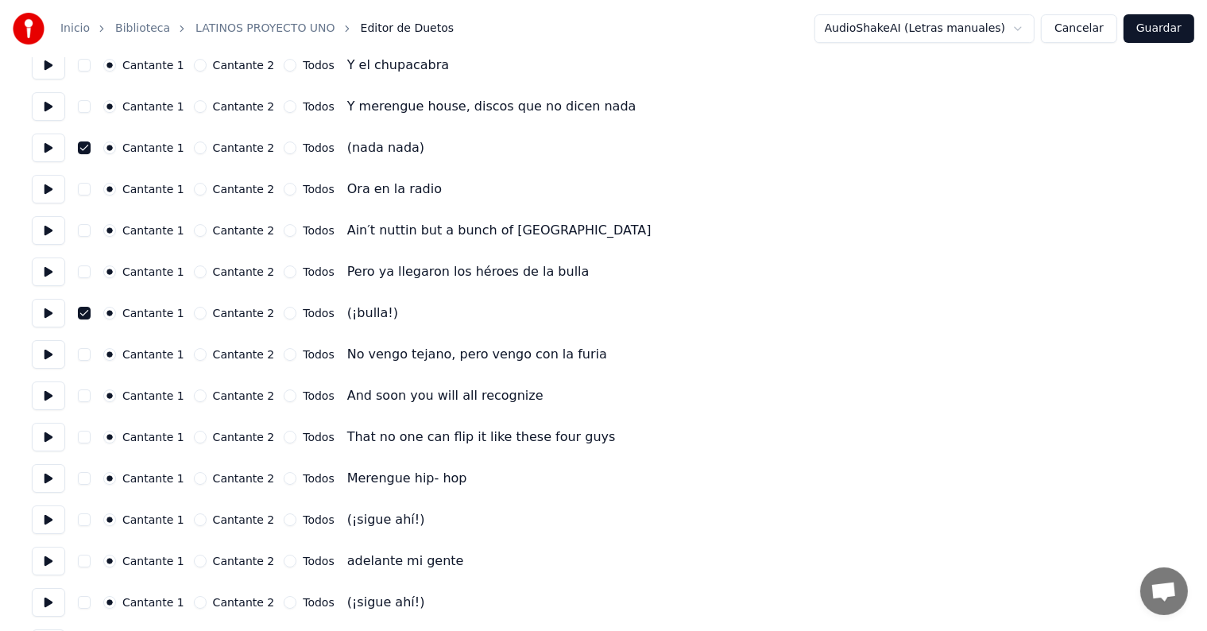
scroll to position [5354, 0]
click at [41, 477] on button at bounding box center [48, 477] width 33 height 29
click at [91, 520] on button "button" at bounding box center [84, 519] width 13 height 13
click at [45, 524] on button at bounding box center [48, 519] width 33 height 29
click at [91, 598] on button "button" at bounding box center [84, 601] width 13 height 13
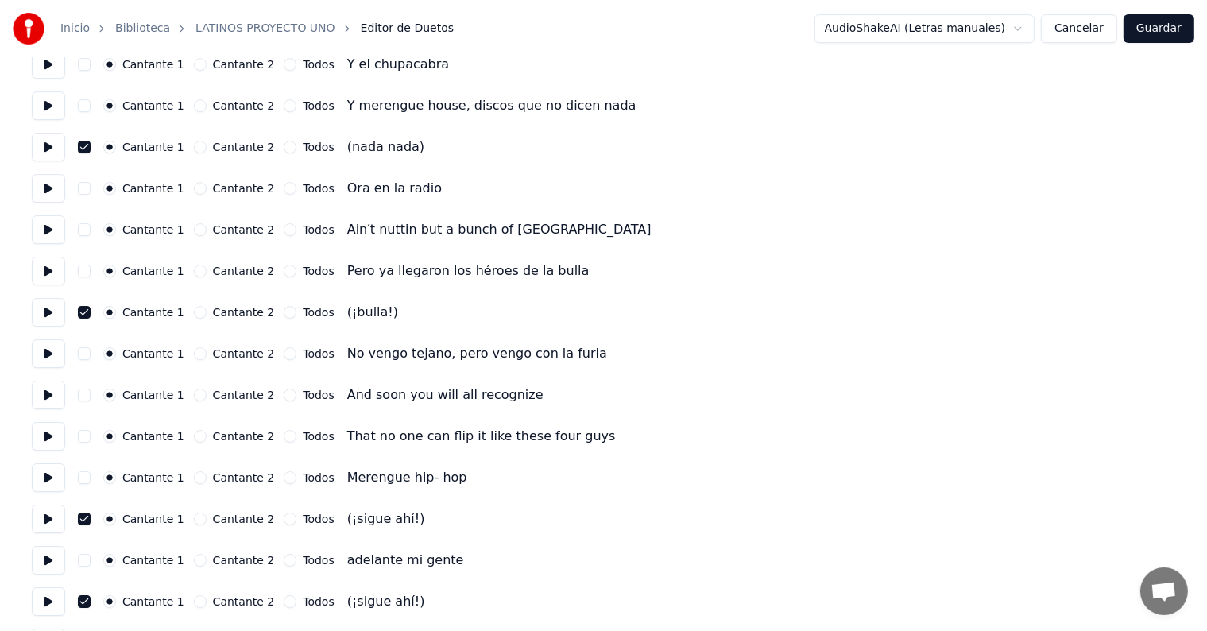
click at [49, 594] on button at bounding box center [48, 601] width 33 height 29
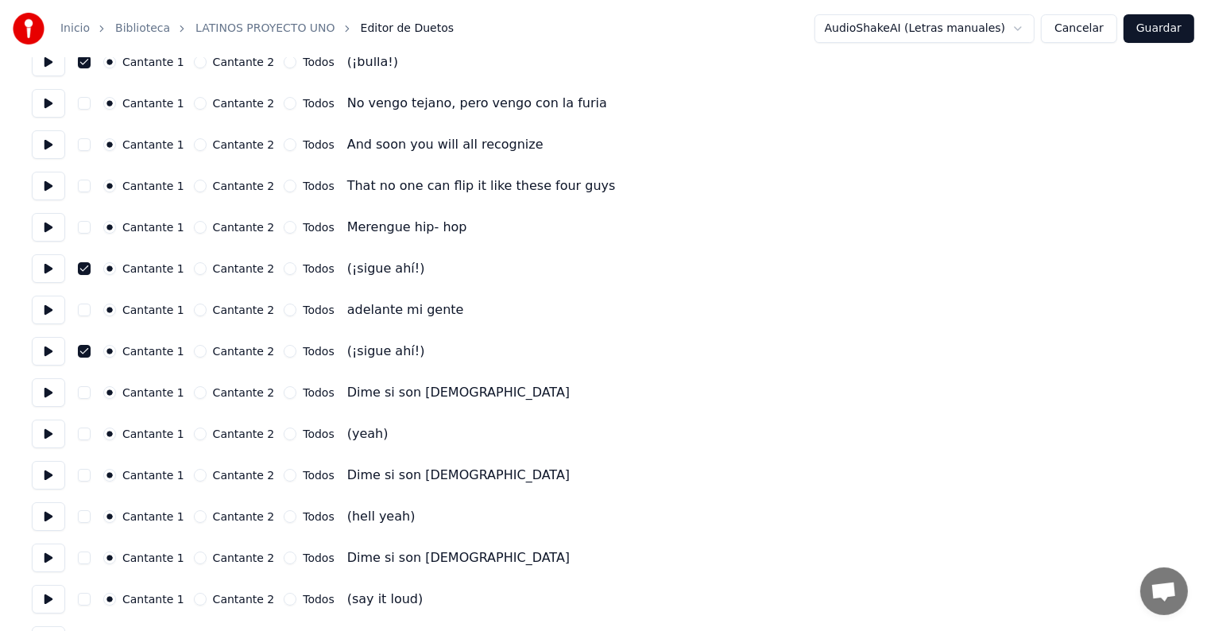
scroll to position [5608, 0]
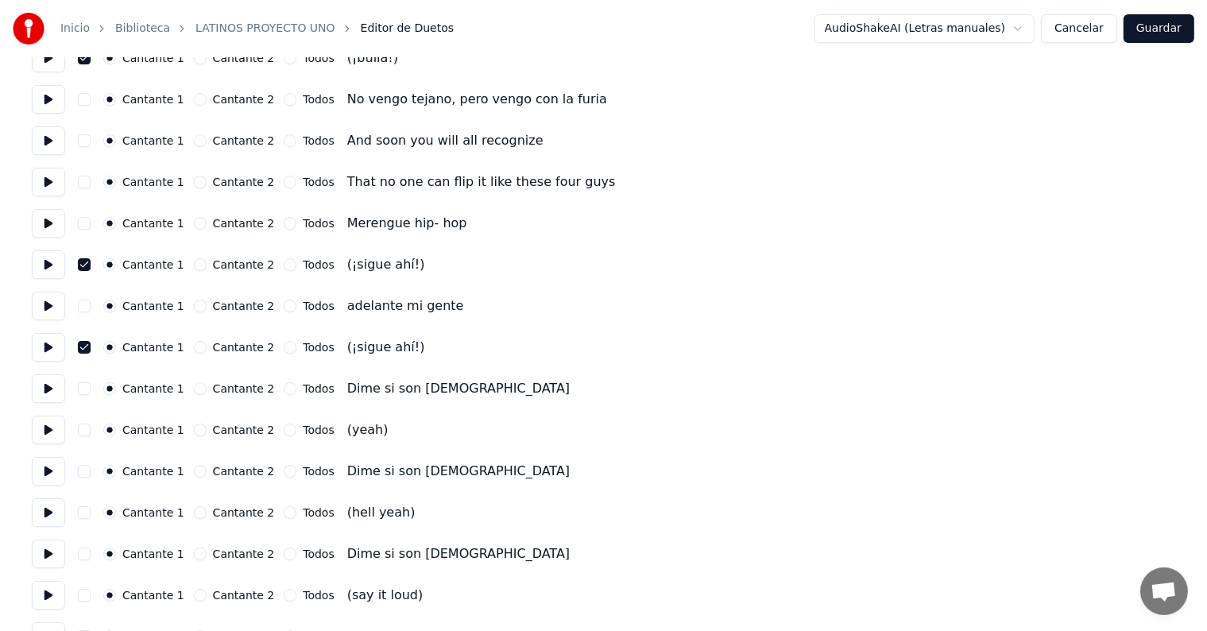
click at [91, 431] on button "button" at bounding box center [84, 430] width 13 height 13
click at [47, 432] on button at bounding box center [48, 430] width 33 height 29
click at [91, 516] on button "button" at bounding box center [84, 512] width 13 height 13
click at [46, 523] on button at bounding box center [48, 512] width 33 height 29
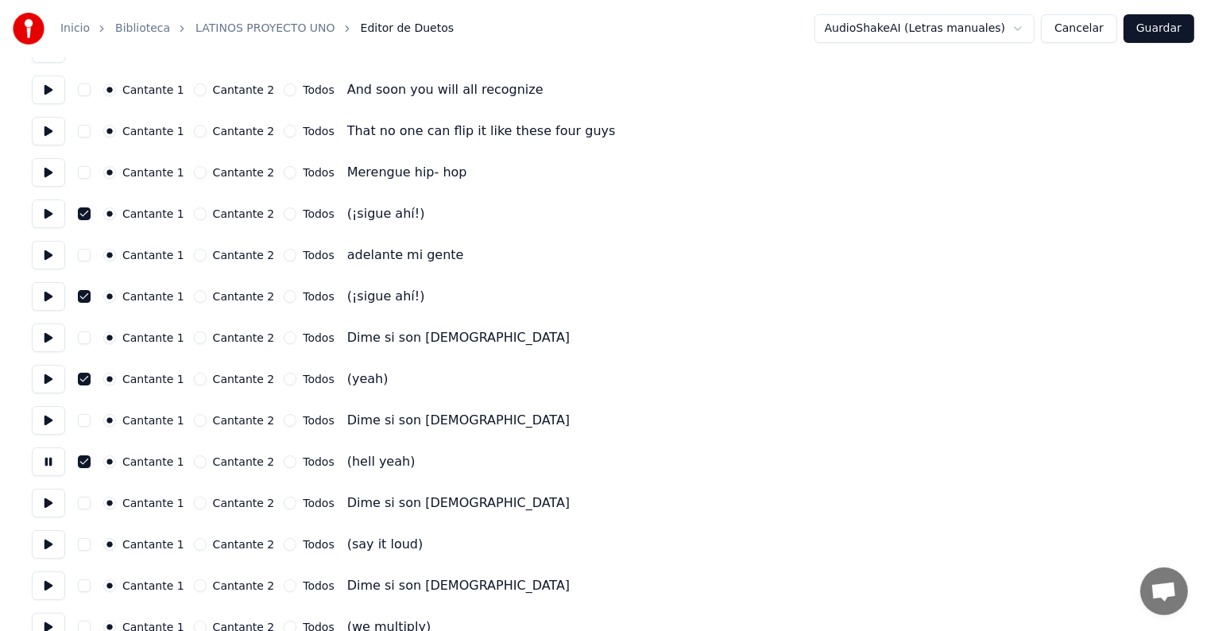
scroll to position [5663, 0]
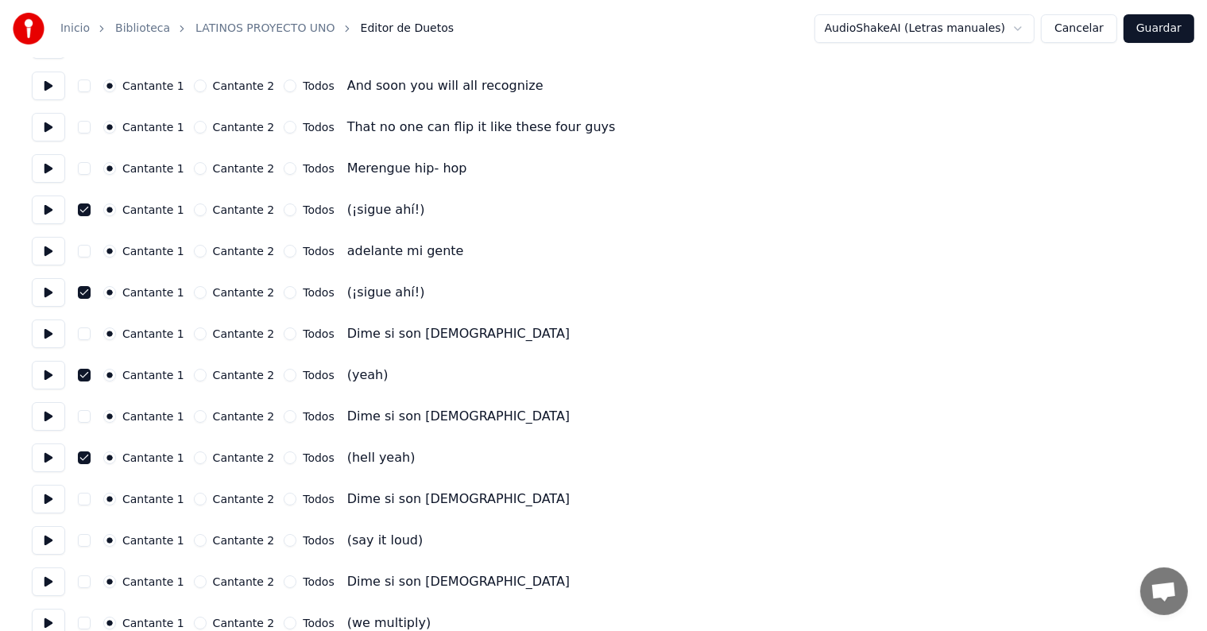
click at [89, 541] on button "button" at bounding box center [84, 540] width 13 height 13
click at [49, 534] on button at bounding box center [48, 540] width 33 height 29
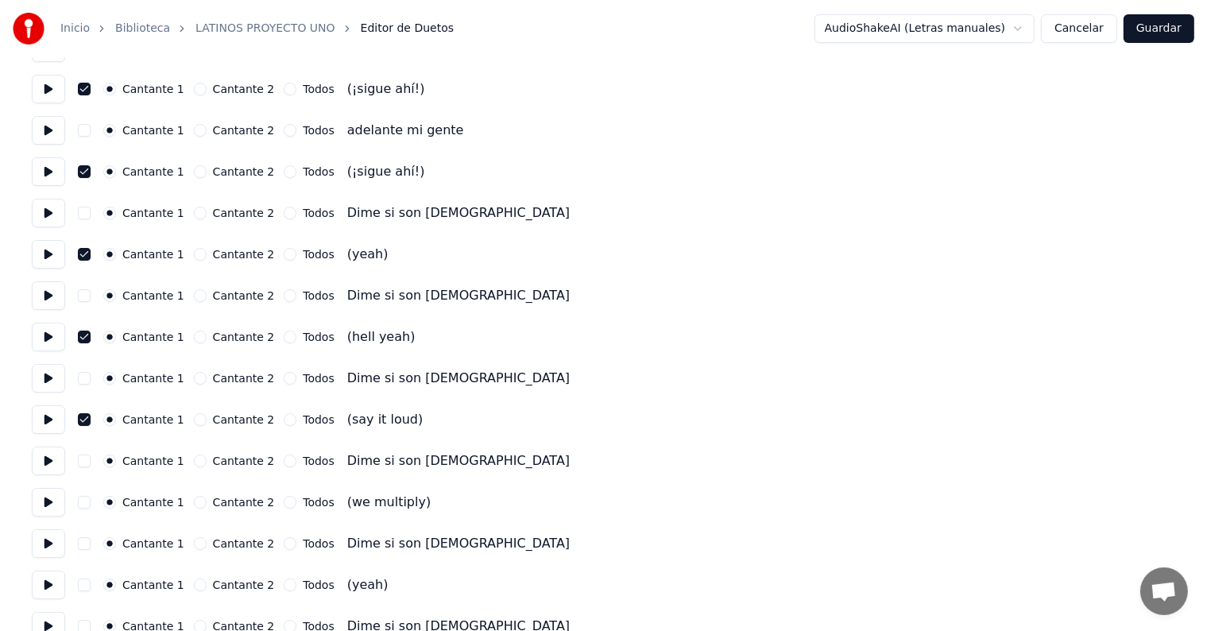
scroll to position [5787, 0]
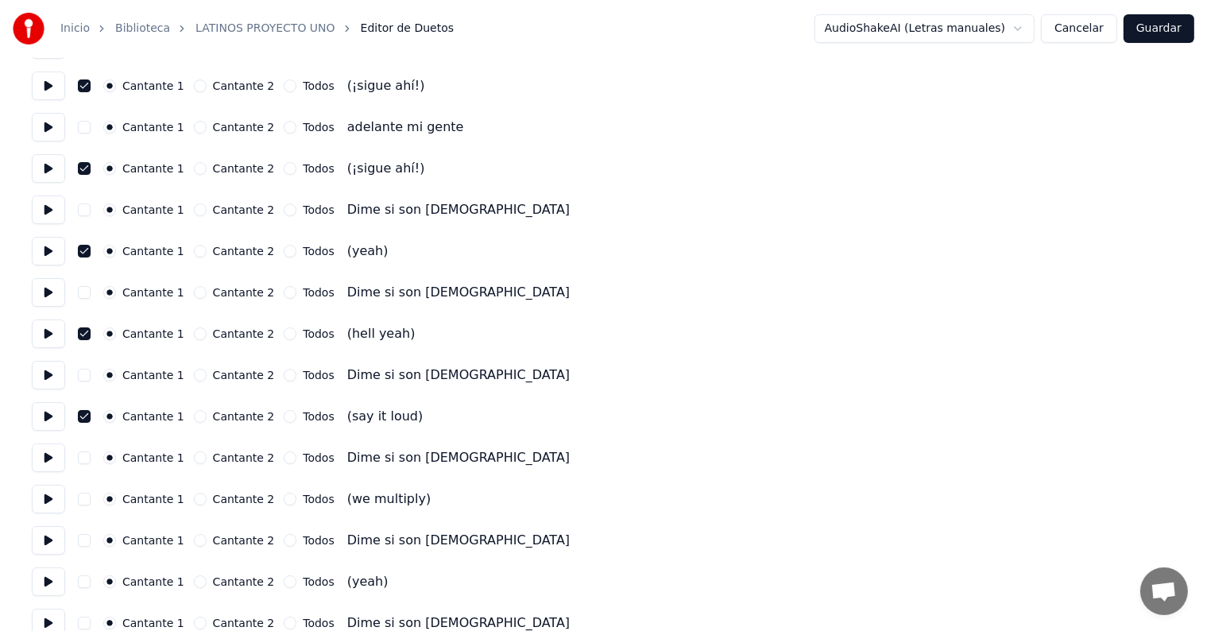
click at [88, 503] on button "button" at bounding box center [84, 499] width 13 height 13
click at [35, 494] on button at bounding box center [48, 499] width 33 height 29
click at [91, 585] on button "button" at bounding box center [84, 581] width 13 height 13
click at [37, 576] on button at bounding box center [48, 581] width 33 height 29
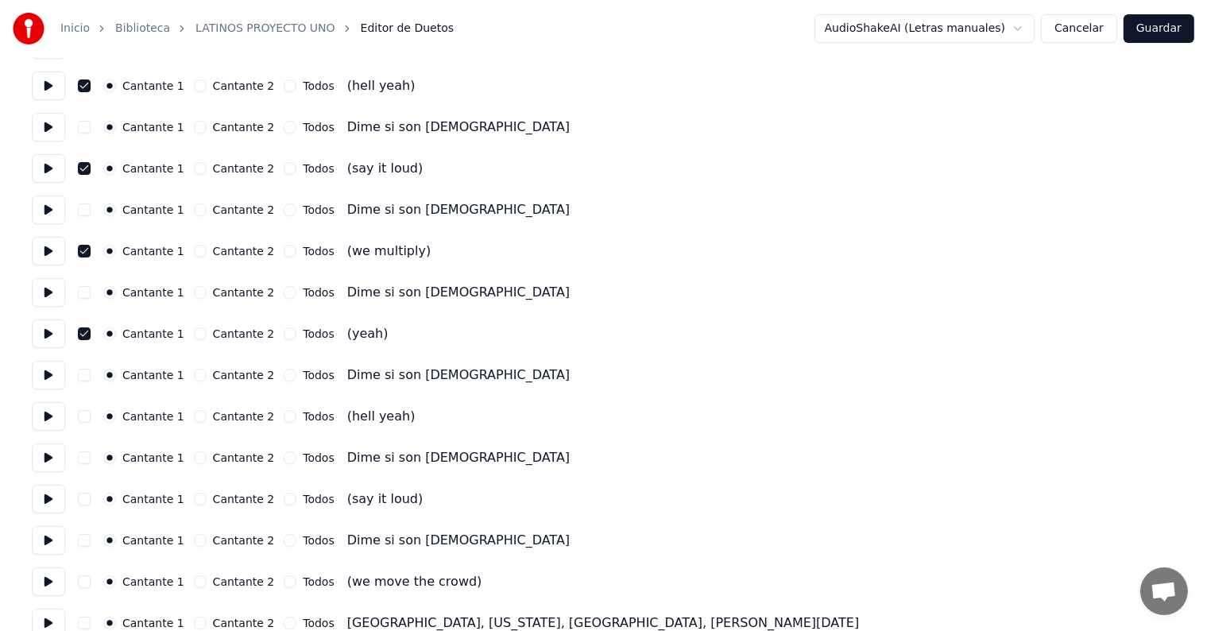
scroll to position [6040, 0]
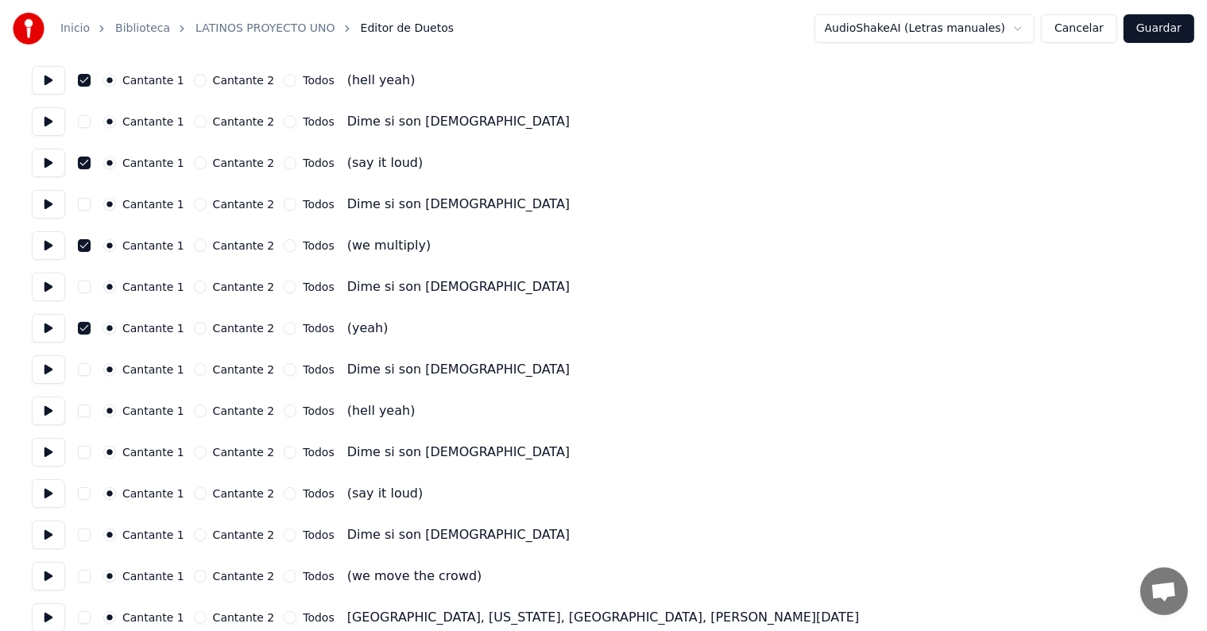
click at [91, 410] on button "button" at bounding box center [84, 410] width 13 height 13
click at [41, 423] on button at bounding box center [48, 411] width 33 height 29
click at [91, 493] on button "button" at bounding box center [84, 493] width 13 height 13
click at [49, 497] on button at bounding box center [48, 493] width 33 height 29
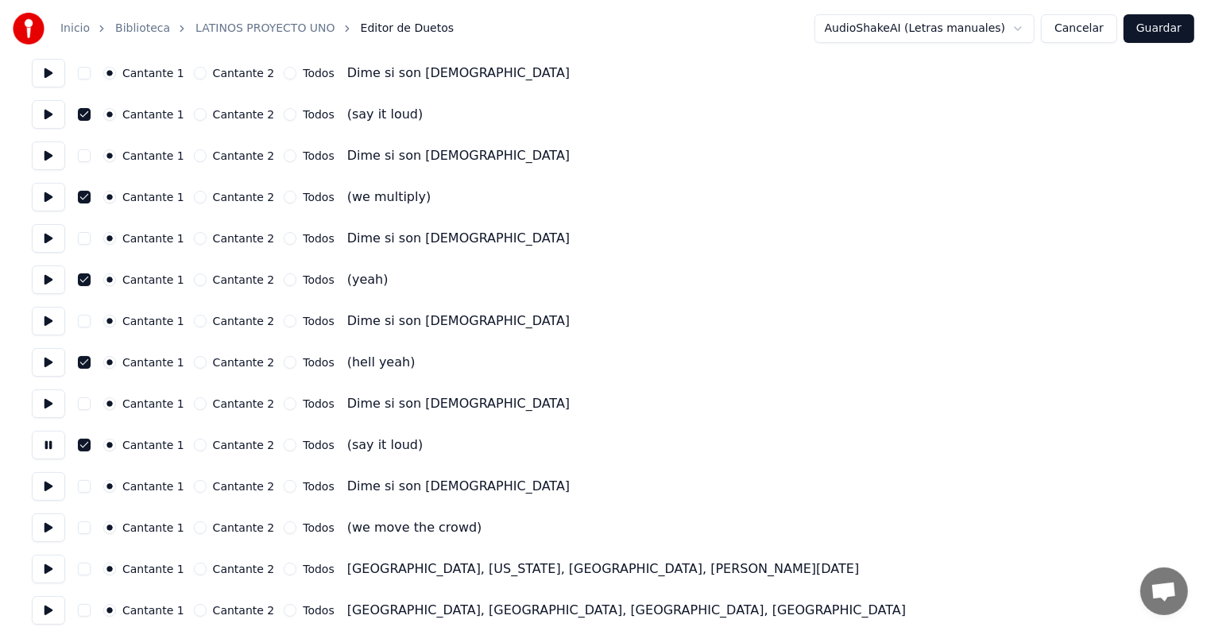
scroll to position [6089, 0]
click at [87, 531] on button "button" at bounding box center [84, 527] width 13 height 13
click at [46, 524] on button at bounding box center [48, 527] width 33 height 29
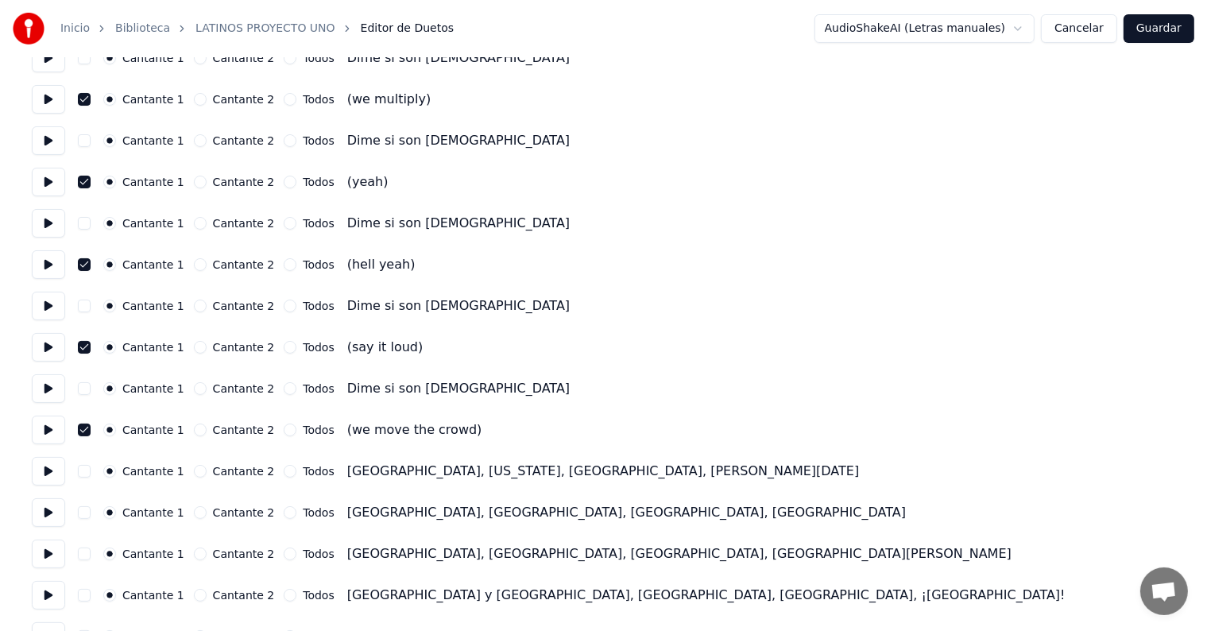
scroll to position [6192, 0]
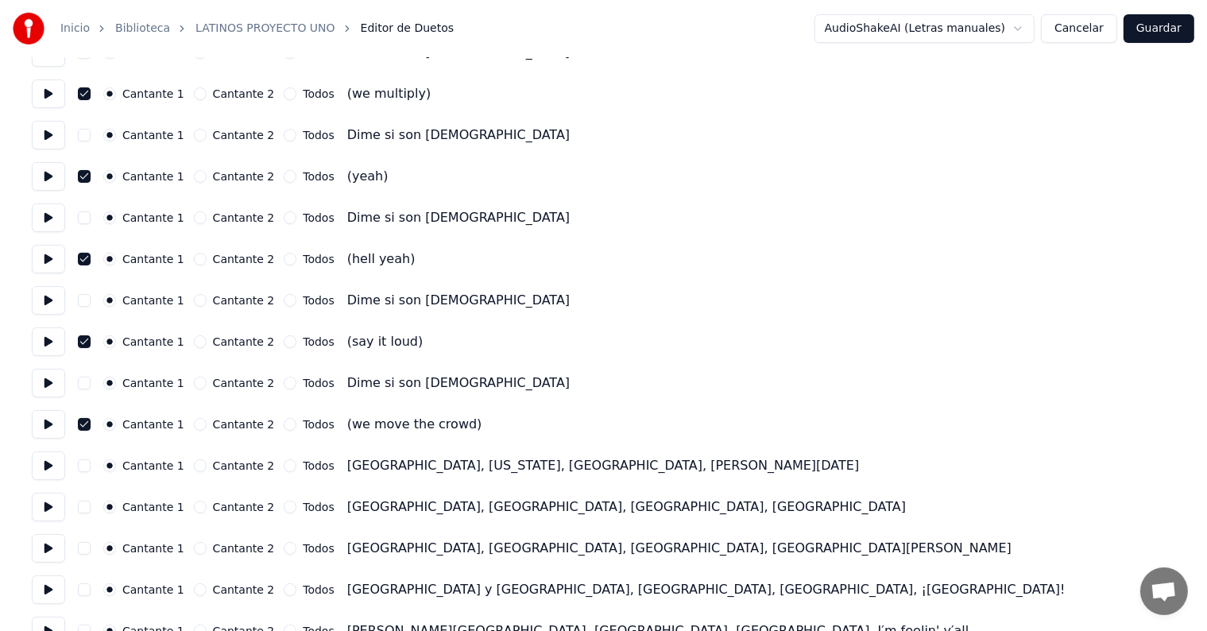
click at [45, 477] on button at bounding box center [48, 465] width 33 height 29
click at [44, 509] on button at bounding box center [48, 507] width 33 height 29
click at [54, 558] on button at bounding box center [48, 548] width 33 height 29
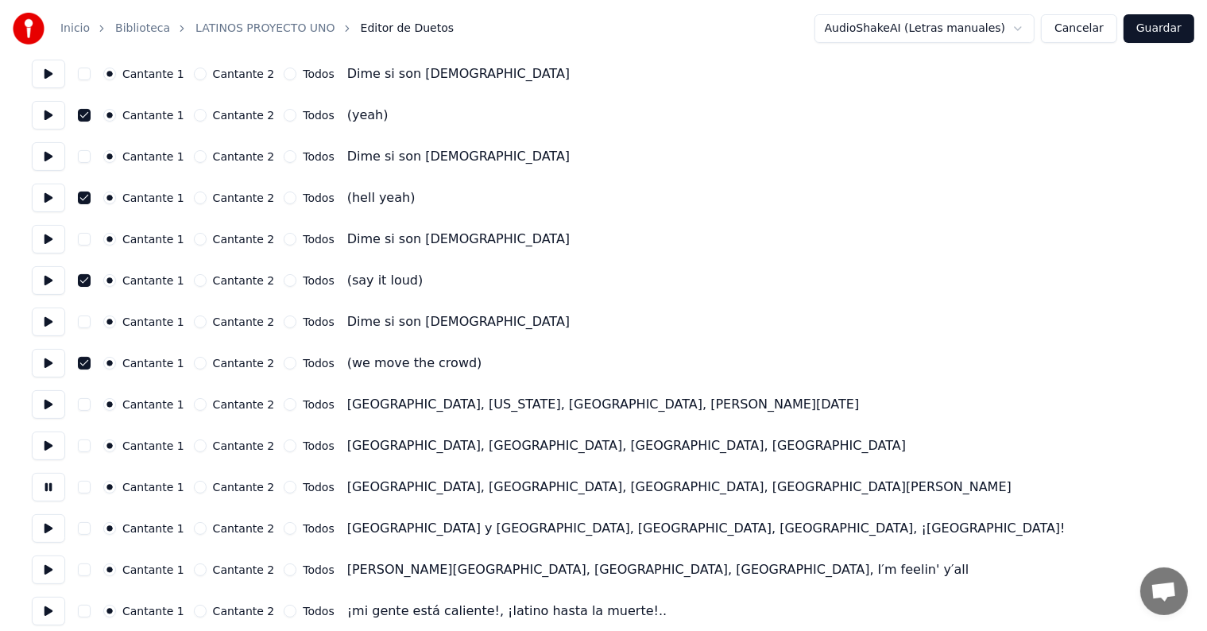
scroll to position [6310, 0]
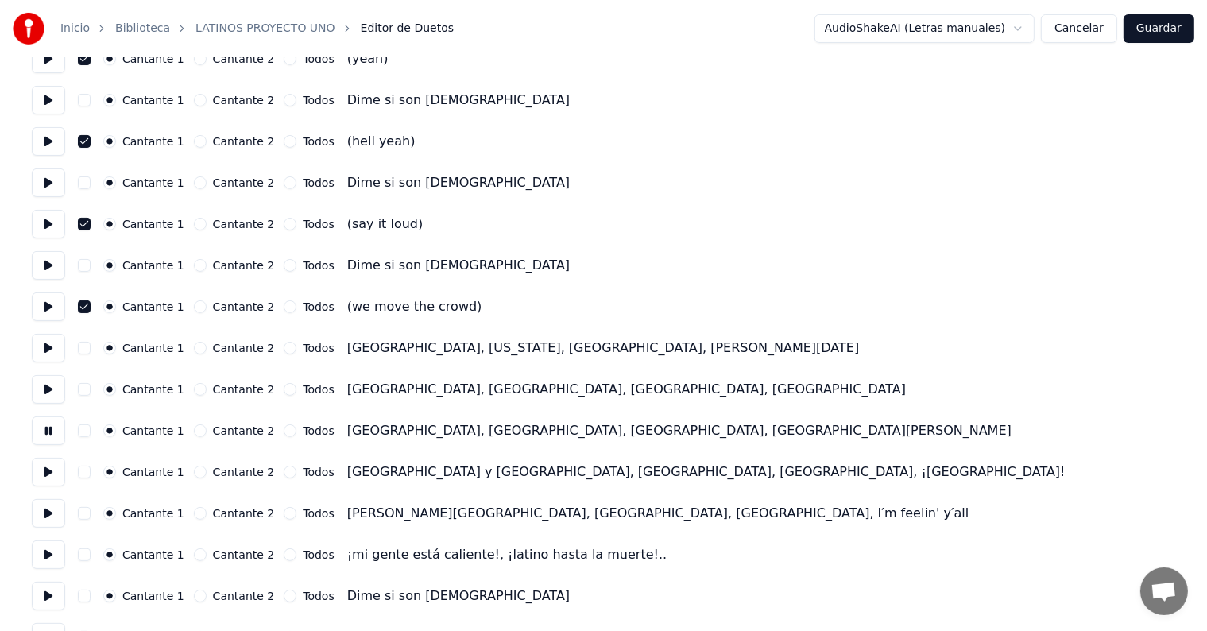
click at [38, 470] on button at bounding box center [48, 472] width 33 height 29
click at [44, 511] on button at bounding box center [48, 513] width 33 height 29
click at [52, 558] on button at bounding box center [48, 554] width 33 height 29
click at [90, 560] on button "button" at bounding box center [84, 554] width 13 height 13
click at [90, 519] on button "button" at bounding box center [84, 513] width 13 height 13
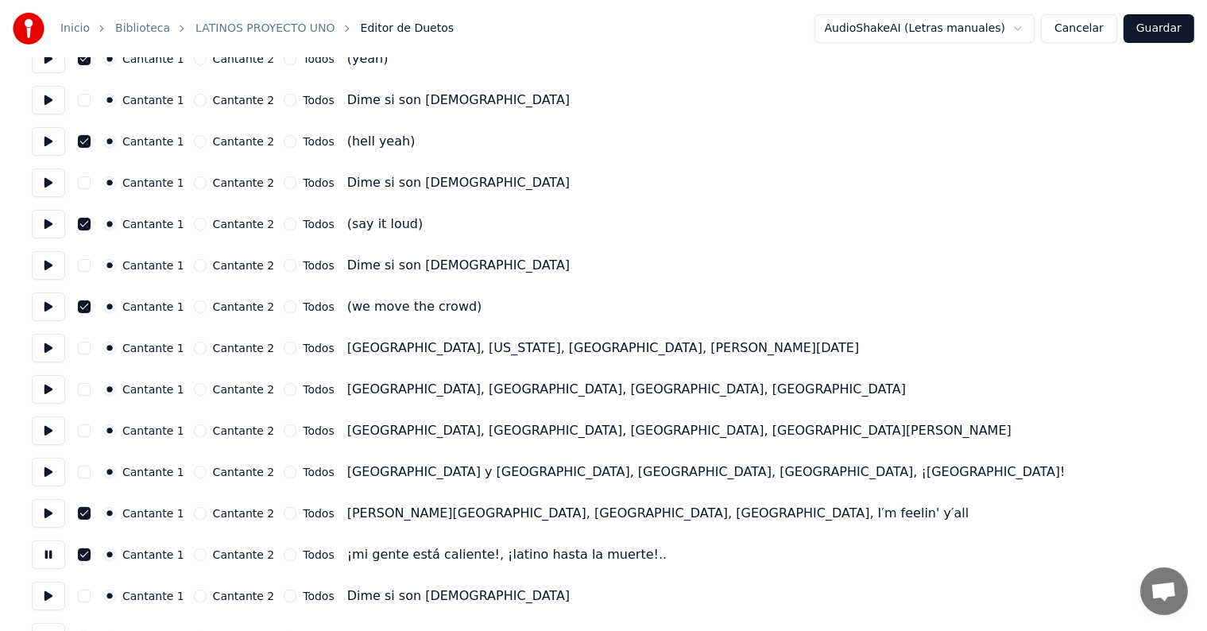
click at [91, 472] on button "button" at bounding box center [84, 472] width 13 height 13
click at [85, 431] on button "button" at bounding box center [84, 430] width 13 height 13
click at [87, 387] on button "button" at bounding box center [84, 389] width 13 height 13
click at [87, 345] on button "button" at bounding box center [84, 348] width 13 height 13
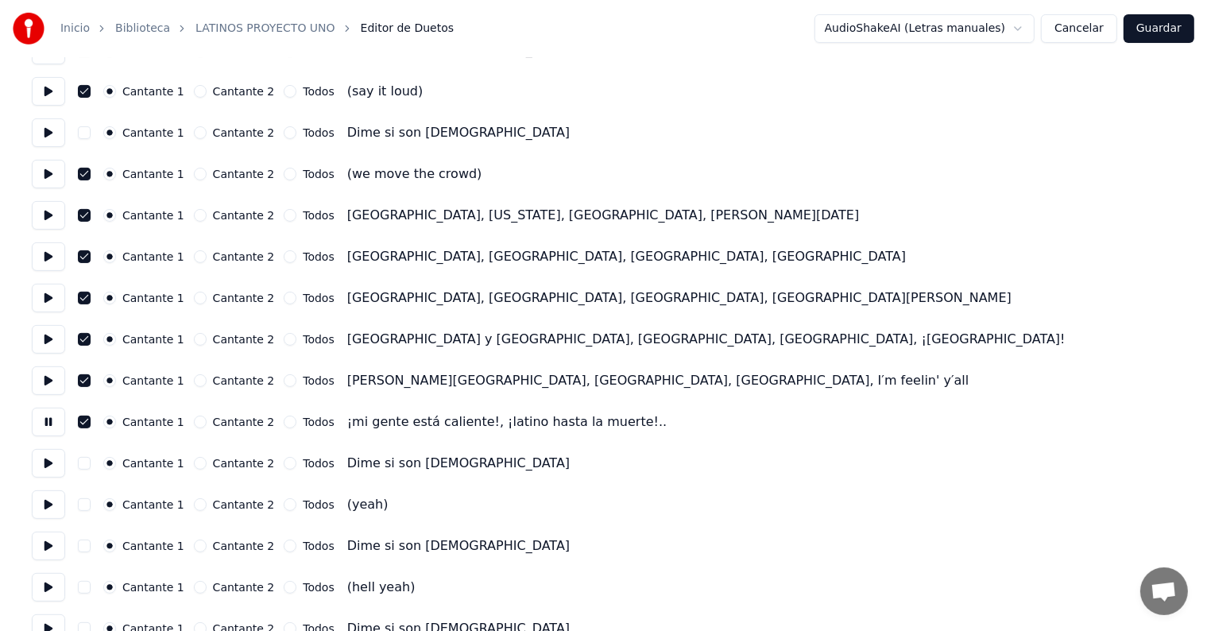
scroll to position [6446, 0]
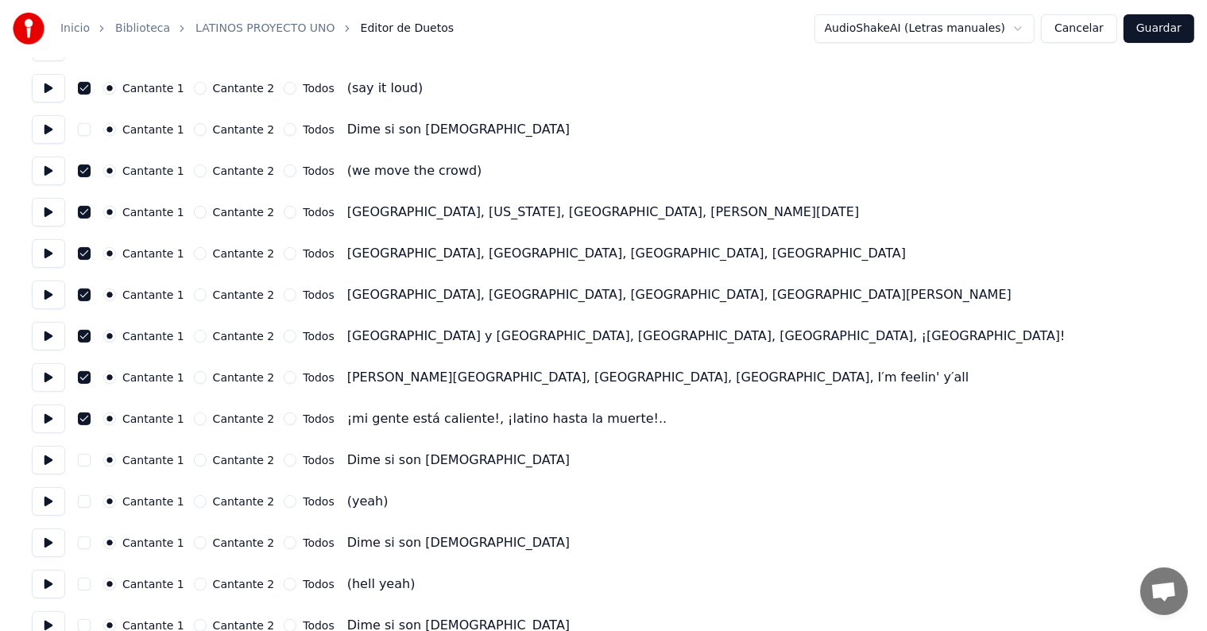
click at [89, 501] on button "button" at bounding box center [84, 501] width 13 height 13
click at [52, 506] on button at bounding box center [48, 501] width 33 height 29
click at [91, 586] on button "button" at bounding box center [84, 584] width 13 height 13
click at [51, 582] on button at bounding box center [48, 584] width 33 height 29
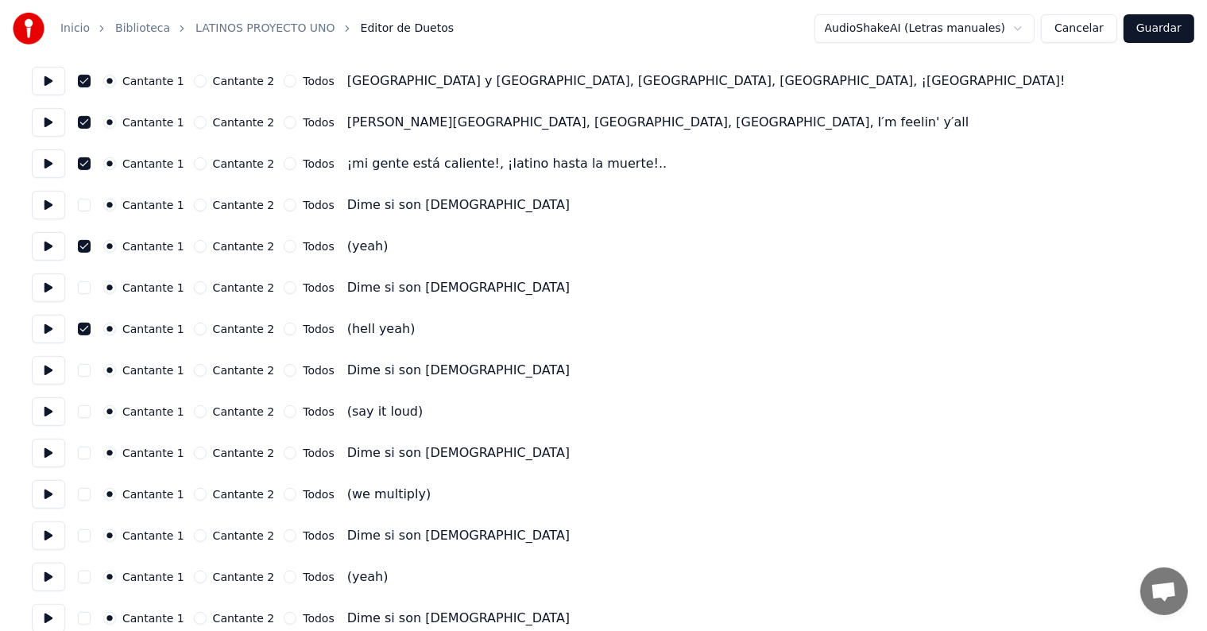
scroll to position [6702, 0]
click at [91, 410] on button "button" at bounding box center [84, 410] width 13 height 13
click at [47, 414] on button at bounding box center [48, 411] width 33 height 29
click at [87, 496] on button "button" at bounding box center [84, 493] width 13 height 13
click at [45, 496] on button at bounding box center [48, 493] width 33 height 29
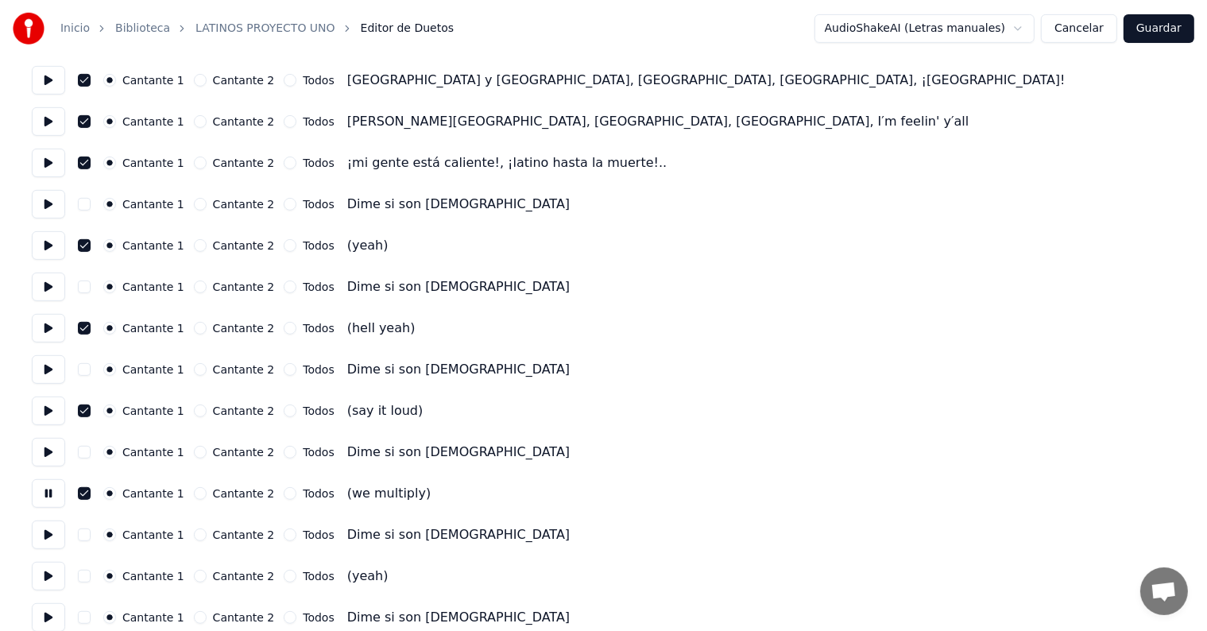
click at [86, 580] on button "button" at bounding box center [84, 576] width 13 height 13
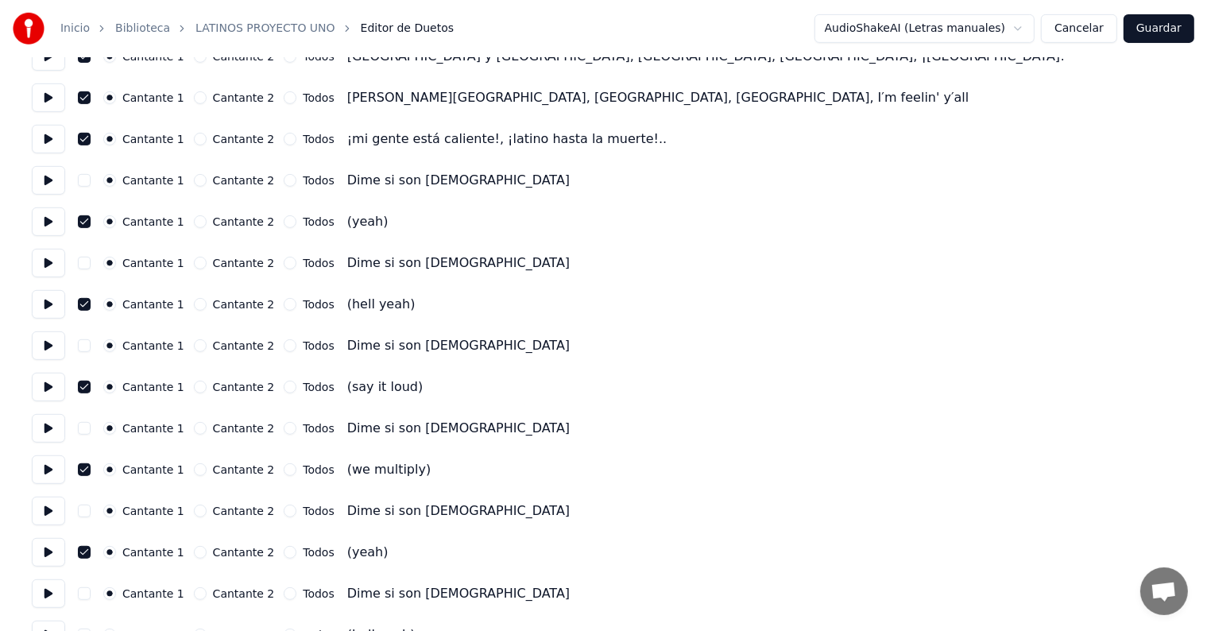
scroll to position [6733, 0]
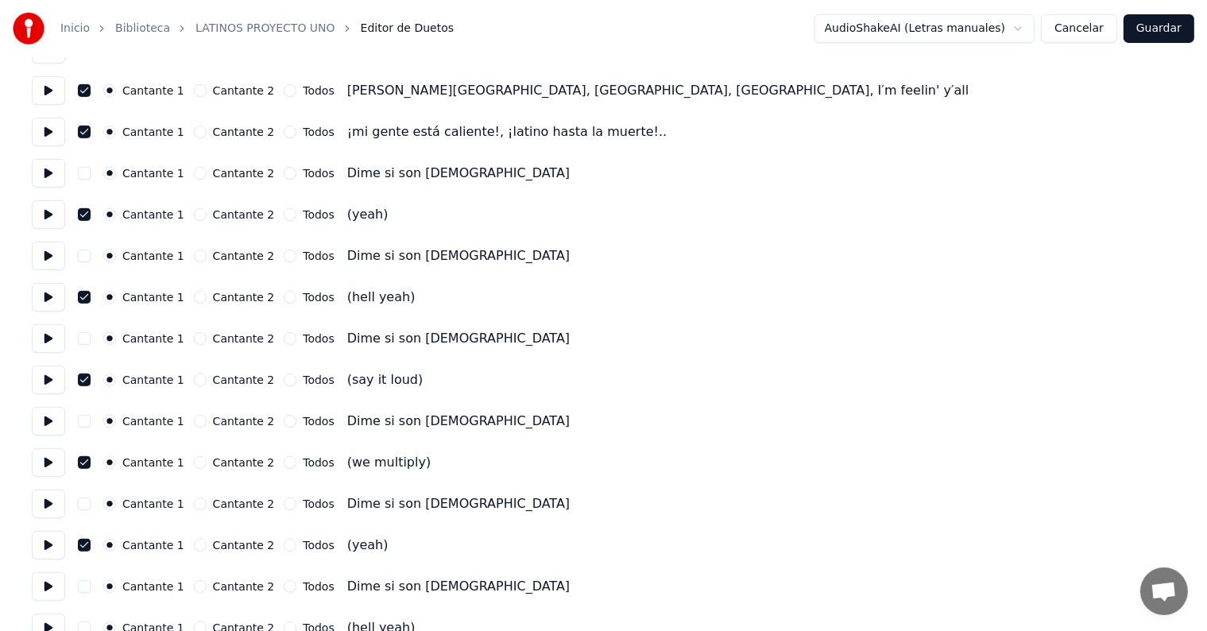
click at [45, 553] on button at bounding box center [48, 545] width 33 height 29
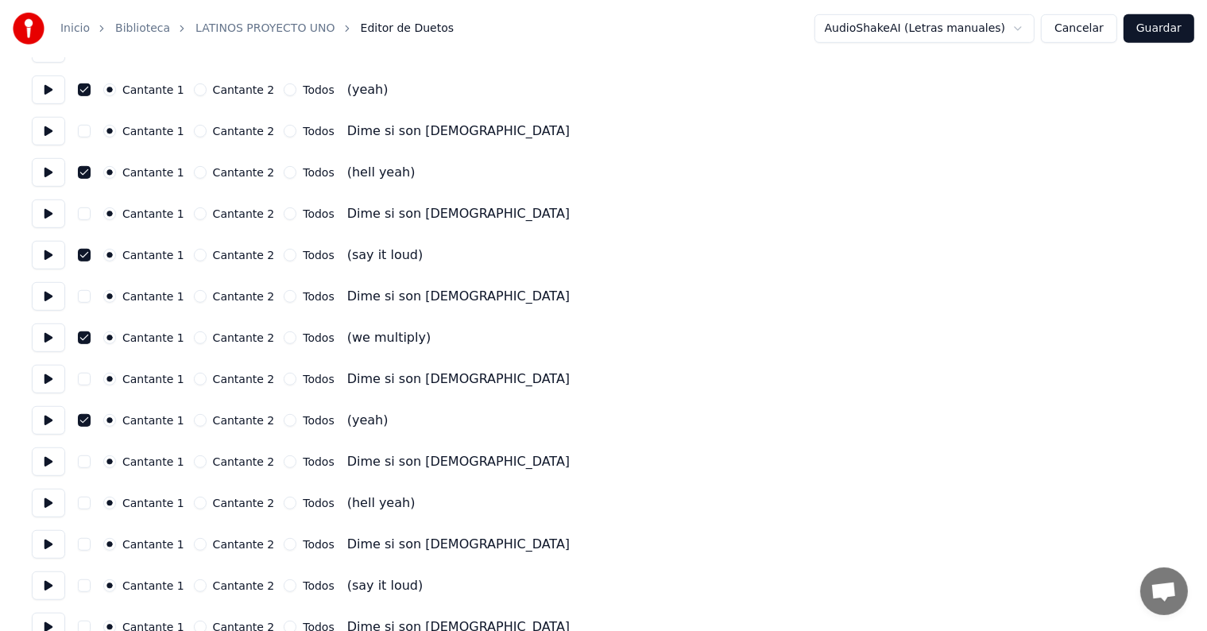
scroll to position [6860, 0]
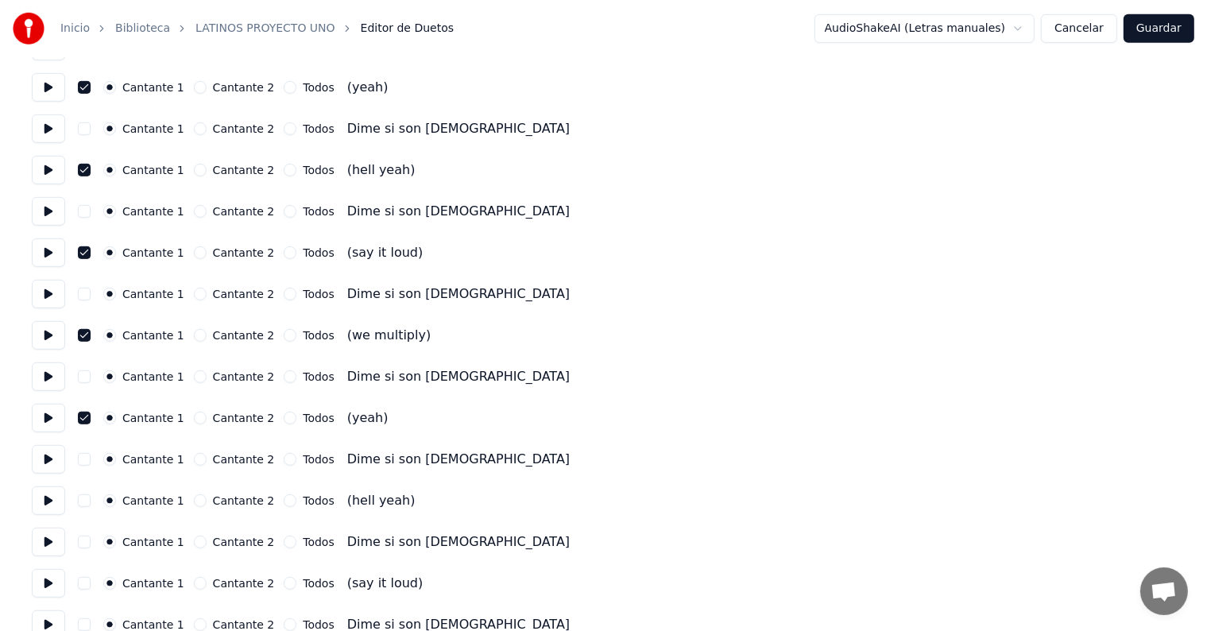
click at [91, 503] on button "button" at bounding box center [84, 500] width 13 height 13
click at [41, 494] on button at bounding box center [48, 500] width 33 height 29
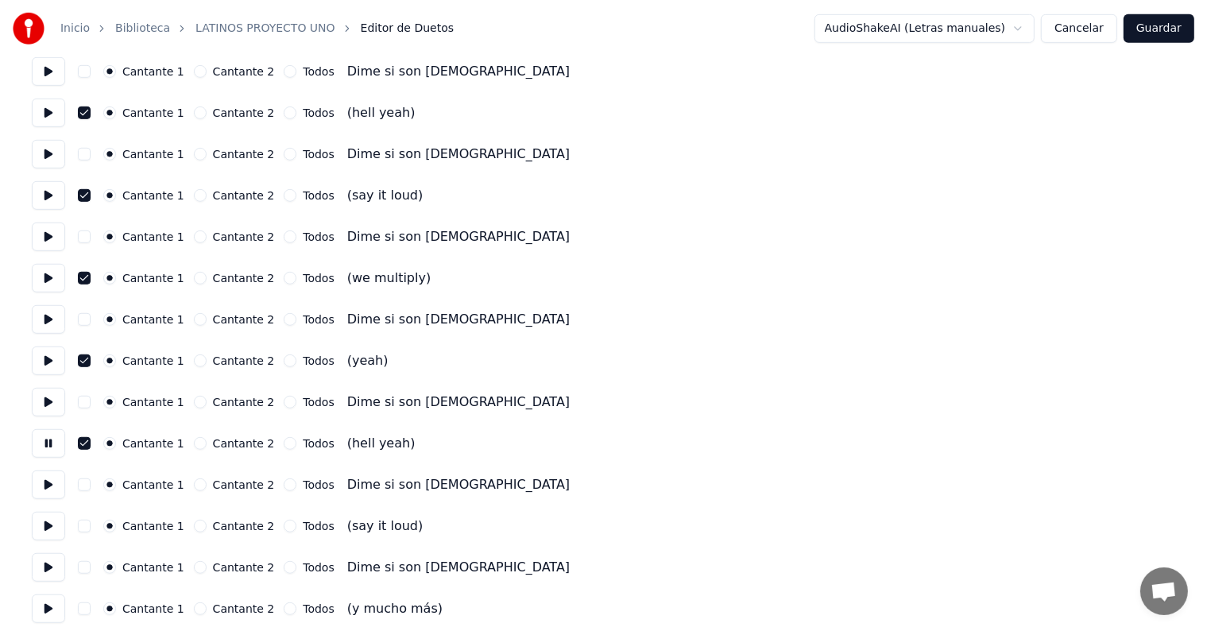
scroll to position [6925, 0]
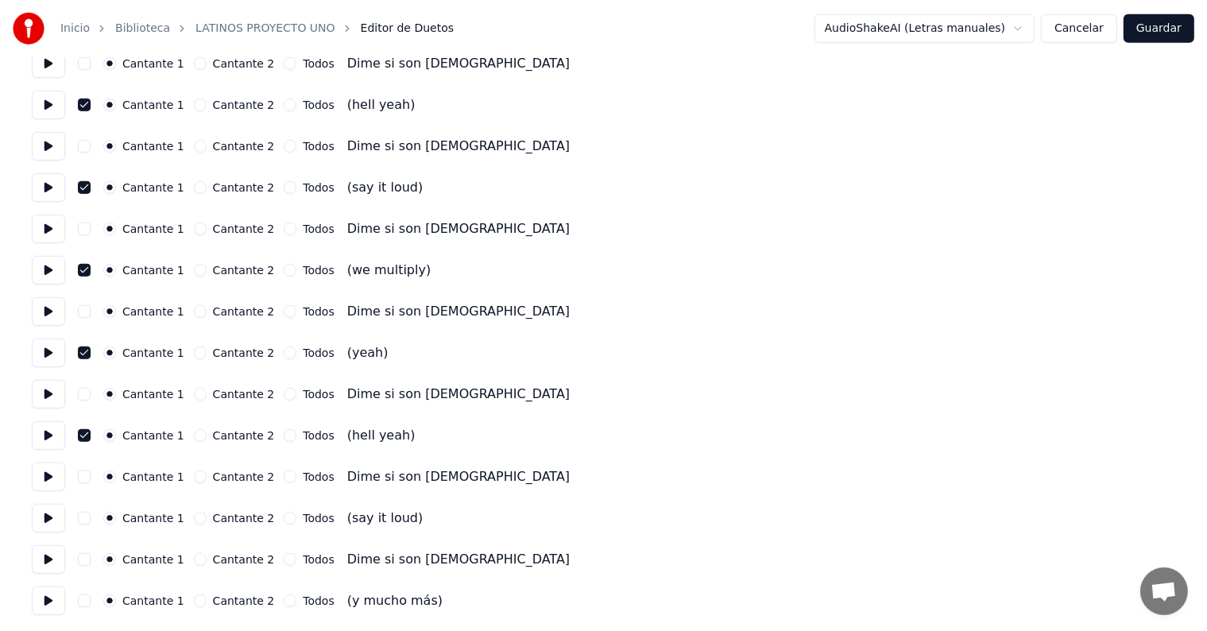
click at [91, 521] on button "button" at bounding box center [84, 518] width 13 height 13
click at [45, 521] on button at bounding box center [48, 518] width 33 height 29
click at [91, 602] on button "button" at bounding box center [84, 600] width 13 height 13
click at [42, 599] on button at bounding box center [48, 600] width 33 height 29
click at [1174, 22] on button "Guardar" at bounding box center [1159, 28] width 71 height 29
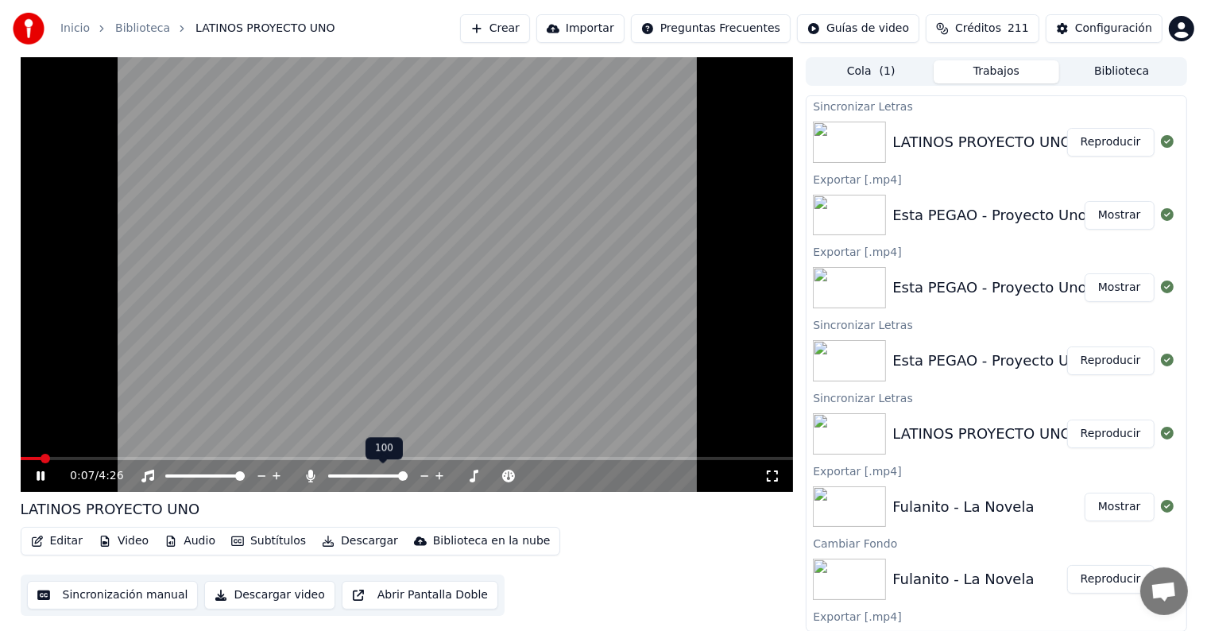
click at [306, 478] on icon at bounding box center [311, 476] width 16 height 13
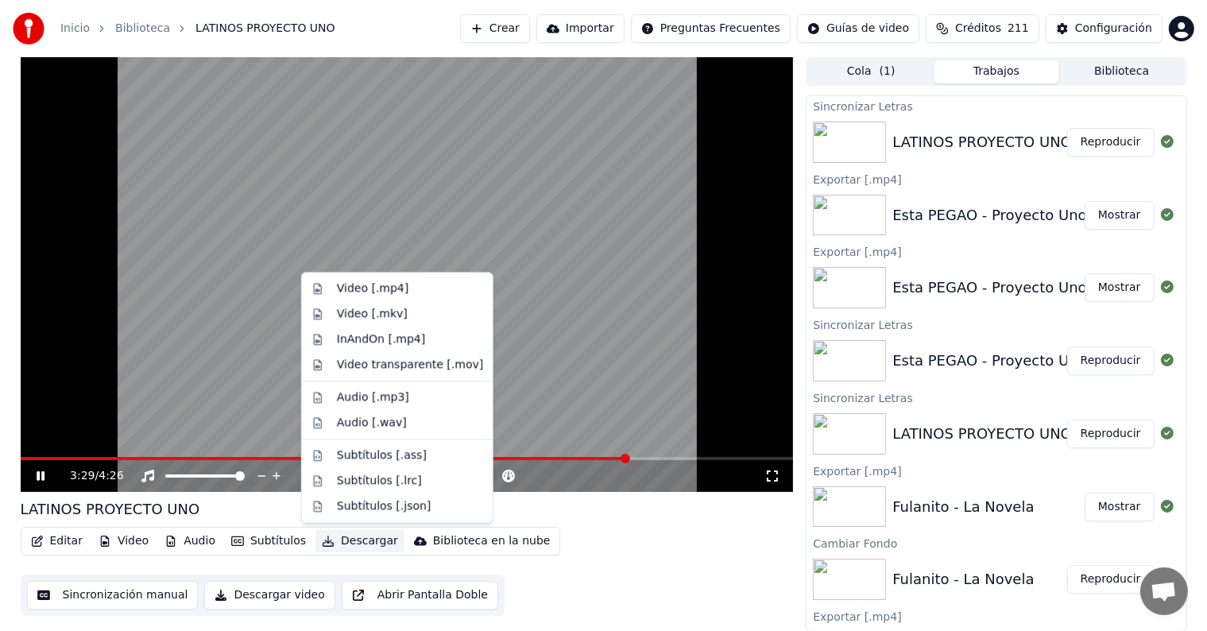
click at [331, 540] on button "Descargar" at bounding box center [359, 541] width 89 height 22
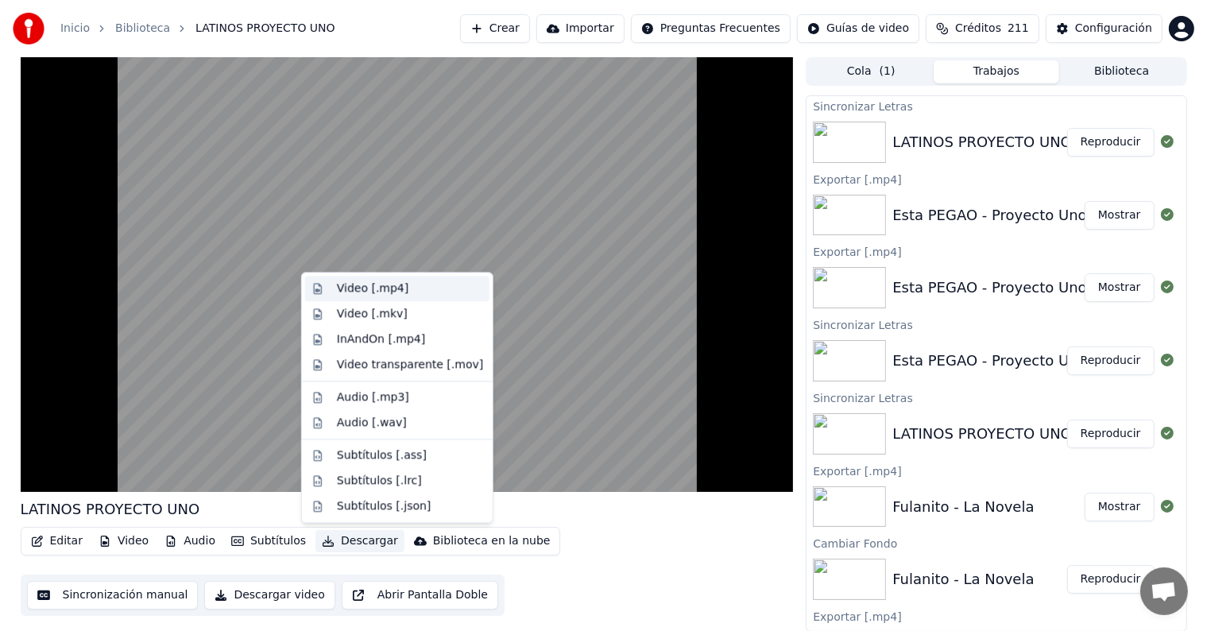
click at [339, 292] on div "Video [.mp4]" at bounding box center [373, 289] width 72 height 16
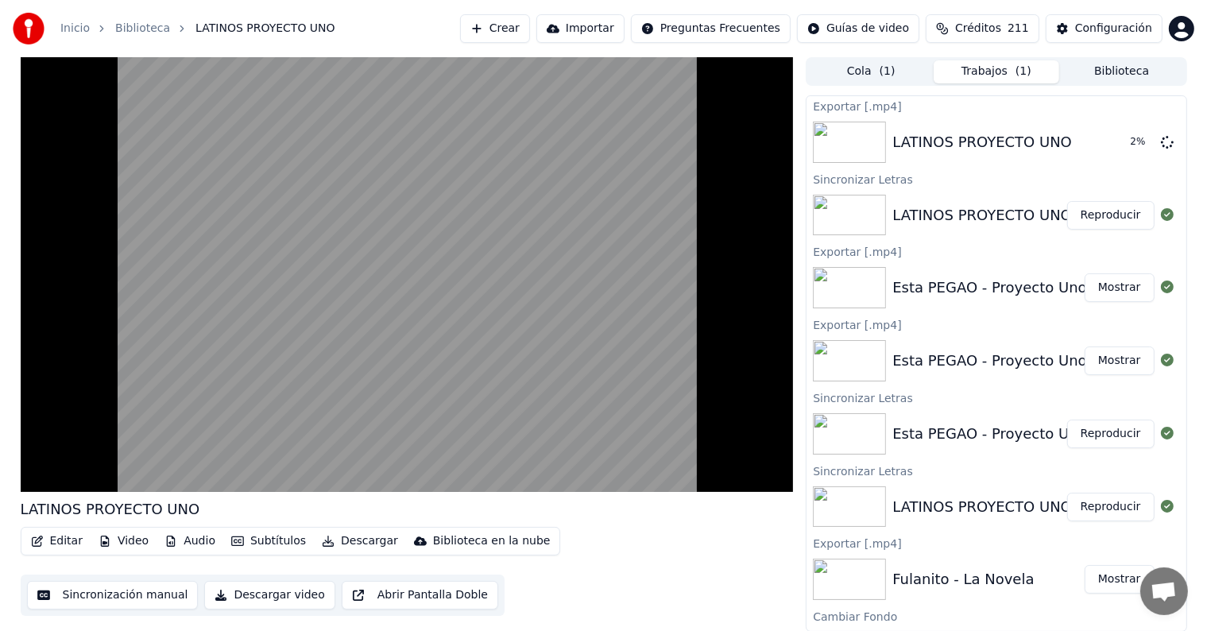
click at [184, 276] on video at bounding box center [407, 274] width 773 height 435
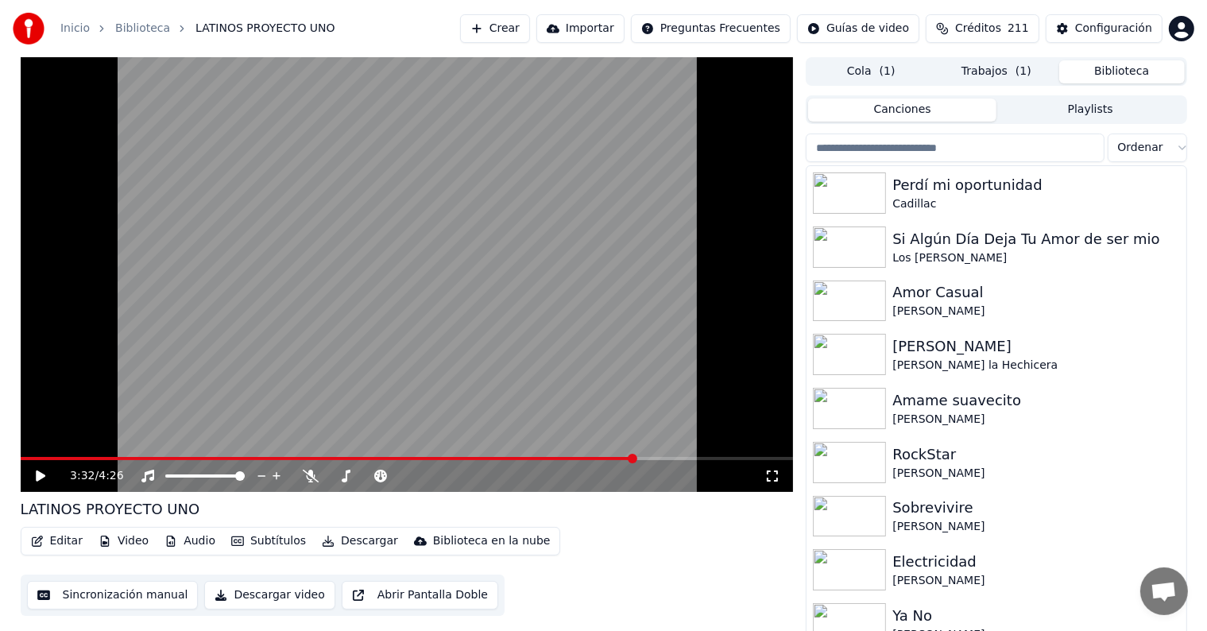
click at [1141, 67] on button "Biblioteca" at bounding box center [1122, 71] width 126 height 23
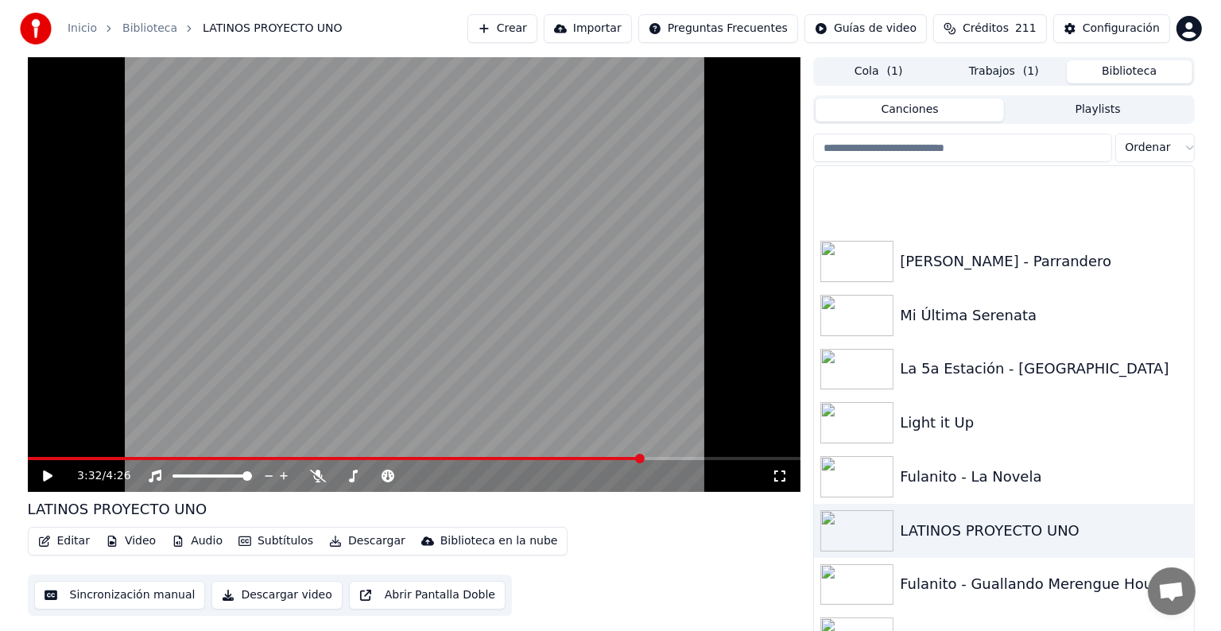
scroll to position [22443, 0]
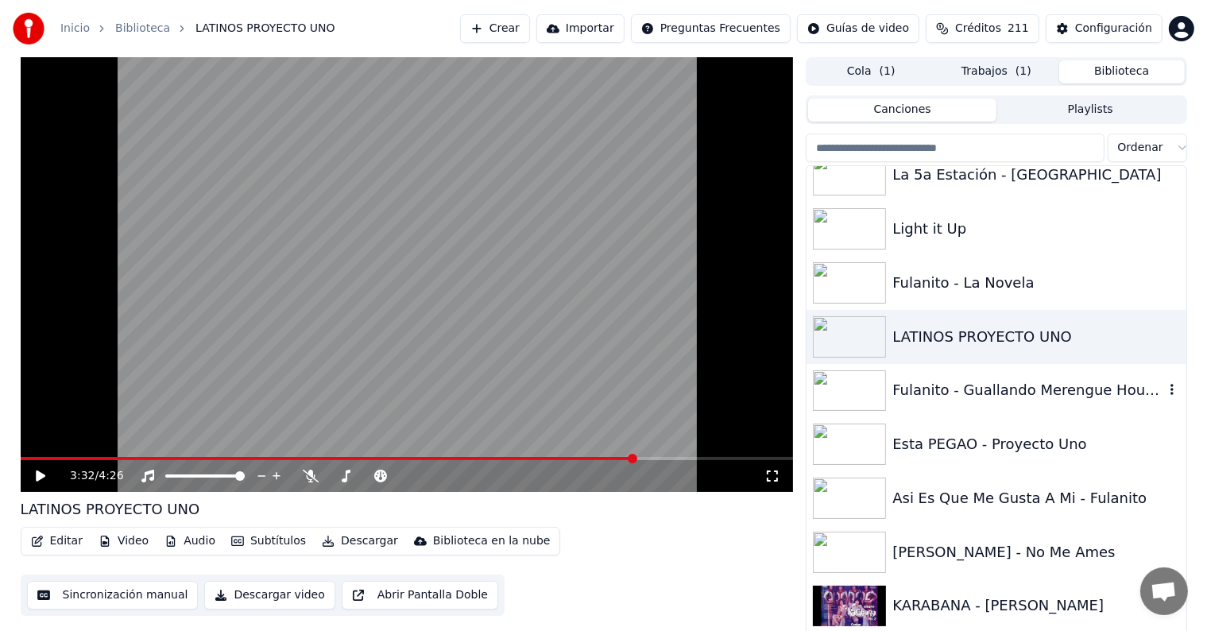
click at [973, 392] on div "Fulanito - Guallando Merengue House Party Version" at bounding box center [1027, 390] width 271 height 22
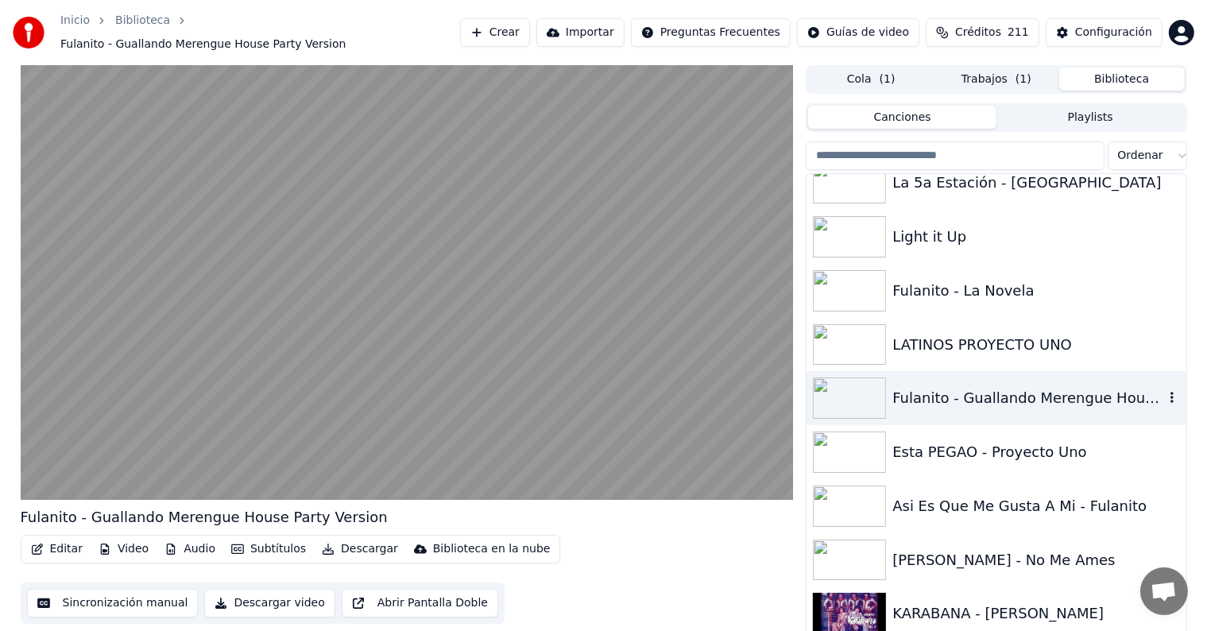
click at [252, 391] on video at bounding box center [407, 282] width 773 height 435
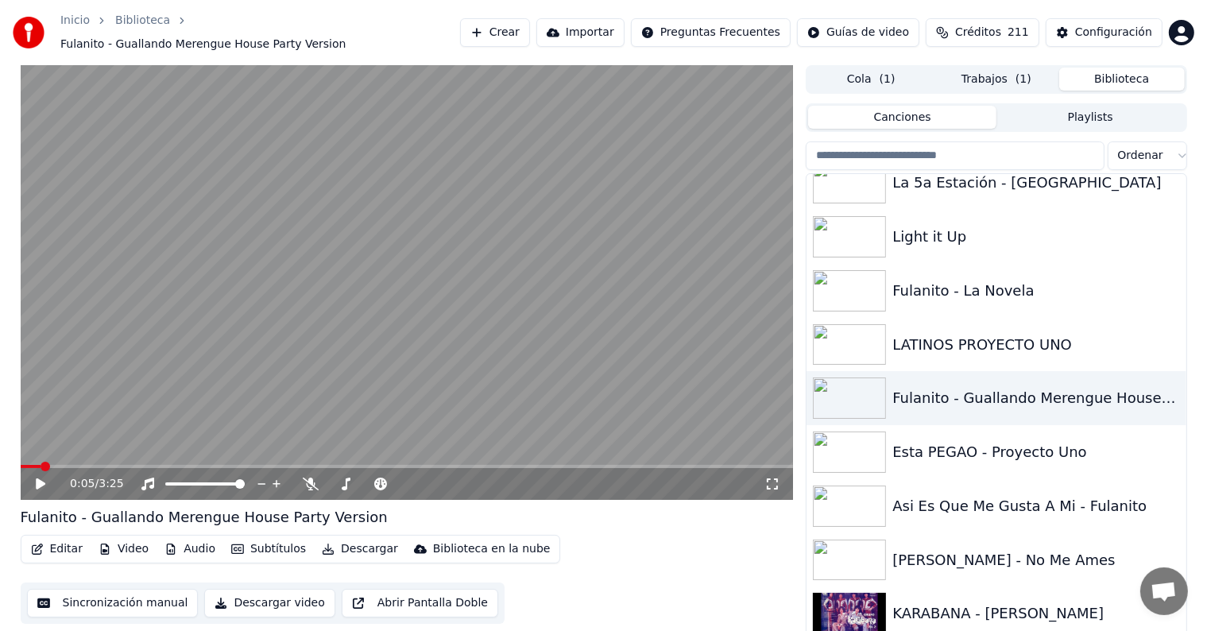
click at [307, 478] on icon at bounding box center [311, 484] width 16 height 13
click at [281, 417] on video at bounding box center [407, 282] width 773 height 435
click at [59, 539] on button "Editar" at bounding box center [57, 549] width 64 height 22
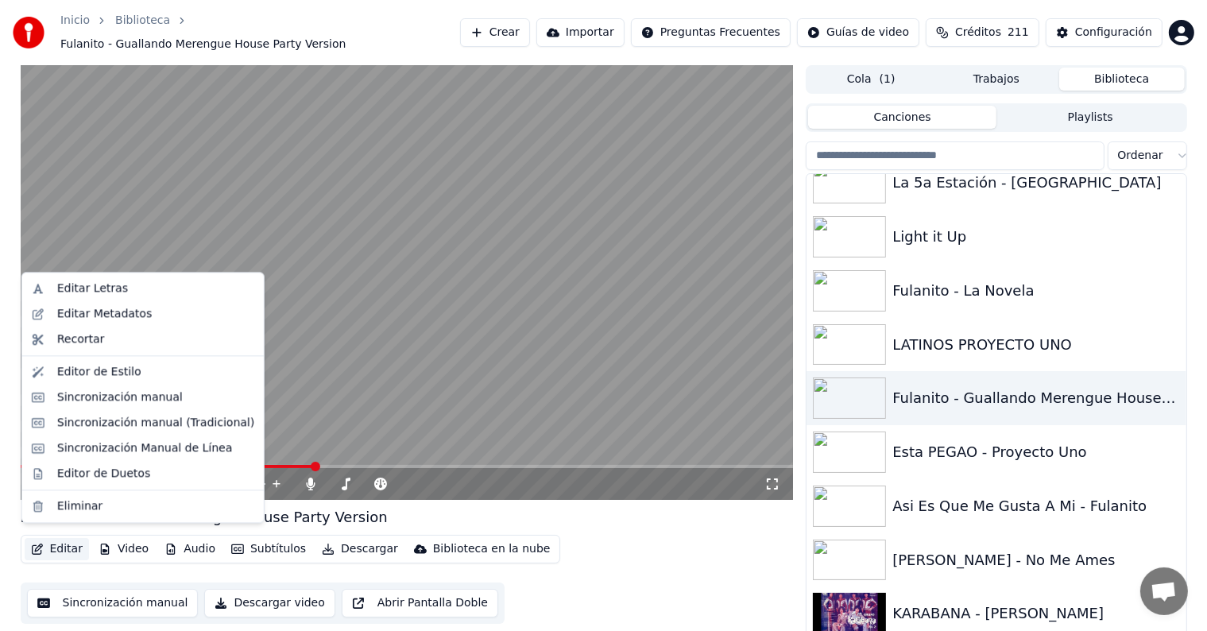
click at [267, 451] on video at bounding box center [407, 282] width 773 height 435
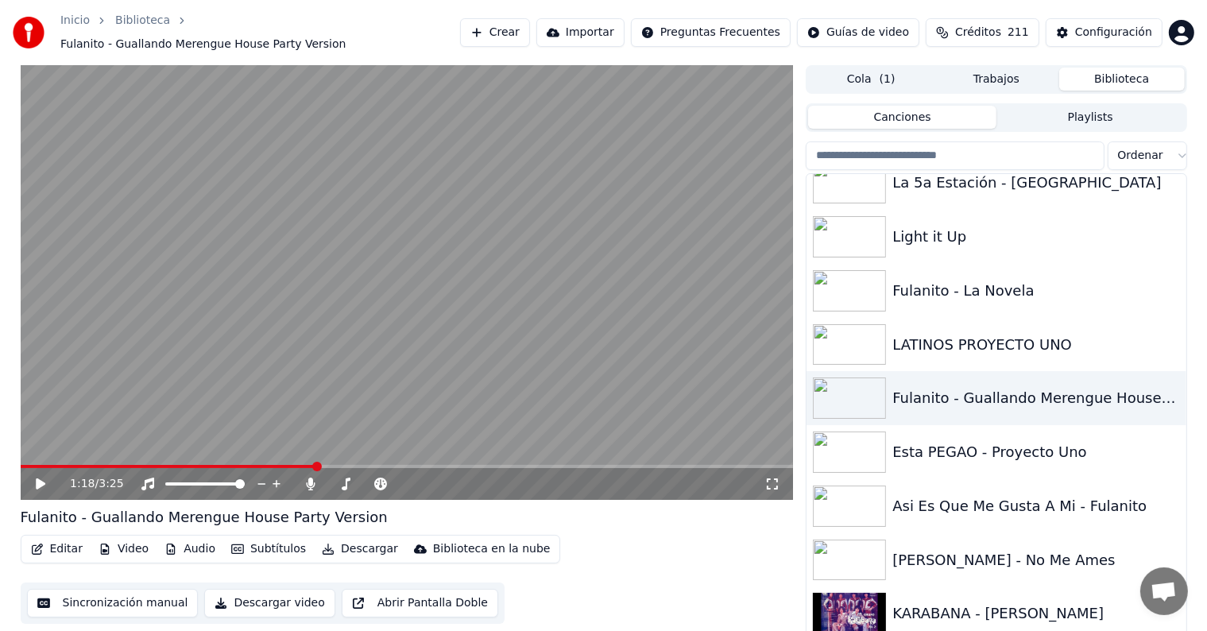
click at [29, 456] on video at bounding box center [407, 282] width 773 height 435
click at [45, 544] on button "Editar" at bounding box center [57, 549] width 64 height 22
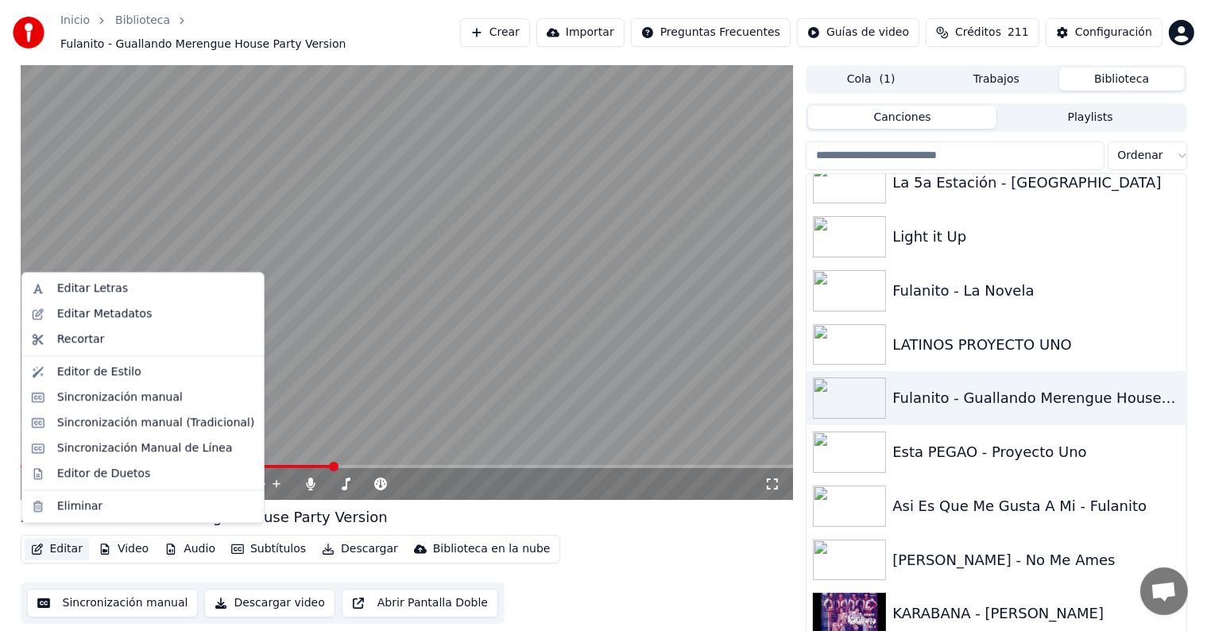
click at [355, 137] on video at bounding box center [407, 282] width 773 height 435
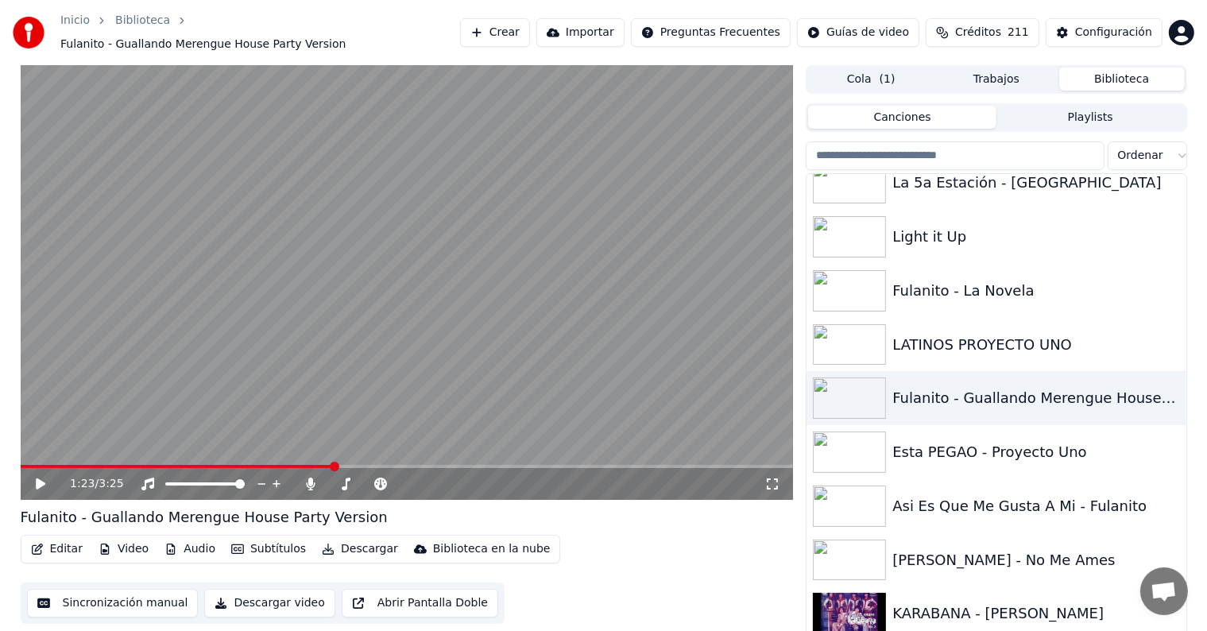
click at [33, 465] on span at bounding box center [177, 466] width 313 height 3
click at [38, 478] on icon at bounding box center [41, 483] width 10 height 11
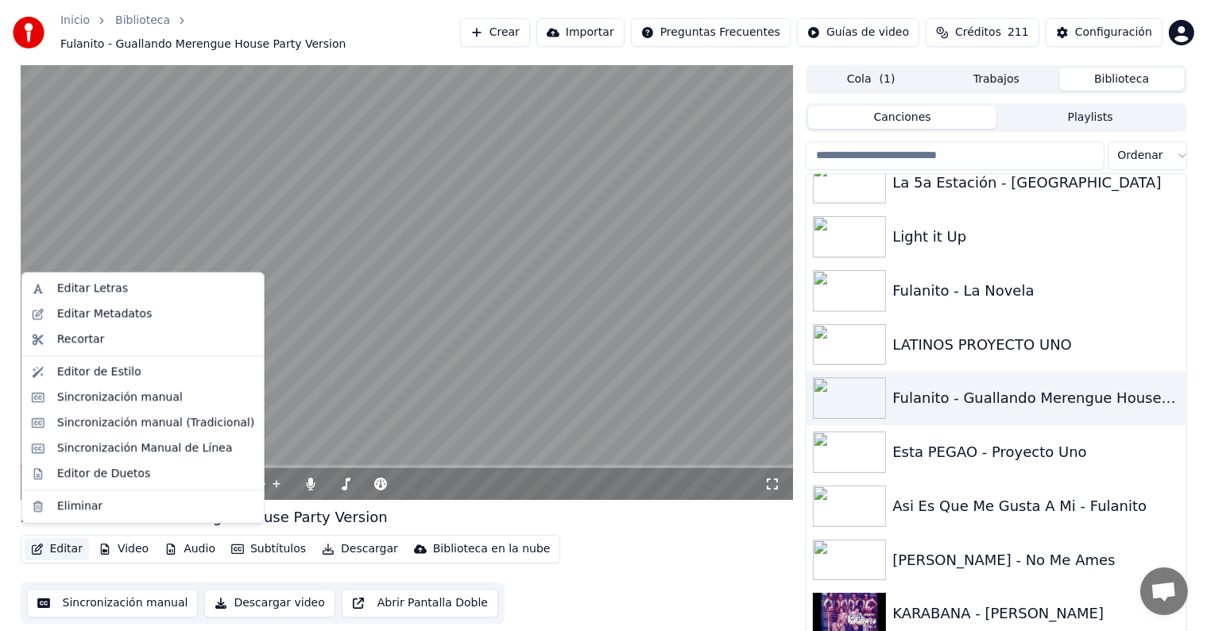
click at [41, 545] on icon "button" at bounding box center [37, 549] width 13 height 11
click at [110, 289] on div "Editar Letras" at bounding box center [92, 289] width 71 height 16
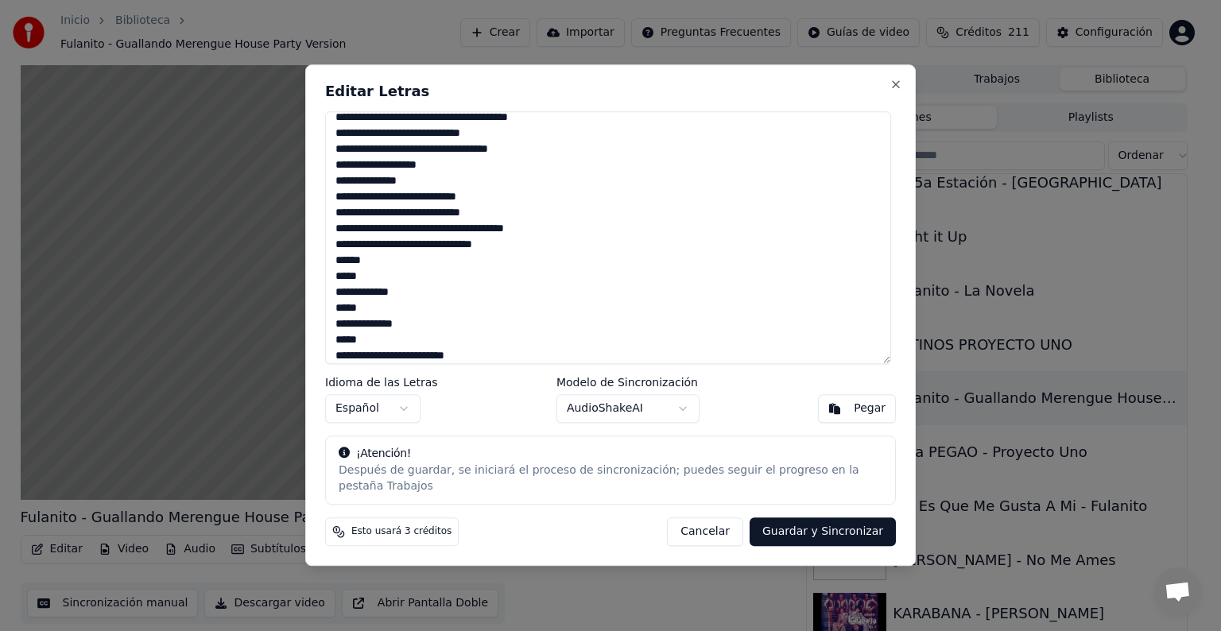
scroll to position [168, 0]
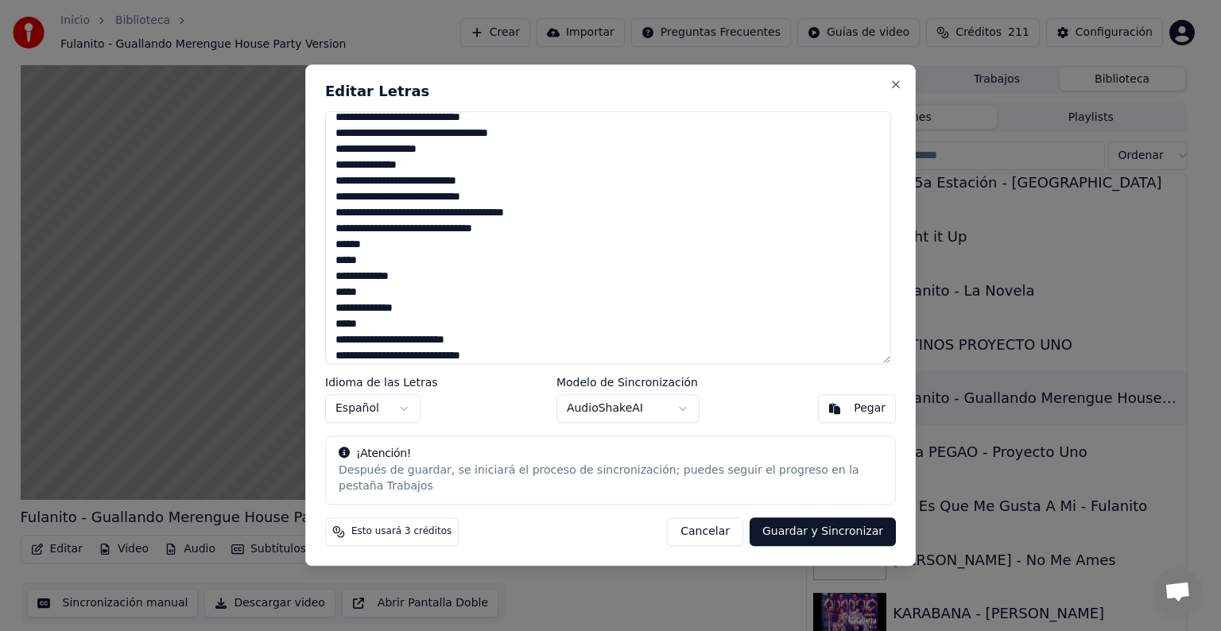
click at [718, 523] on button "Cancelar" at bounding box center [705, 532] width 76 height 29
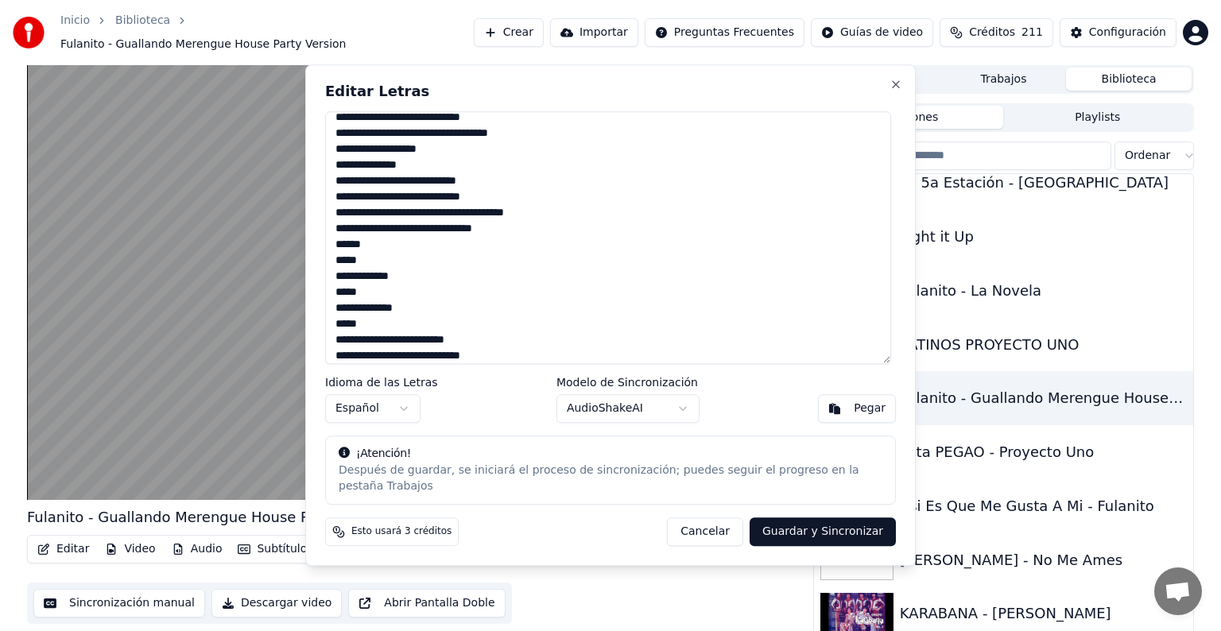
type textarea "**********"
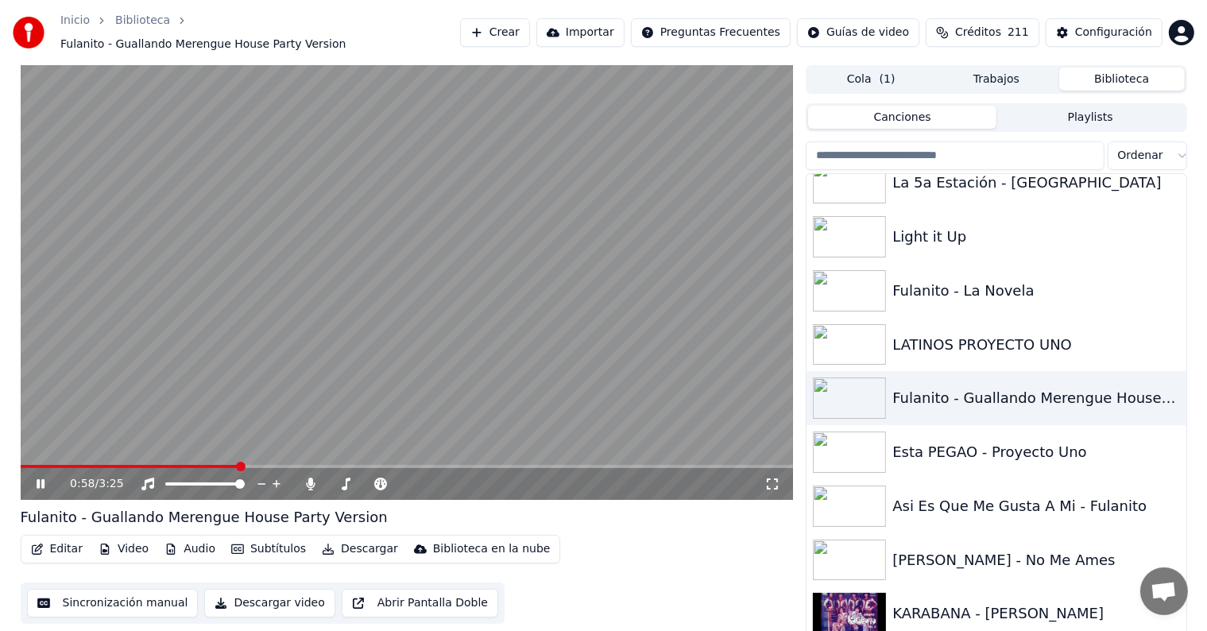
click at [39, 479] on icon at bounding box center [41, 484] width 8 height 10
click at [59, 542] on button "Editar" at bounding box center [57, 549] width 64 height 22
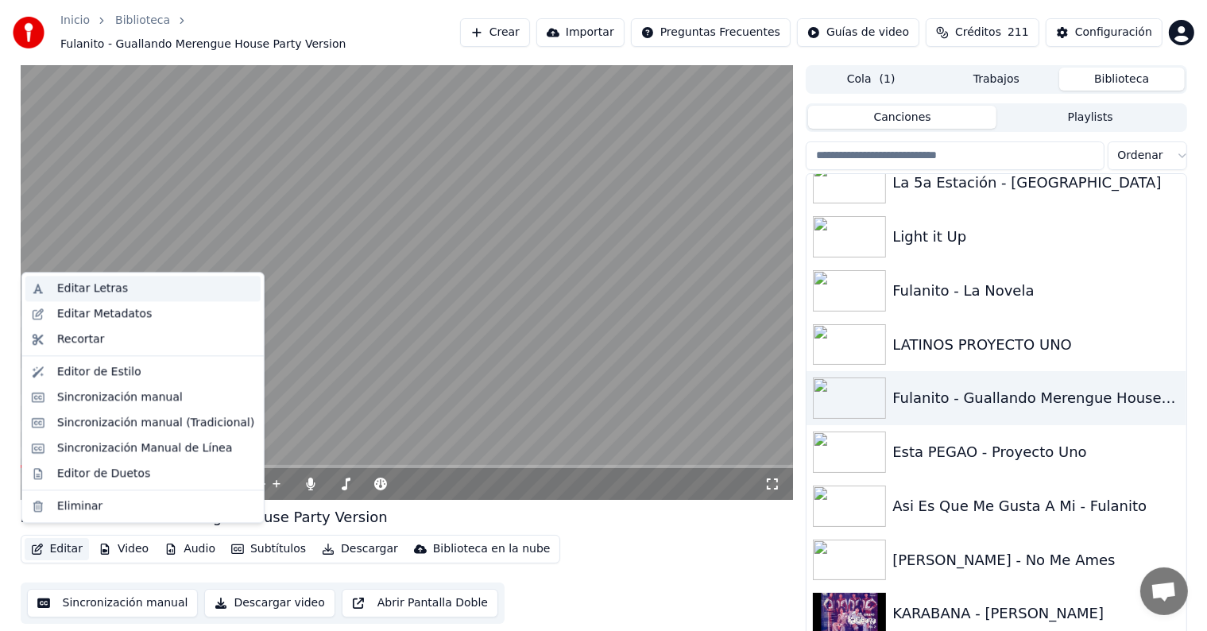
click at [88, 295] on div "Editar Letras" at bounding box center [92, 289] width 71 height 16
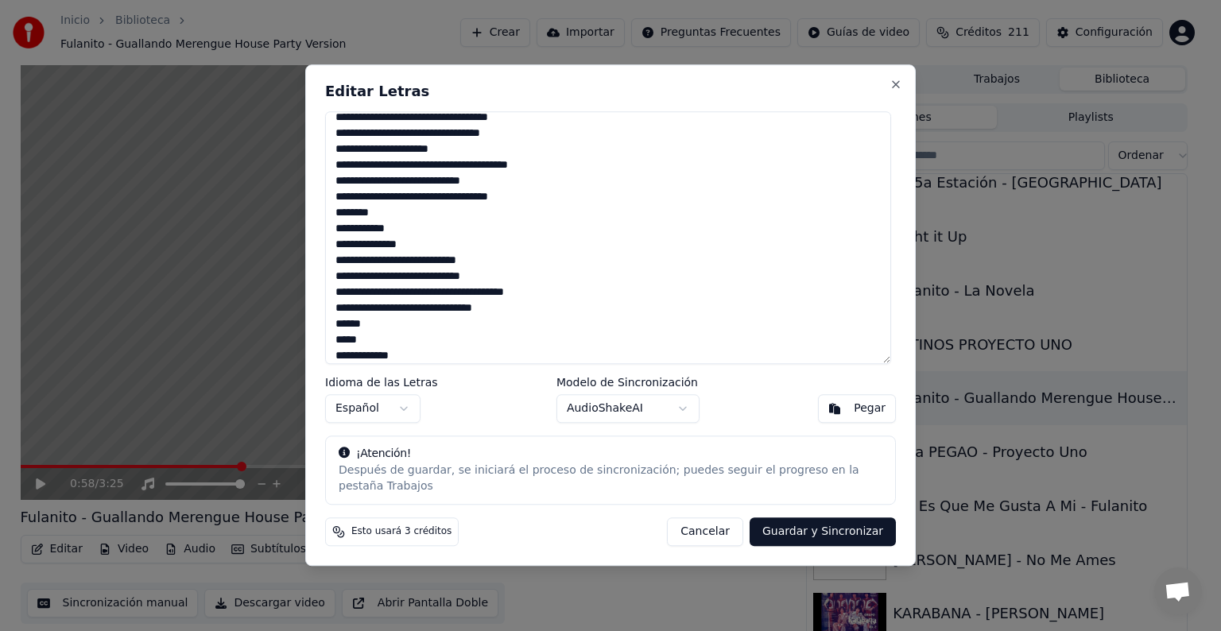
scroll to position [120, 0]
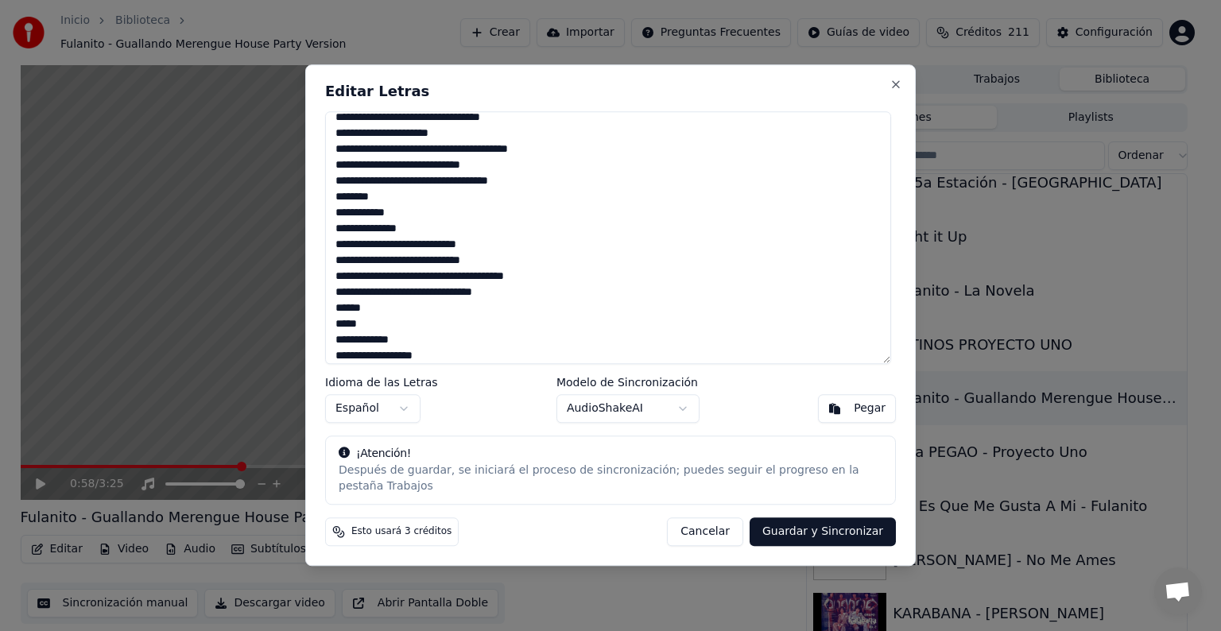
paste textarea "*****"
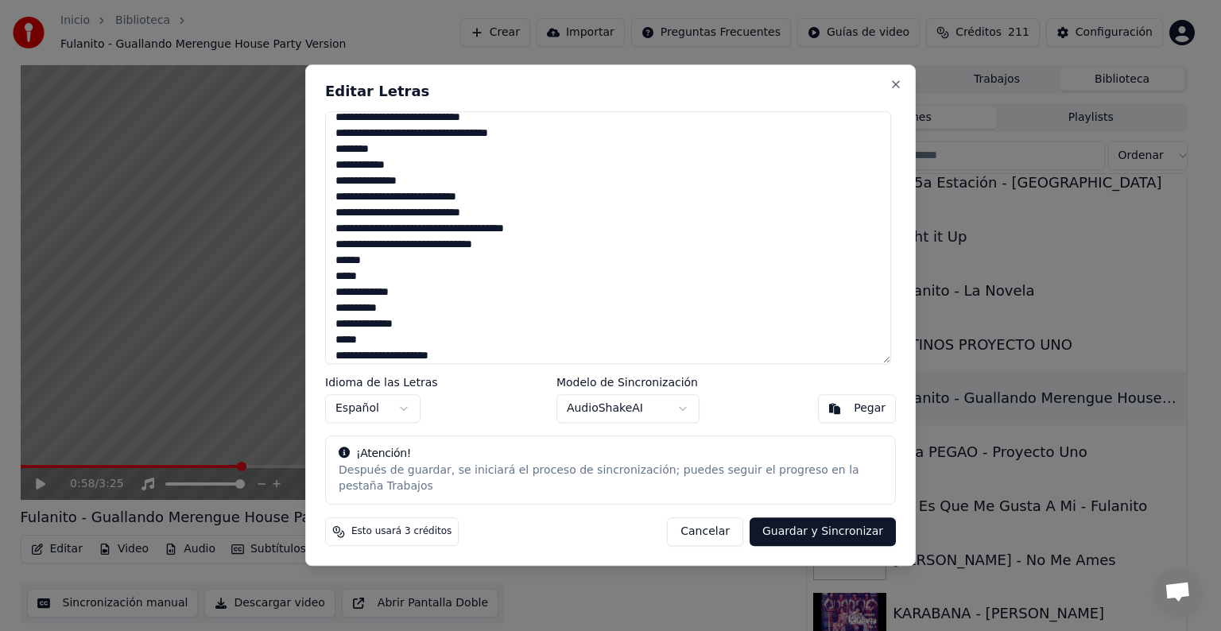
scroll to position [184, 0]
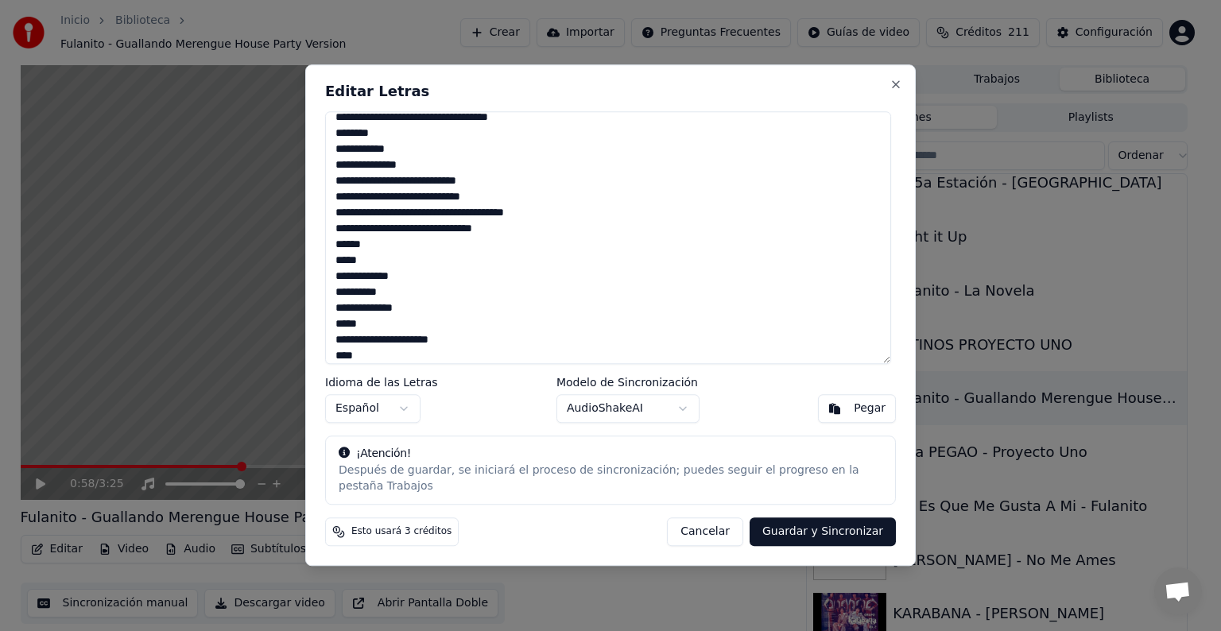
paste textarea "******"
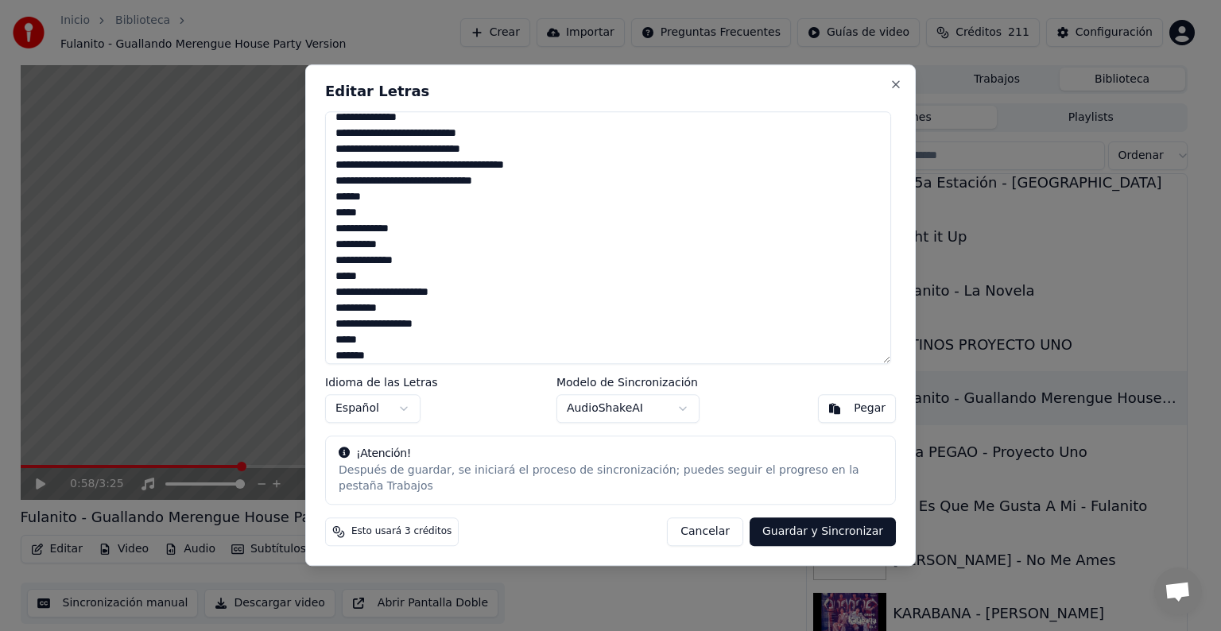
scroll to position [247, 0]
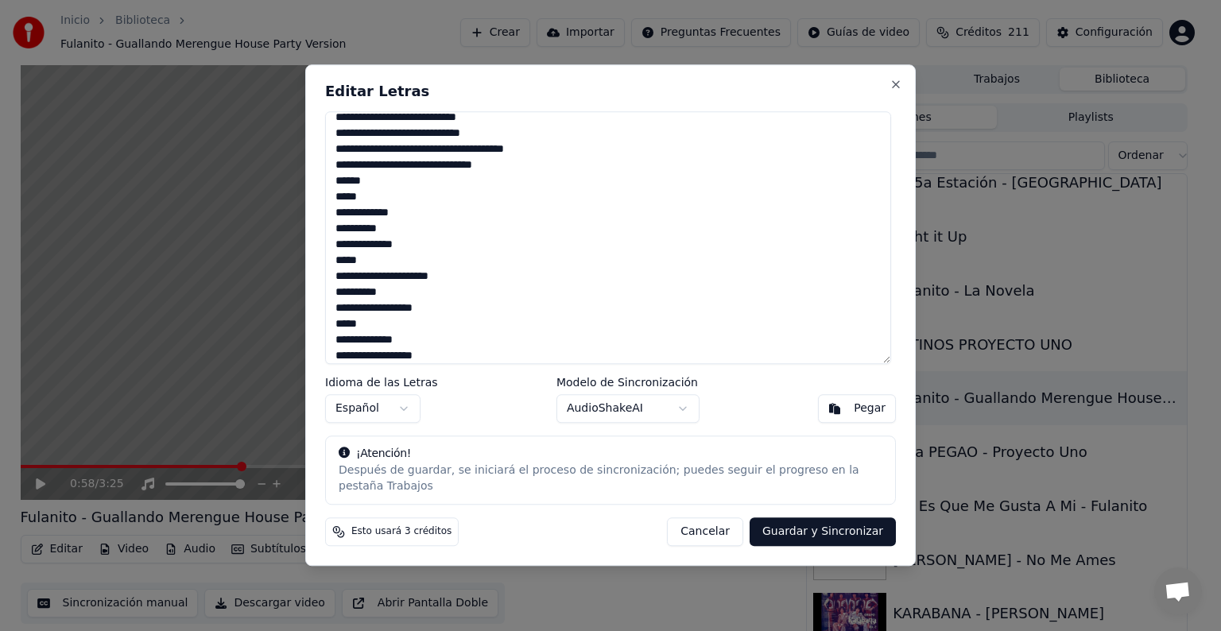
paste textarea "*****"
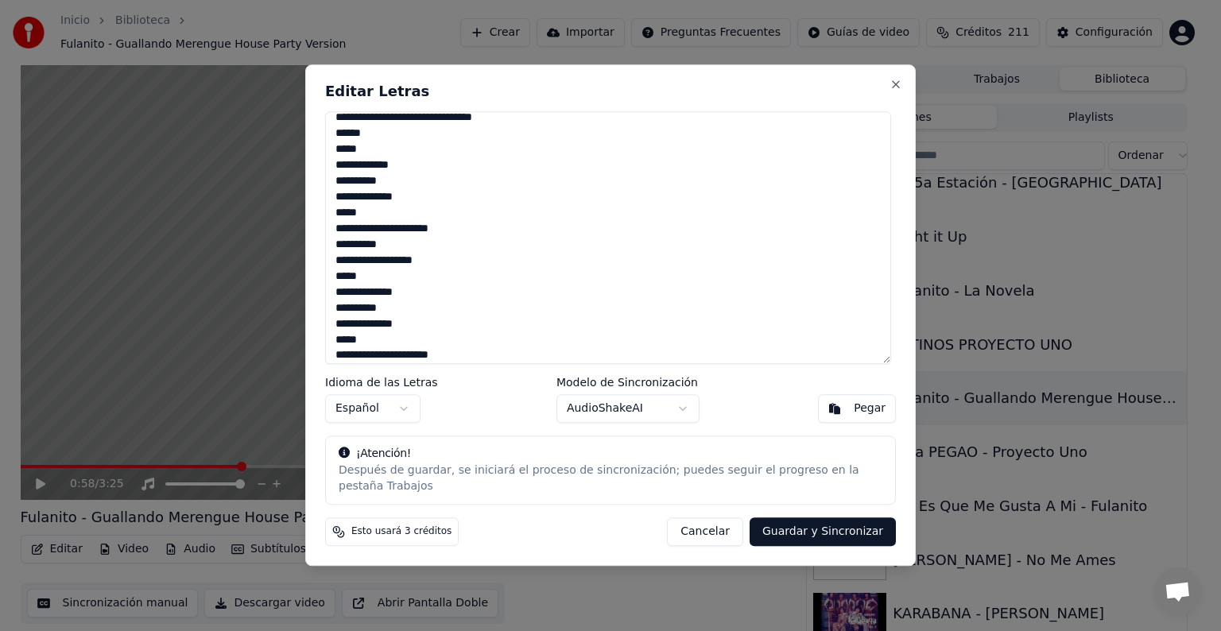
scroll to position [311, 0]
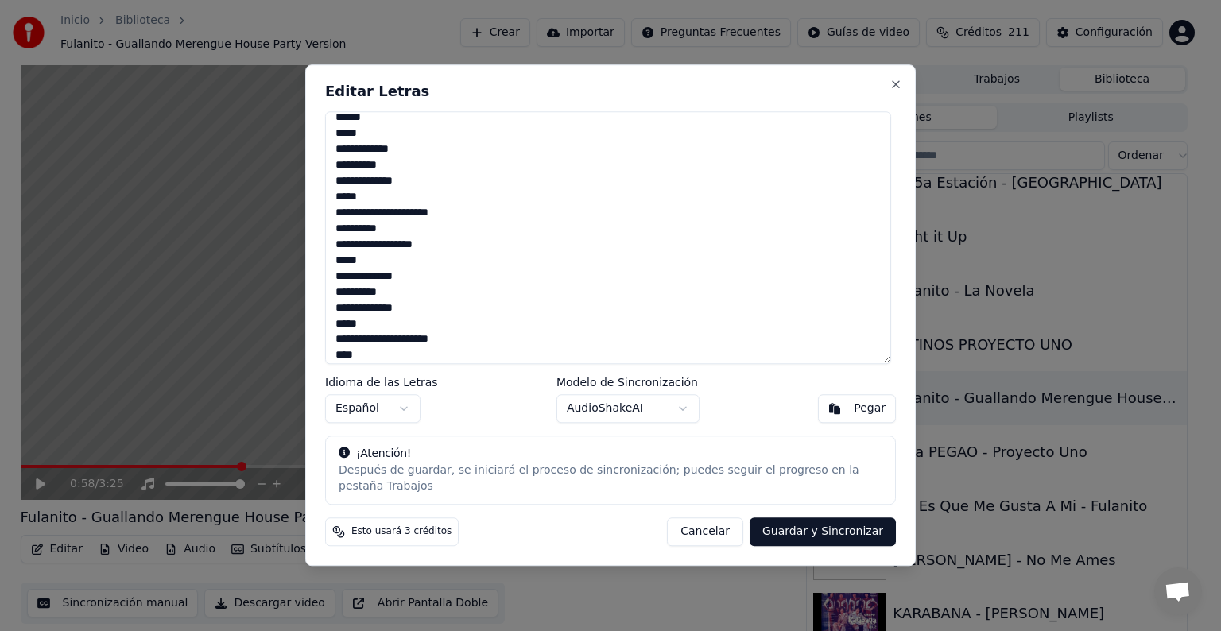
paste textarea "******"
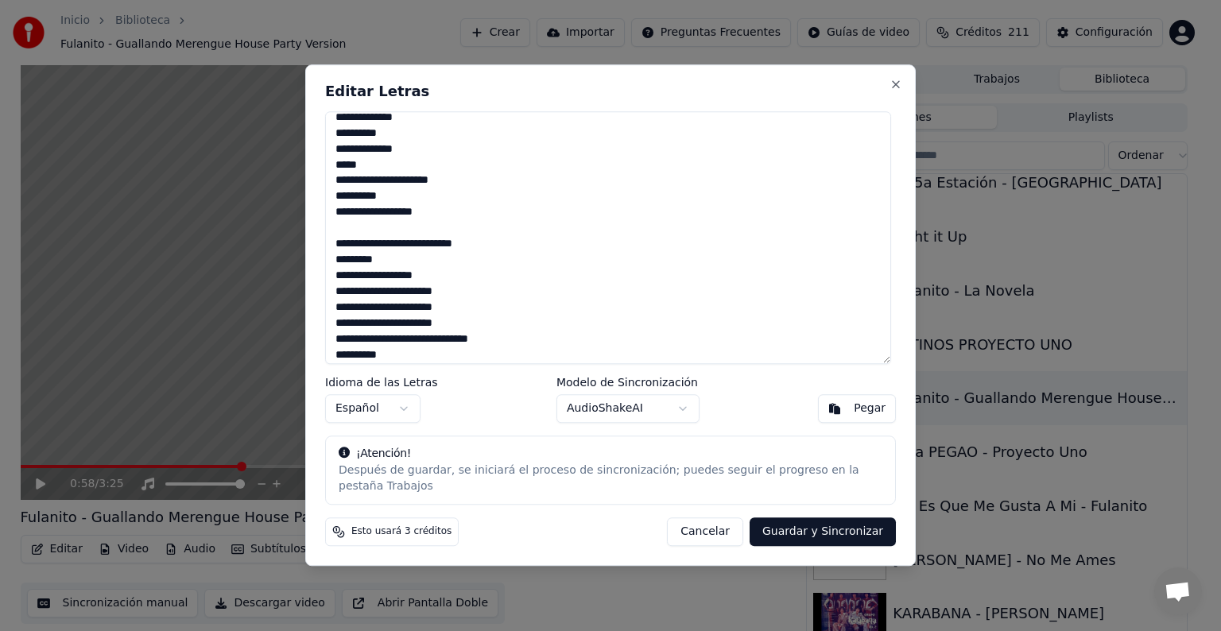
scroll to position [486, 0]
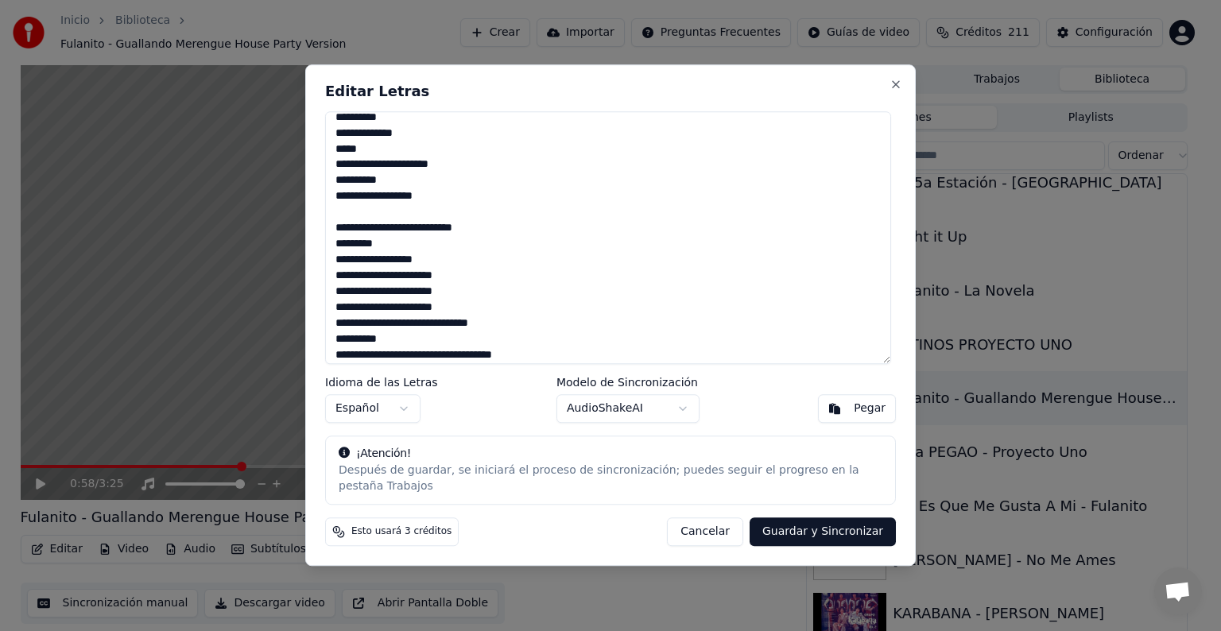
paste textarea "**********"
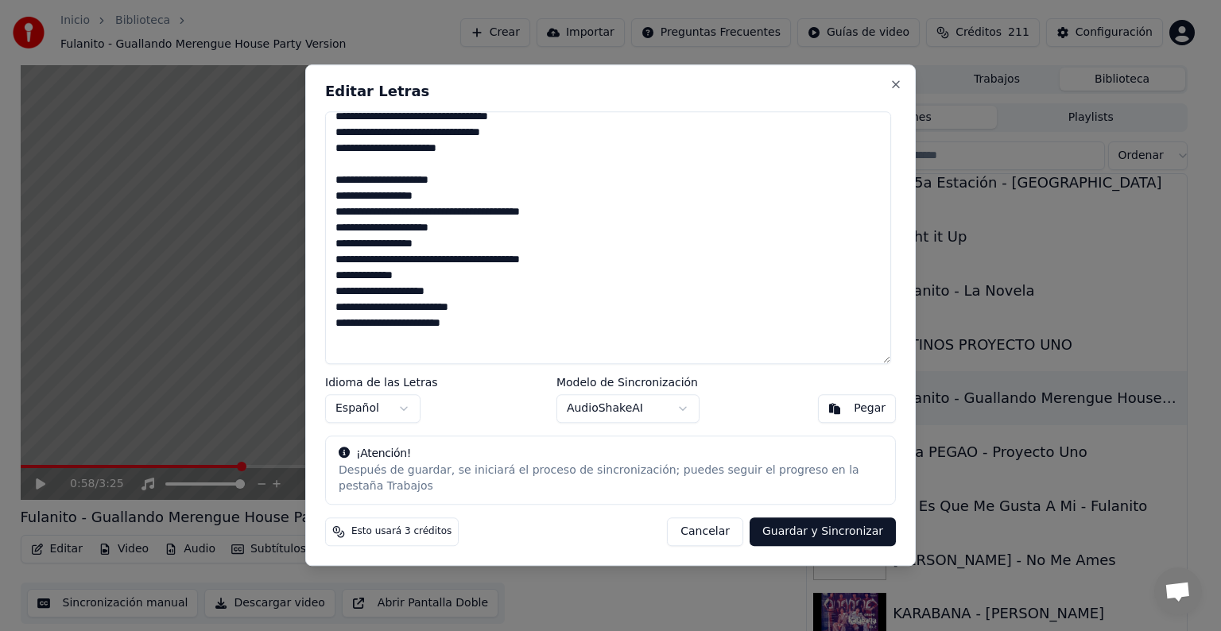
scroll to position [931, 0]
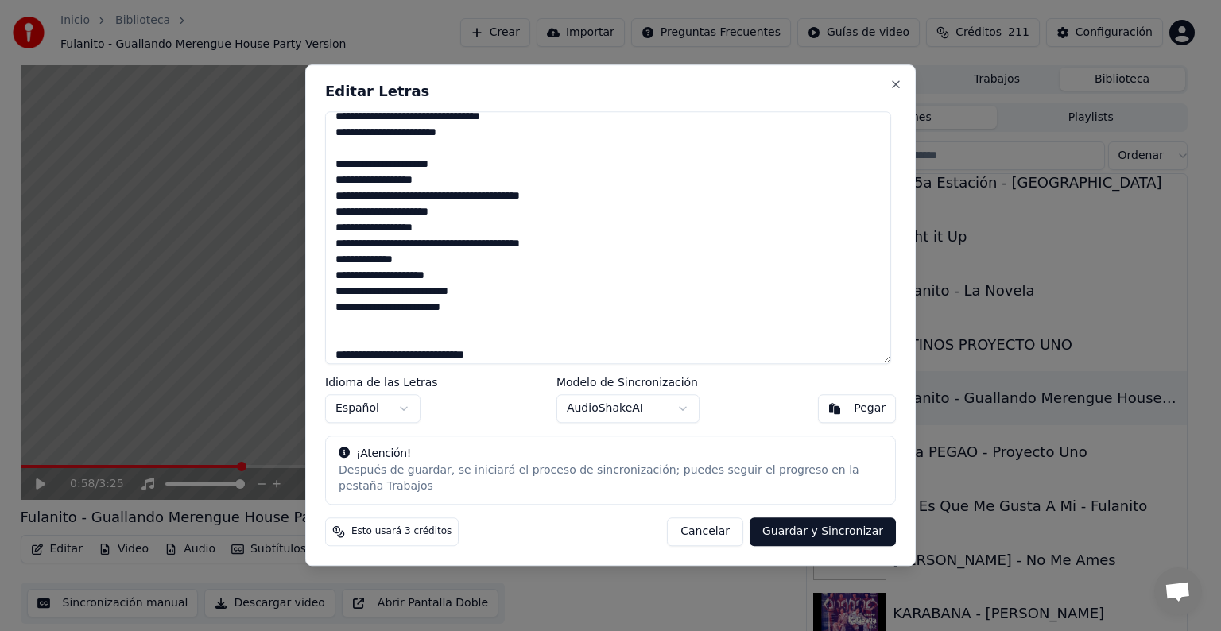
paste textarea "**********"
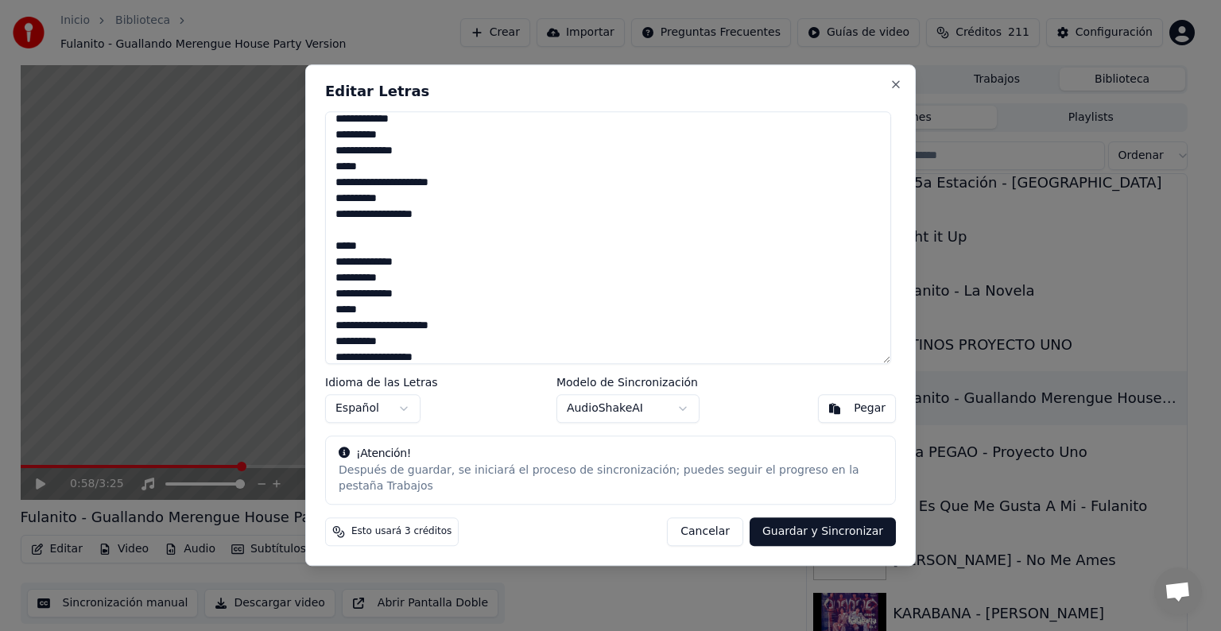
scroll to position [1042, 0]
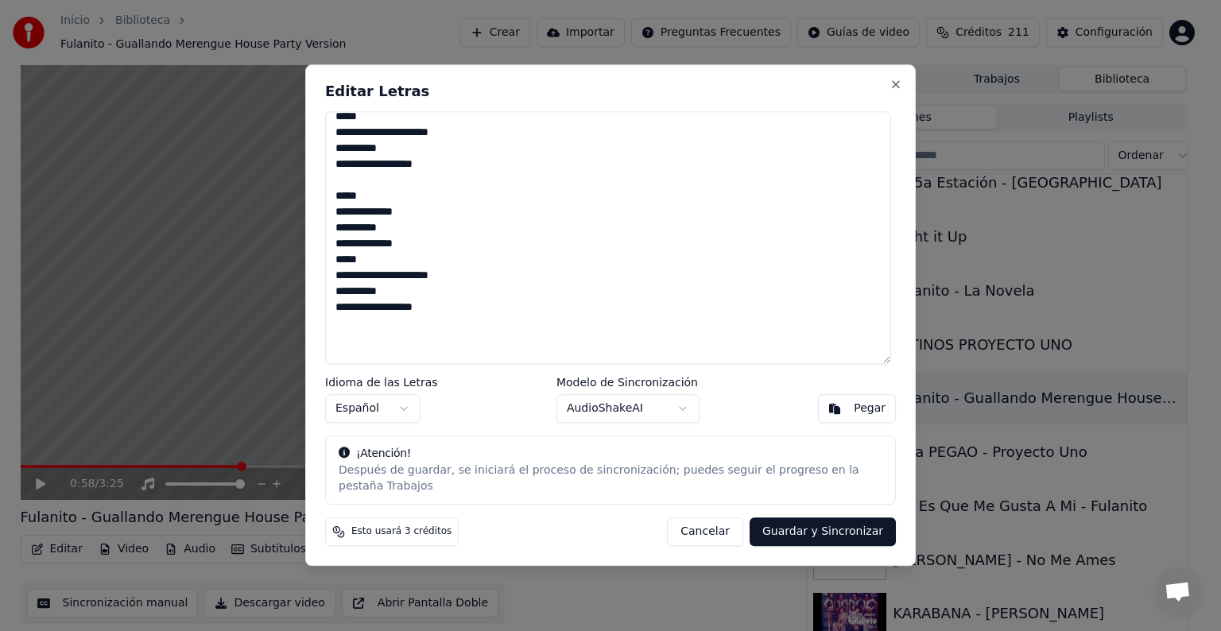
paste textarea "**********"
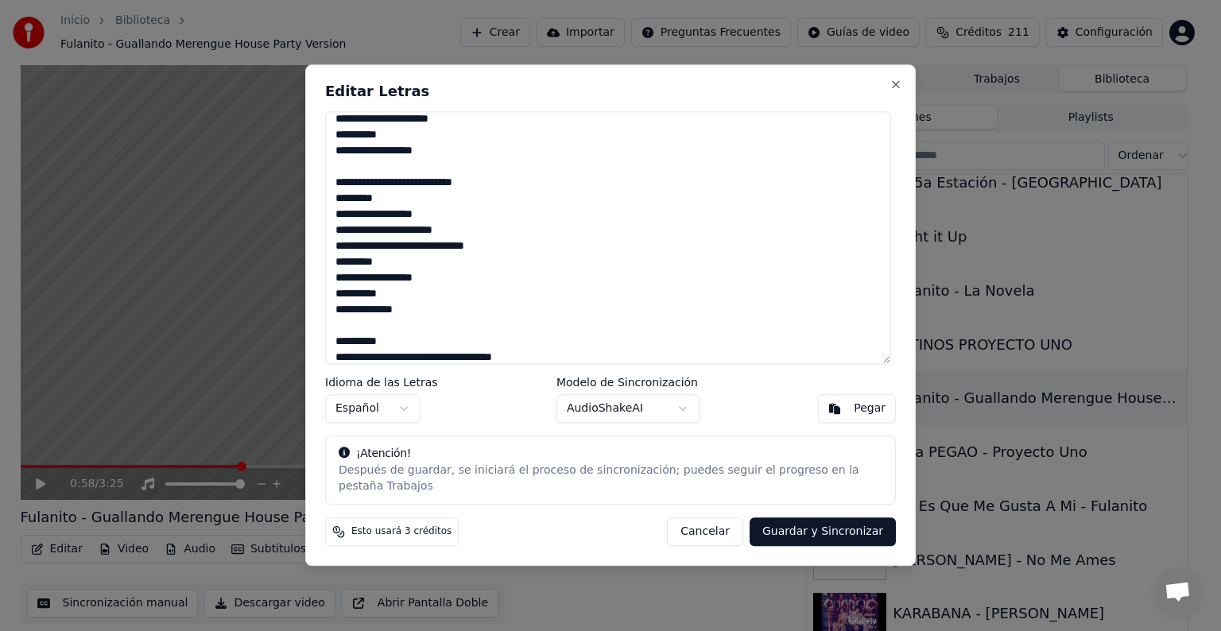
scroll to position [451, 0]
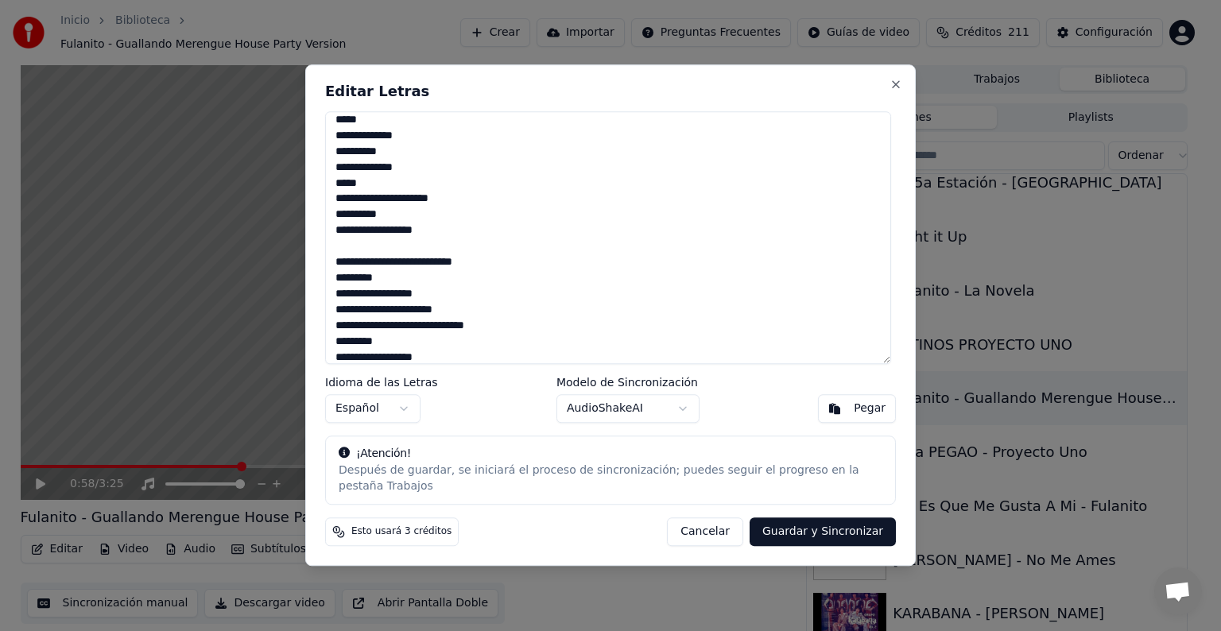
click at [385, 323] on textarea at bounding box center [608, 237] width 566 height 253
click at [431, 343] on textarea at bounding box center [608, 237] width 566 height 253
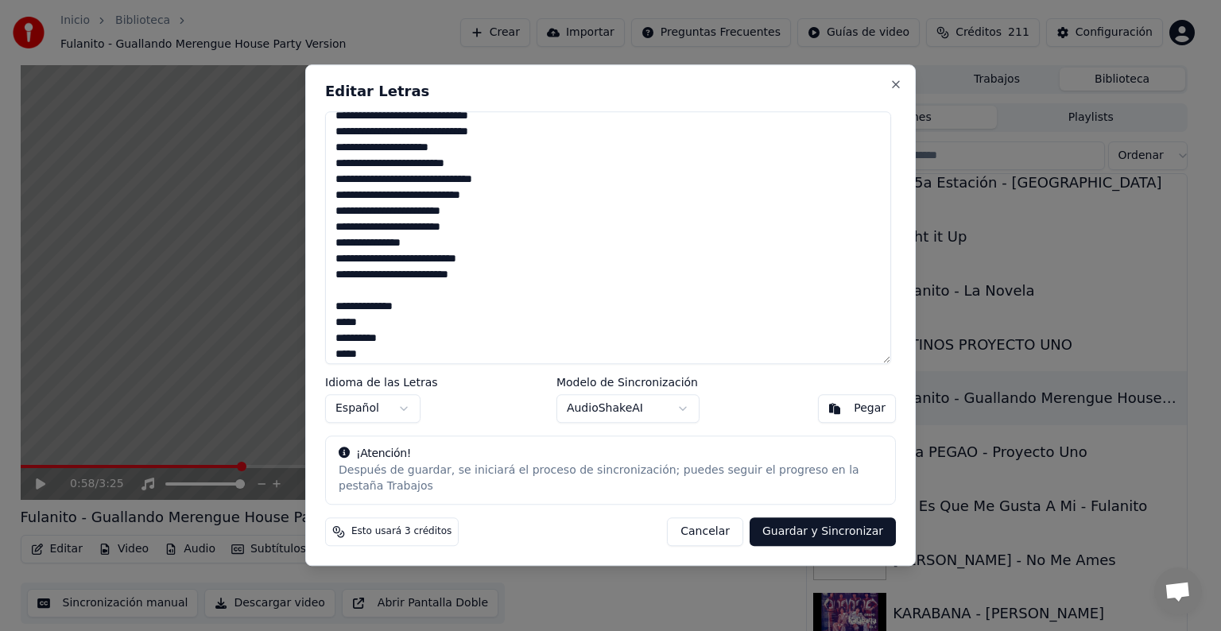
scroll to position [1757, 0]
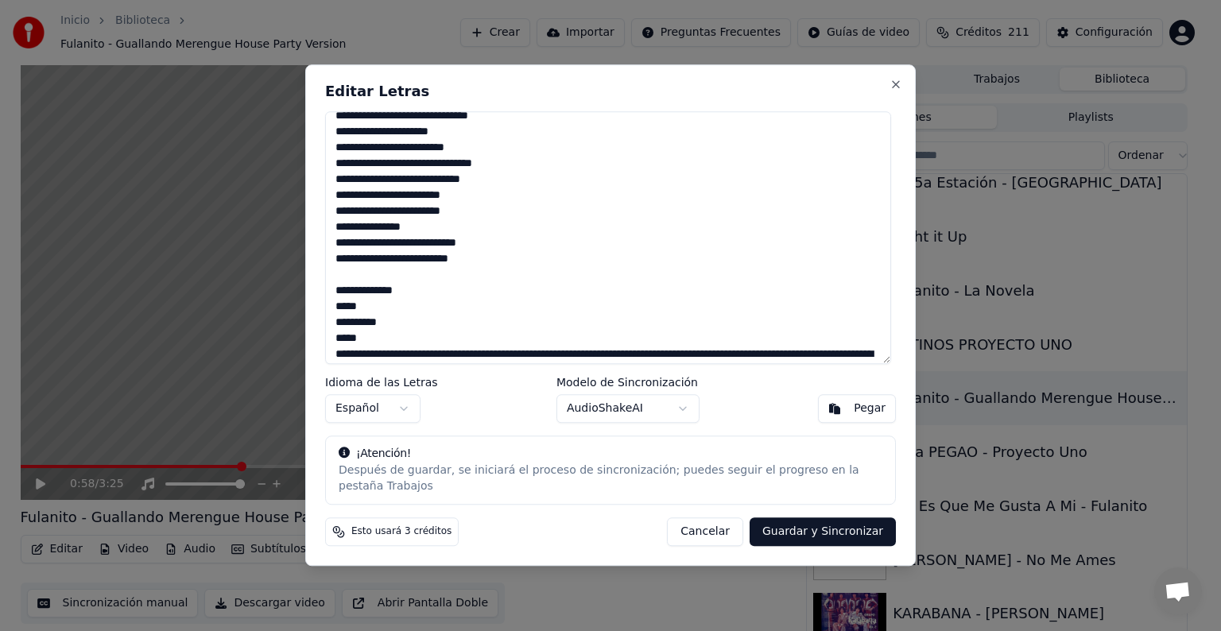
paste textarea "*****"
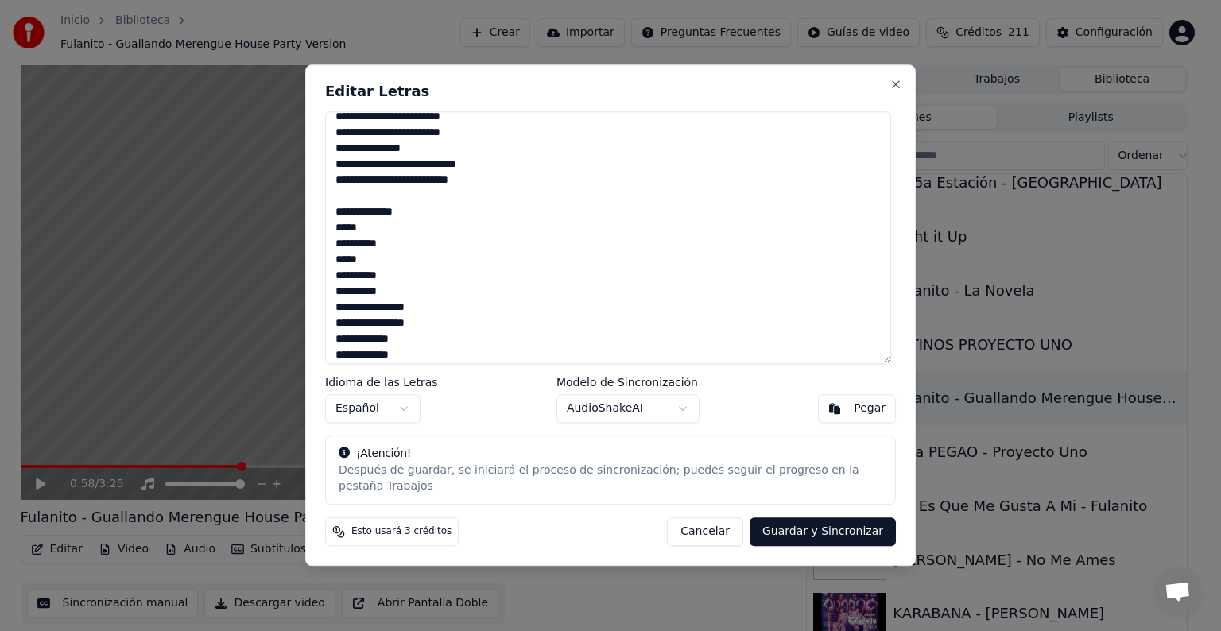
scroll to position [1852, 0]
paste textarea "*****"
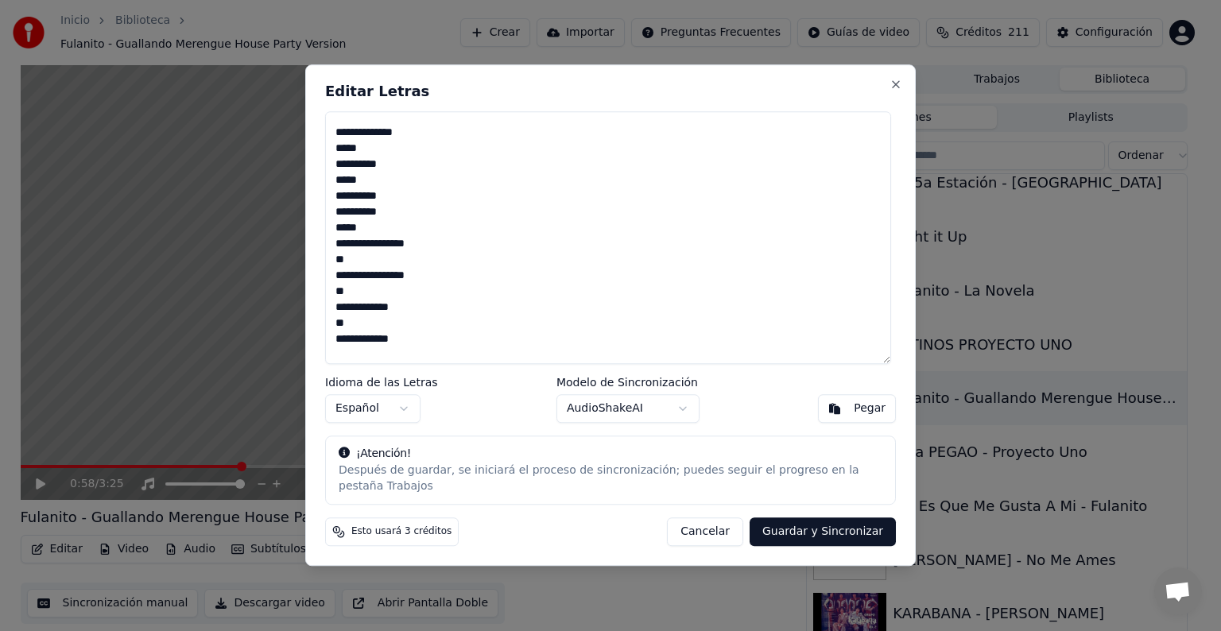
scroll to position [1931, 0]
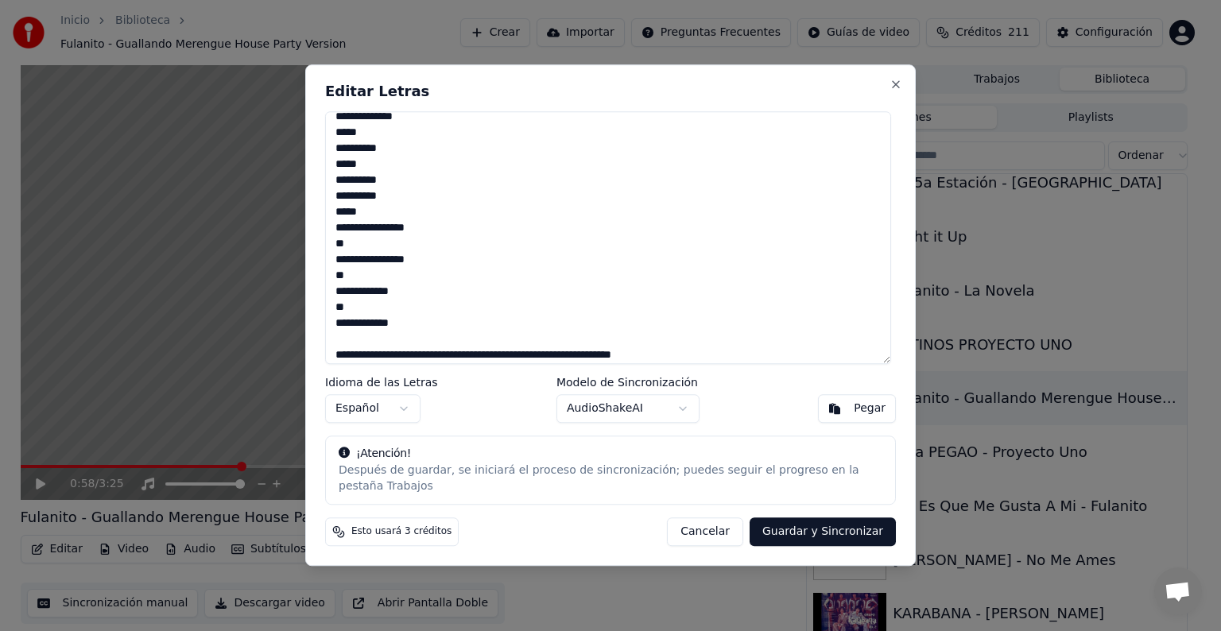
paste textarea "*****"
paste textarea "***"
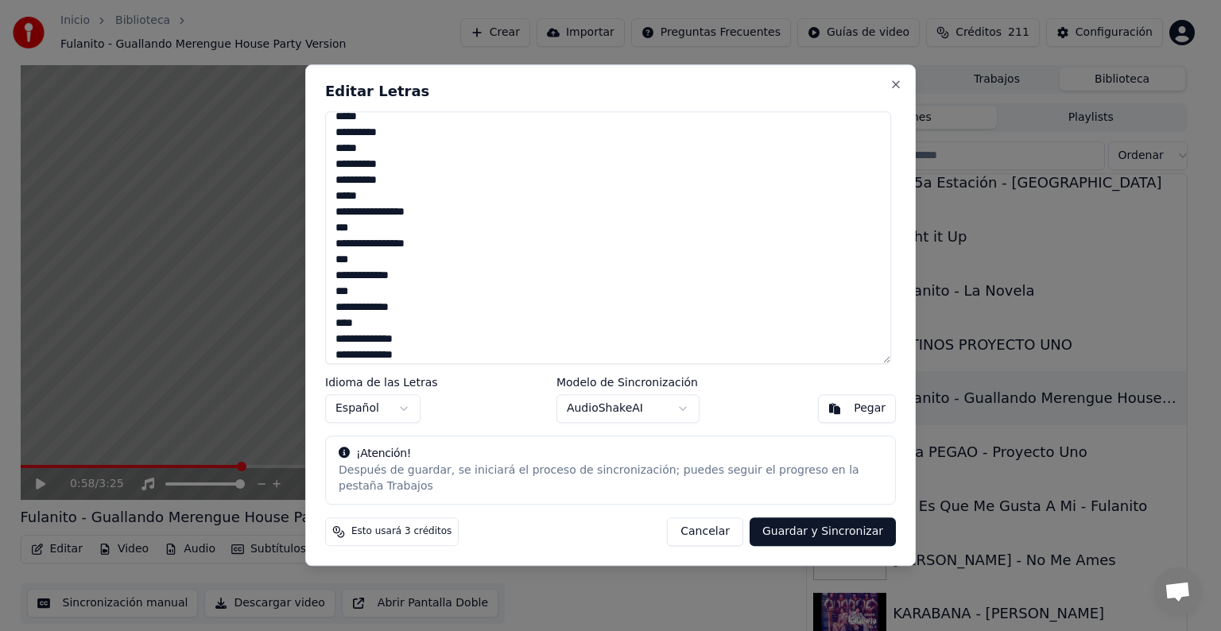
scroll to position [1963, 0]
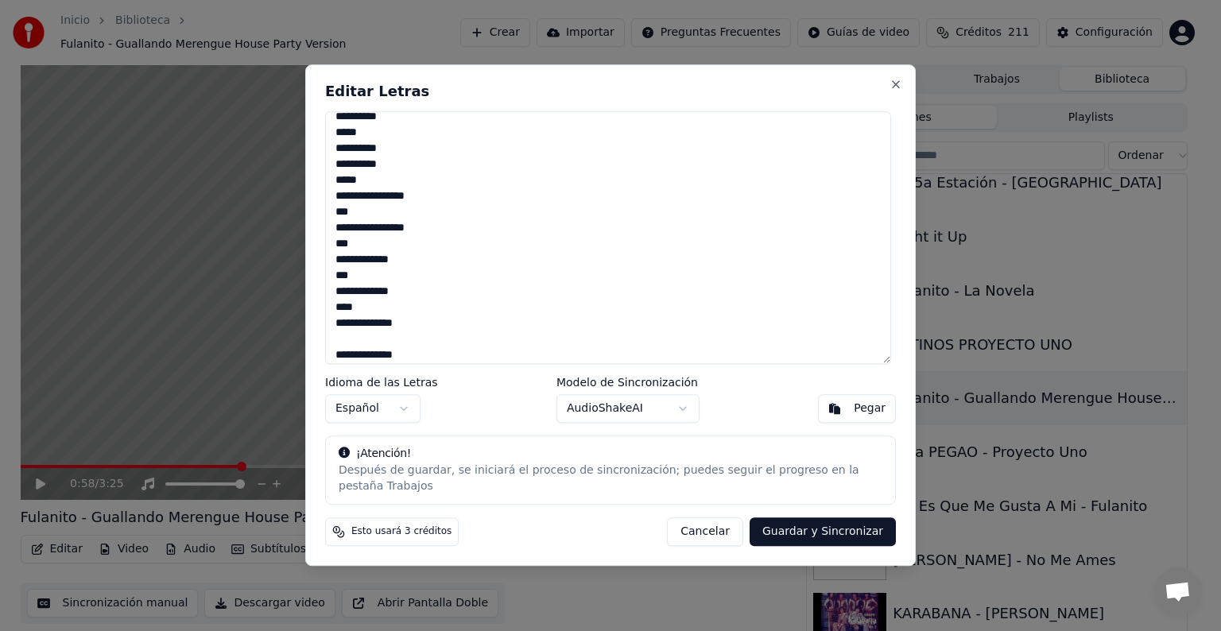
paste textarea "***"
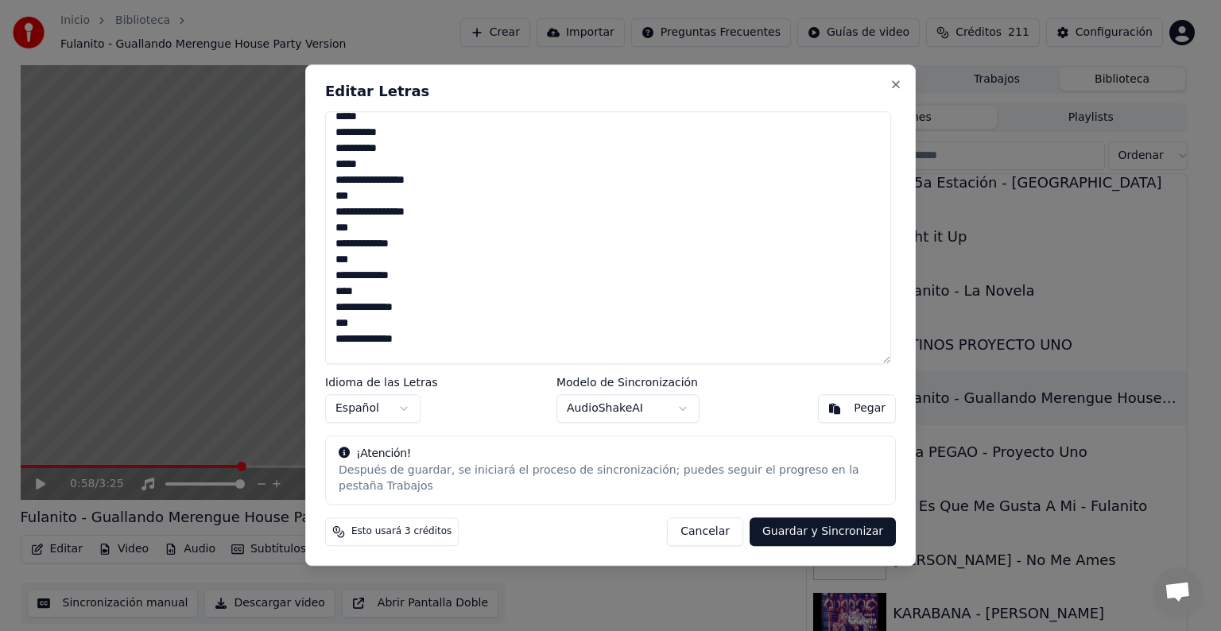
paste textarea "***"
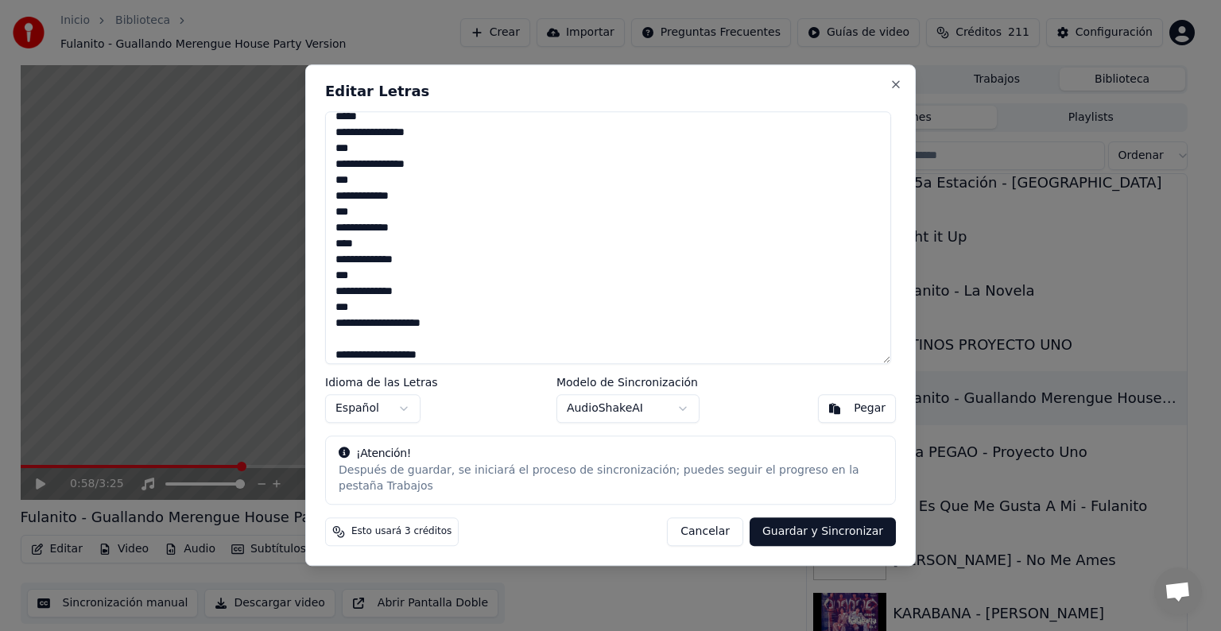
paste textarea "***"
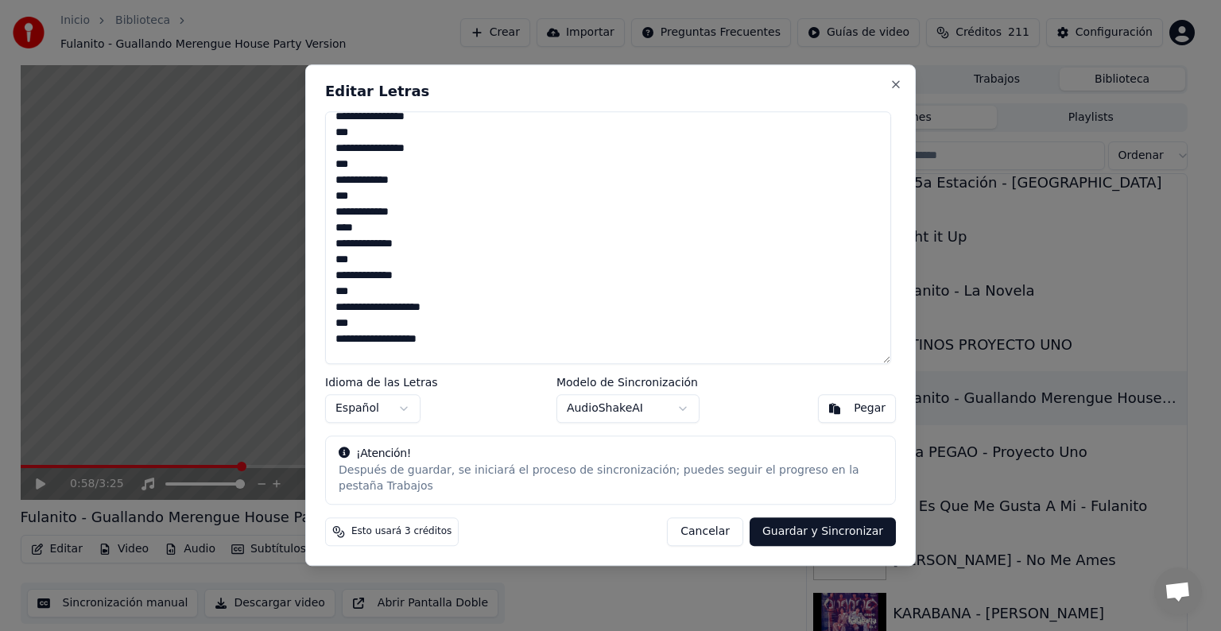
paste textarea "***"
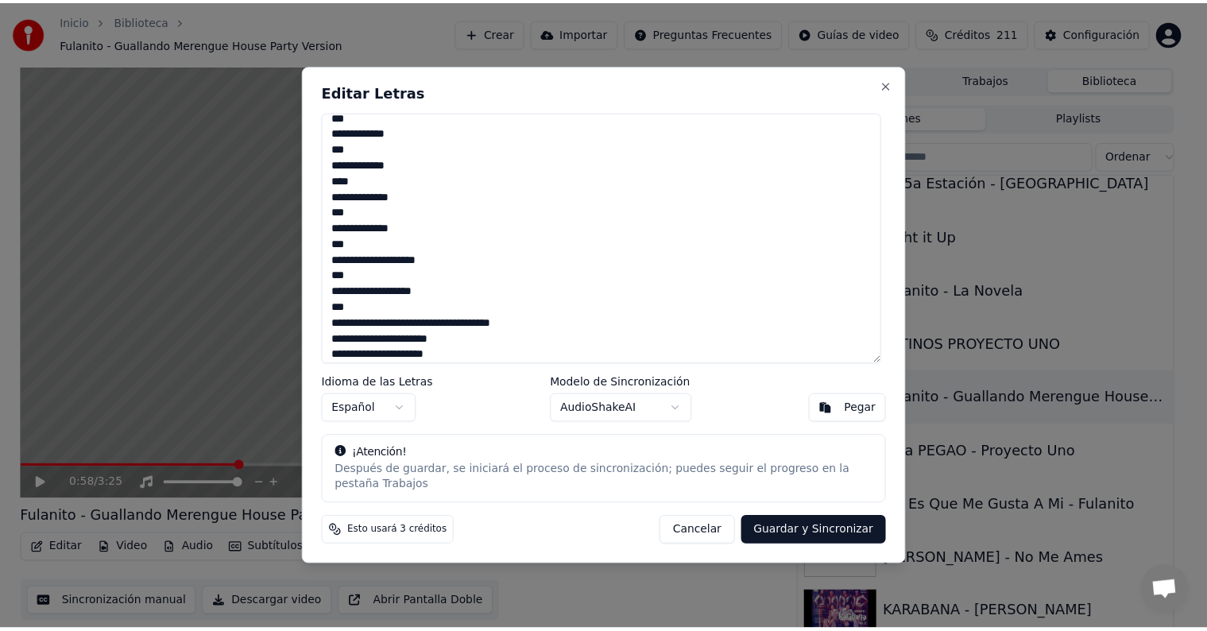
scroll to position [2106, 0]
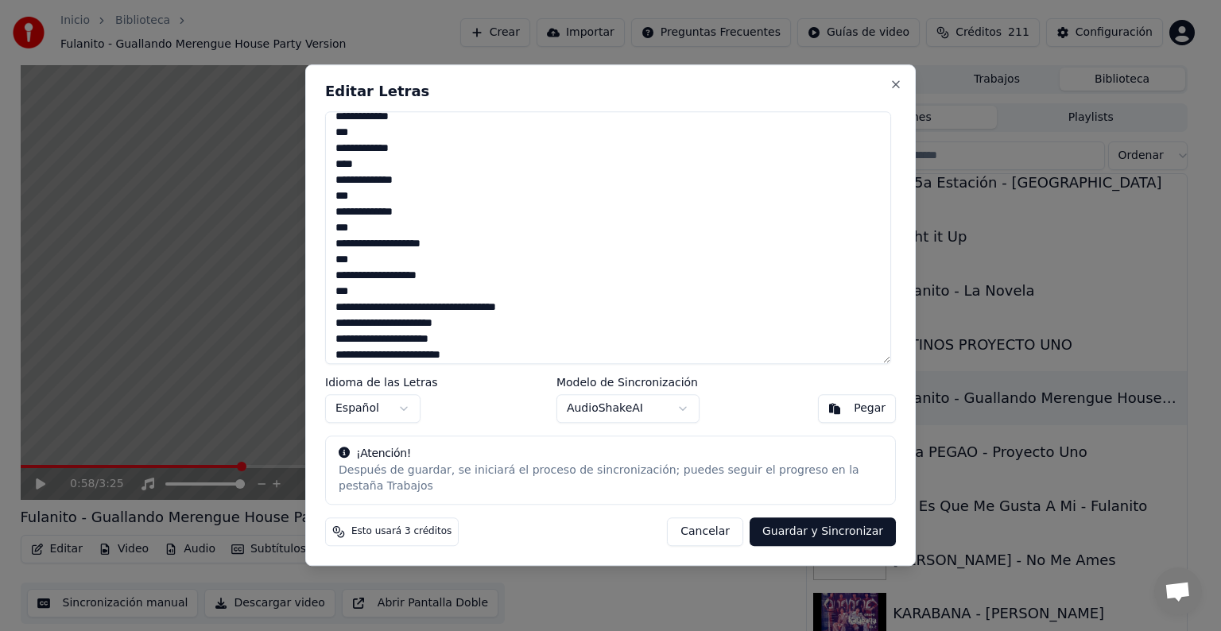
type textarea "**********"
click at [802, 524] on button "Guardar y Sincronizar" at bounding box center [822, 532] width 146 height 29
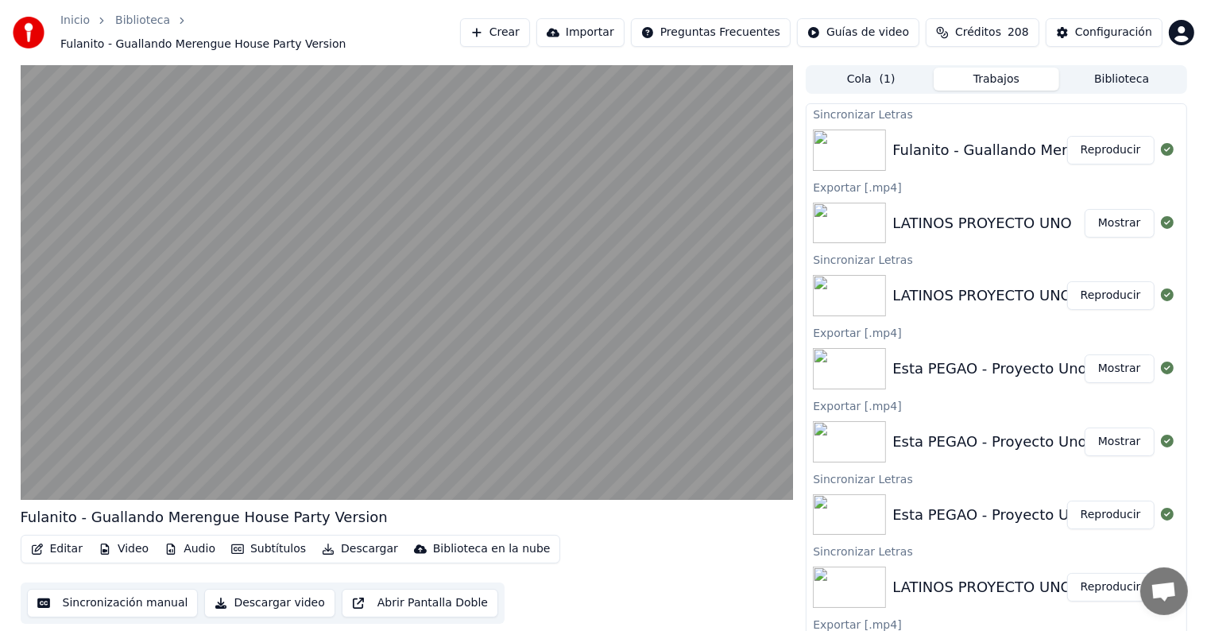
click at [1106, 323] on div "Exportar [.mp4]" at bounding box center [996, 332] width 379 height 19
click at [1093, 292] on button "Reproducir" at bounding box center [1110, 295] width 87 height 29
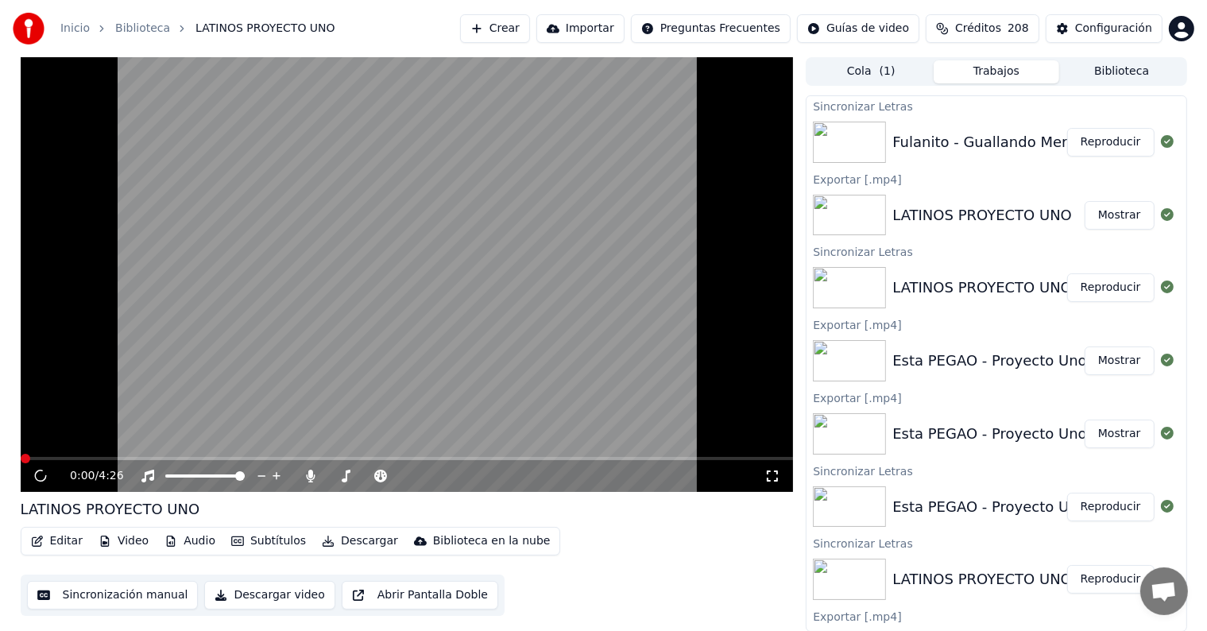
click at [1081, 145] on button "Reproducir" at bounding box center [1110, 142] width 87 height 29
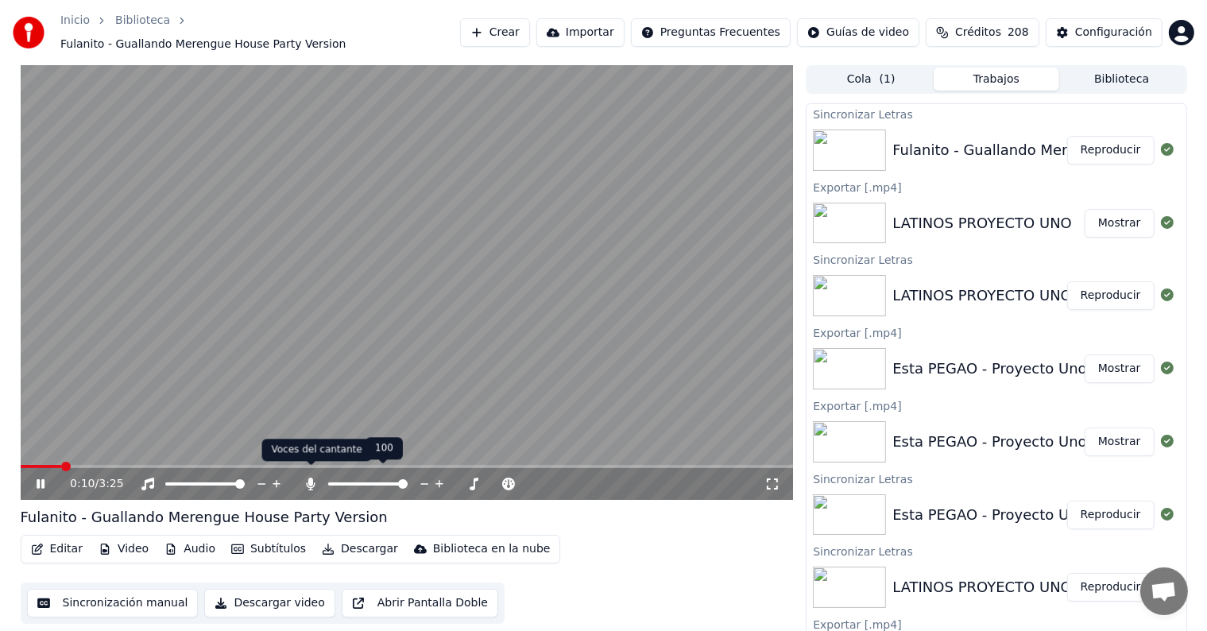
click at [310, 478] on icon at bounding box center [311, 484] width 9 height 13
click at [310, 478] on icon at bounding box center [311, 484] width 16 height 13
click at [395, 482] on span at bounding box center [379, 483] width 33 height 3
click at [347, 478] on icon at bounding box center [346, 484] width 16 height 13
click at [310, 478] on icon at bounding box center [311, 484] width 9 height 13
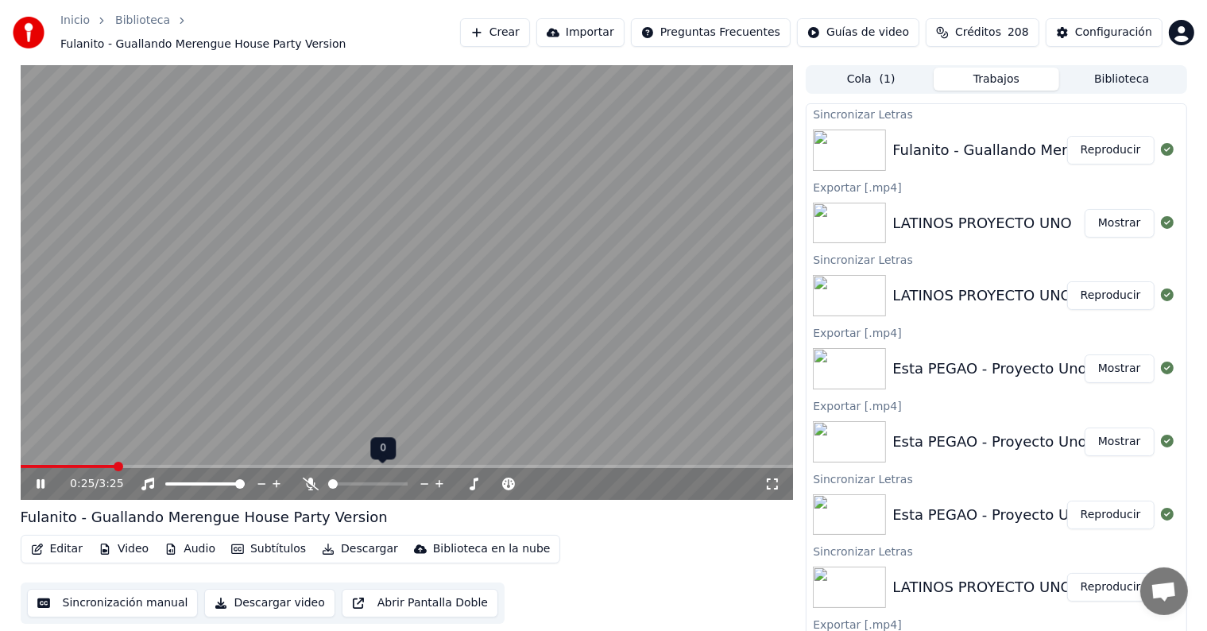
click at [310, 478] on icon at bounding box center [311, 484] width 16 height 13
click at [310, 478] on icon at bounding box center [311, 484] width 9 height 13
click at [310, 478] on icon at bounding box center [311, 484] width 16 height 13
click at [310, 478] on icon at bounding box center [311, 484] width 9 height 13
click at [37, 468] on div "0:30 / 3:25" at bounding box center [407, 484] width 773 height 32
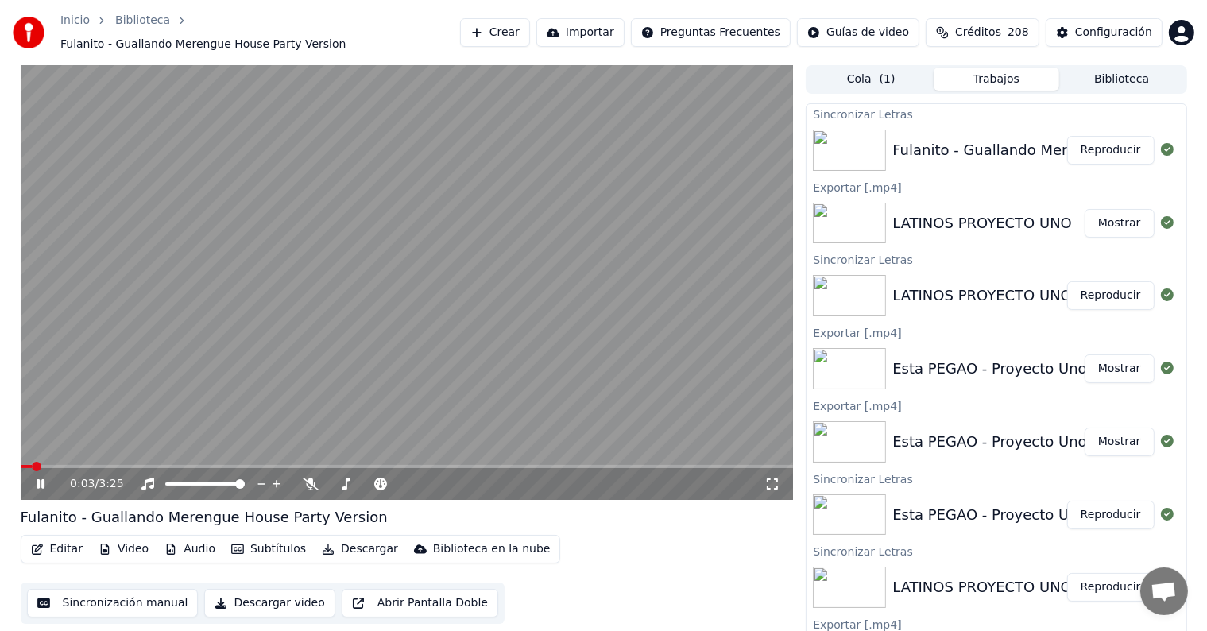
click at [31, 465] on span at bounding box center [26, 466] width 11 height 3
click at [311, 480] on icon at bounding box center [311, 484] width 16 height 13
click at [311, 480] on icon at bounding box center [311, 484] width 9 height 13
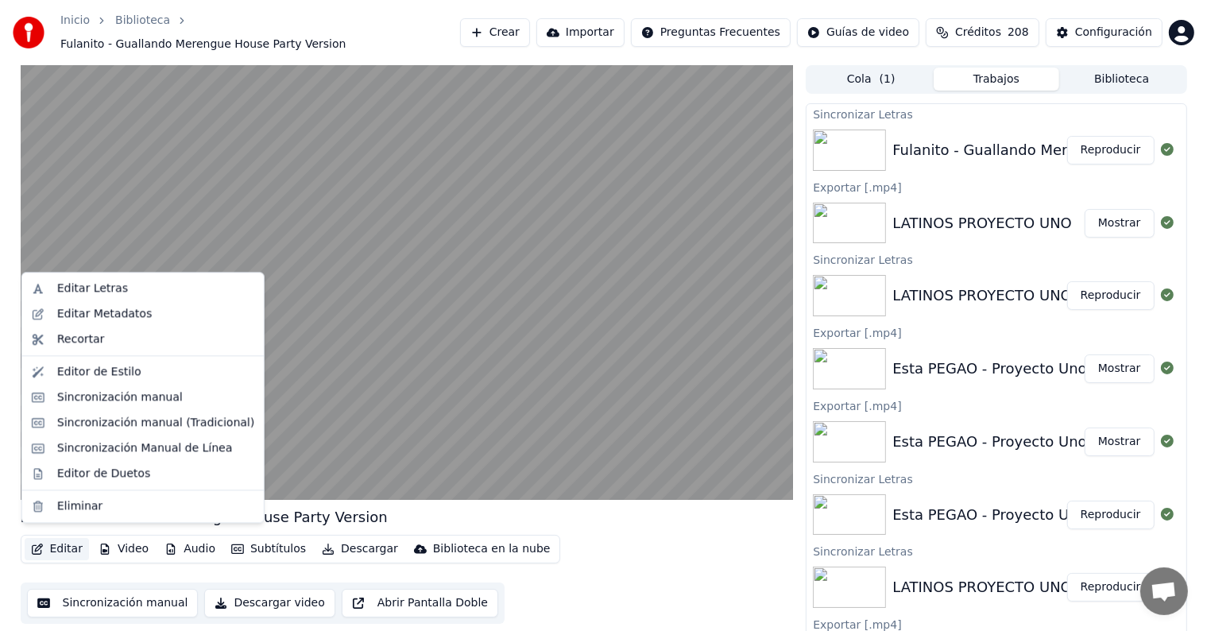
click at [73, 541] on button "Editar" at bounding box center [57, 549] width 64 height 22
click at [127, 422] on div "Sincronización manual (Tradicional)" at bounding box center [155, 423] width 197 height 16
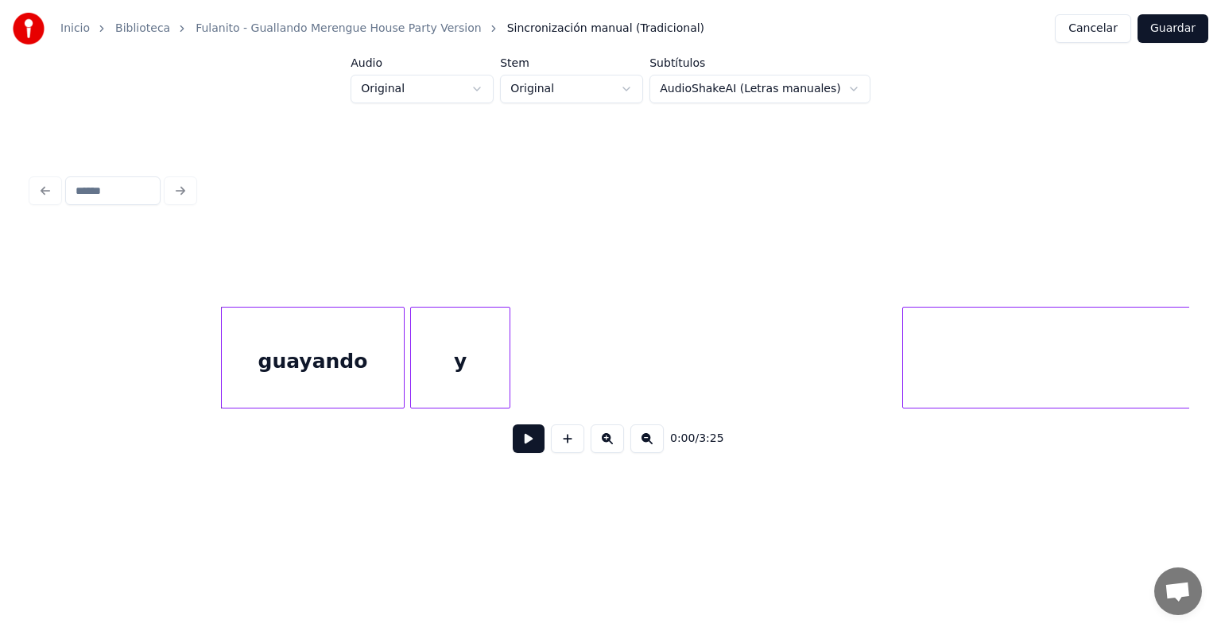
click at [908, 315] on div at bounding box center [905, 358] width 5 height 100
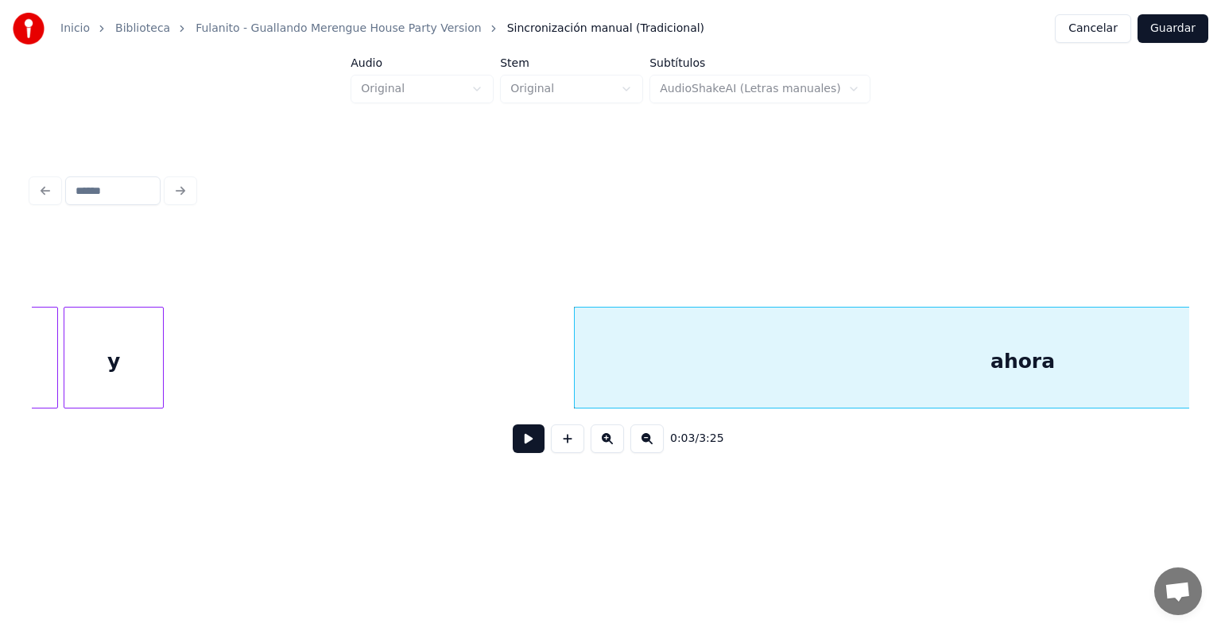
scroll to position [0, 351]
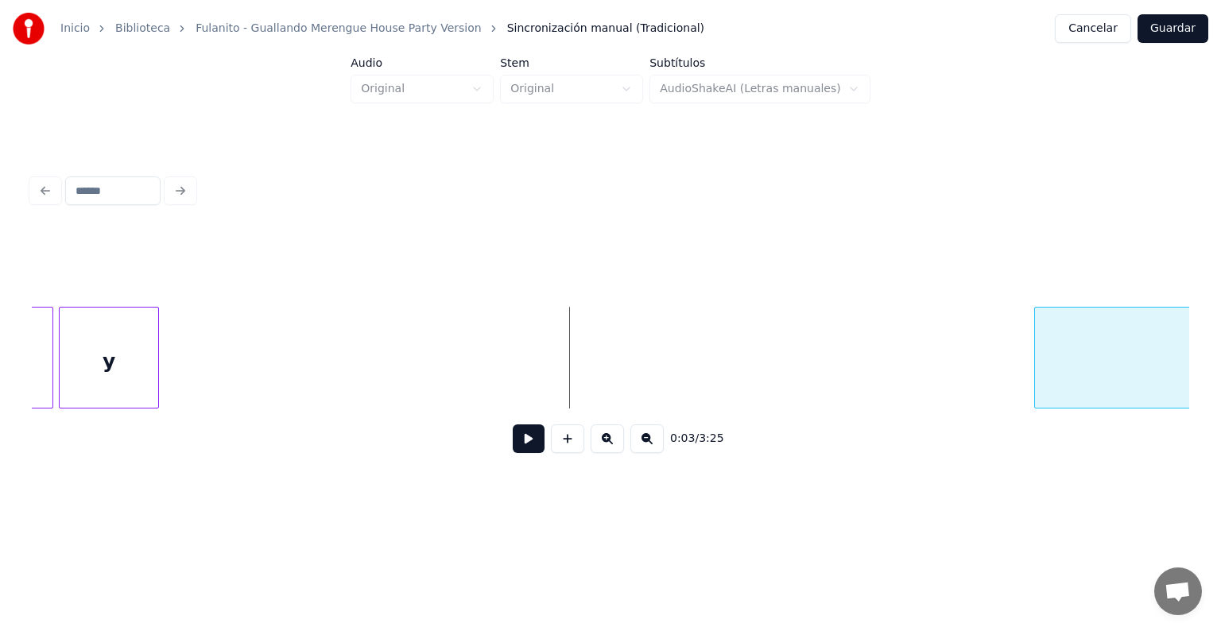
click at [1039, 336] on div at bounding box center [1037, 358] width 5 height 100
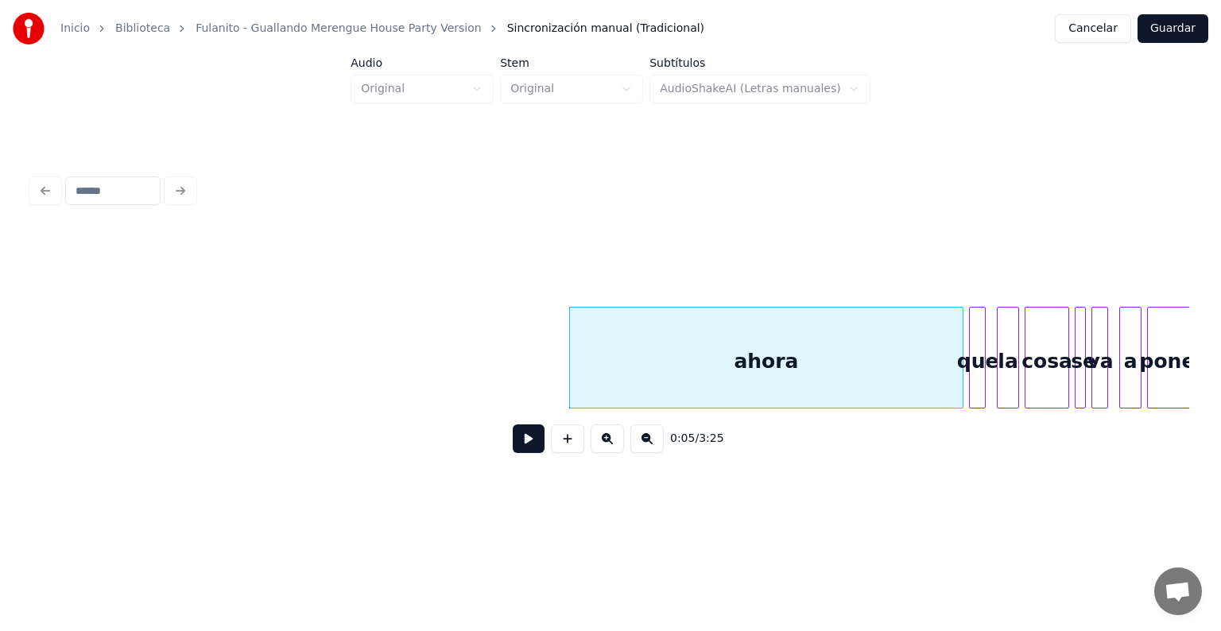
scroll to position [0, 855]
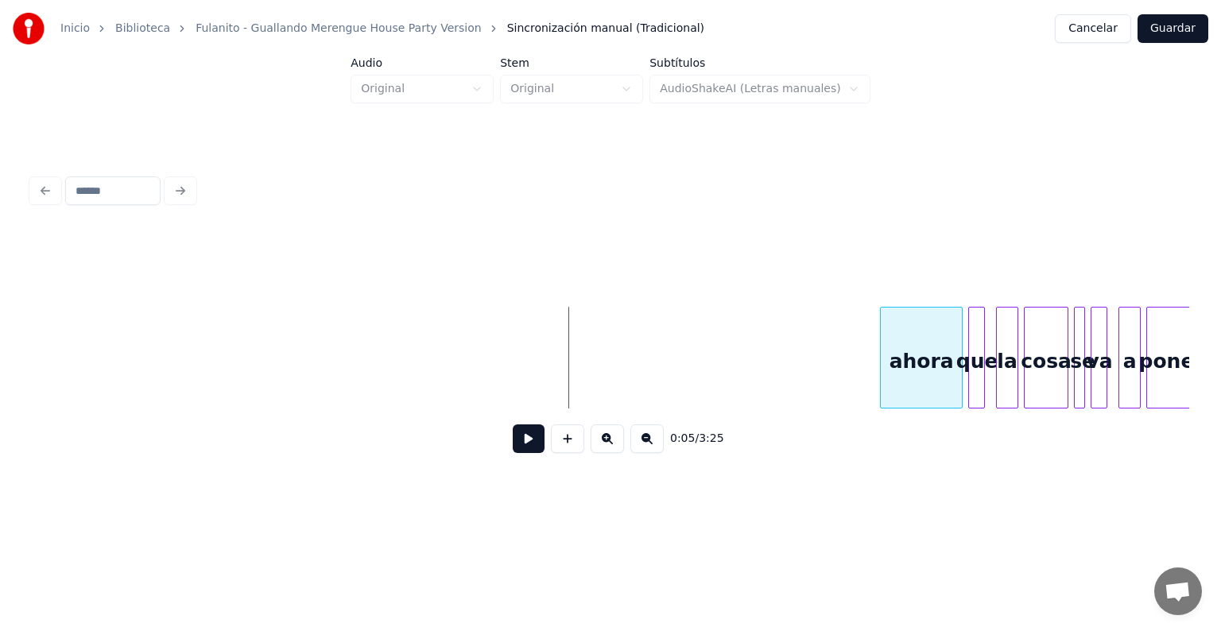
click at [881, 360] on div at bounding box center [883, 358] width 5 height 100
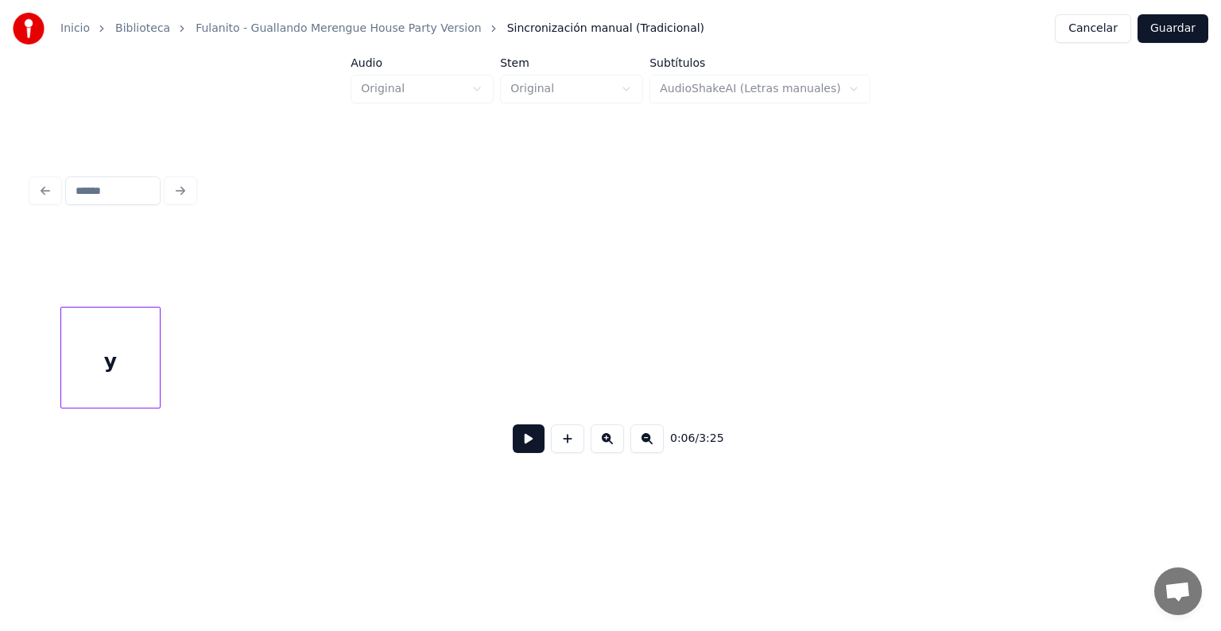
scroll to position [0, 381]
click at [882, 342] on div "y" at bounding box center [912, 362] width 99 height 108
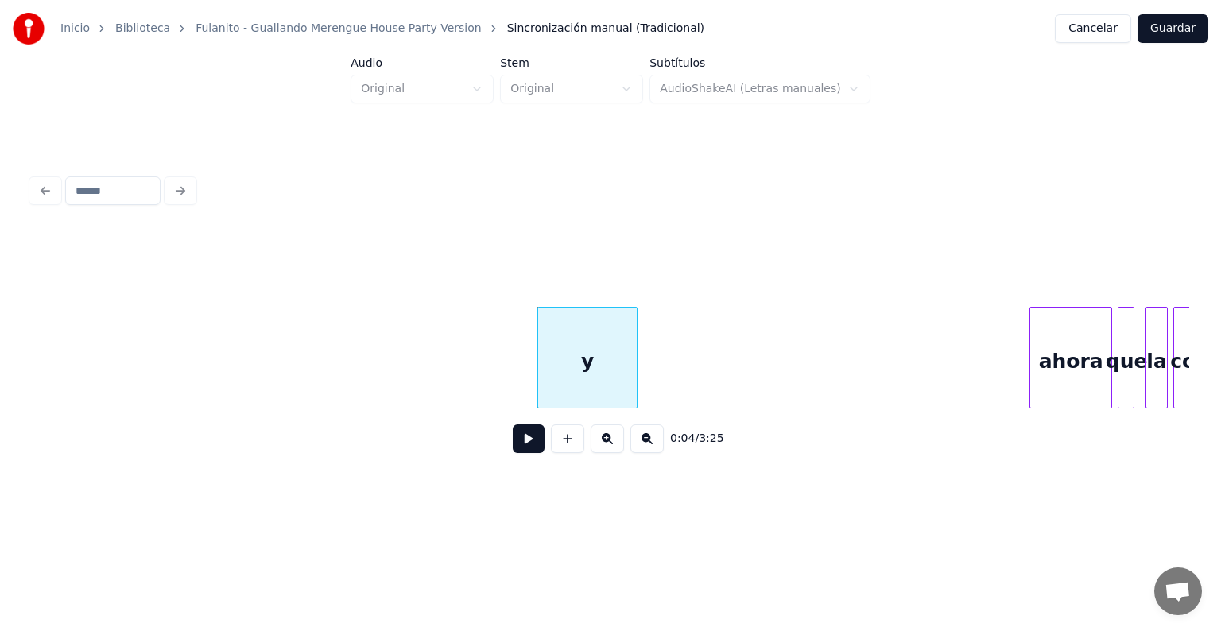
scroll to position [0, 706]
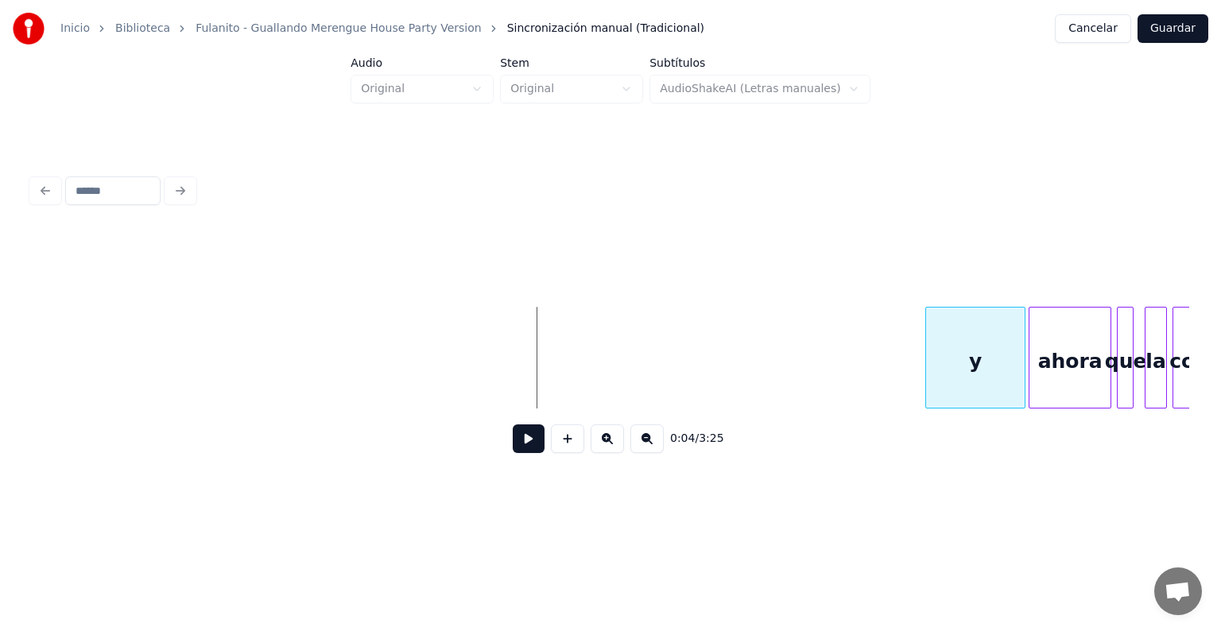
click at [937, 350] on div "y" at bounding box center [975, 362] width 99 height 108
click at [988, 356] on div at bounding box center [990, 358] width 5 height 100
click at [522, 453] on button at bounding box center [529, 438] width 32 height 29
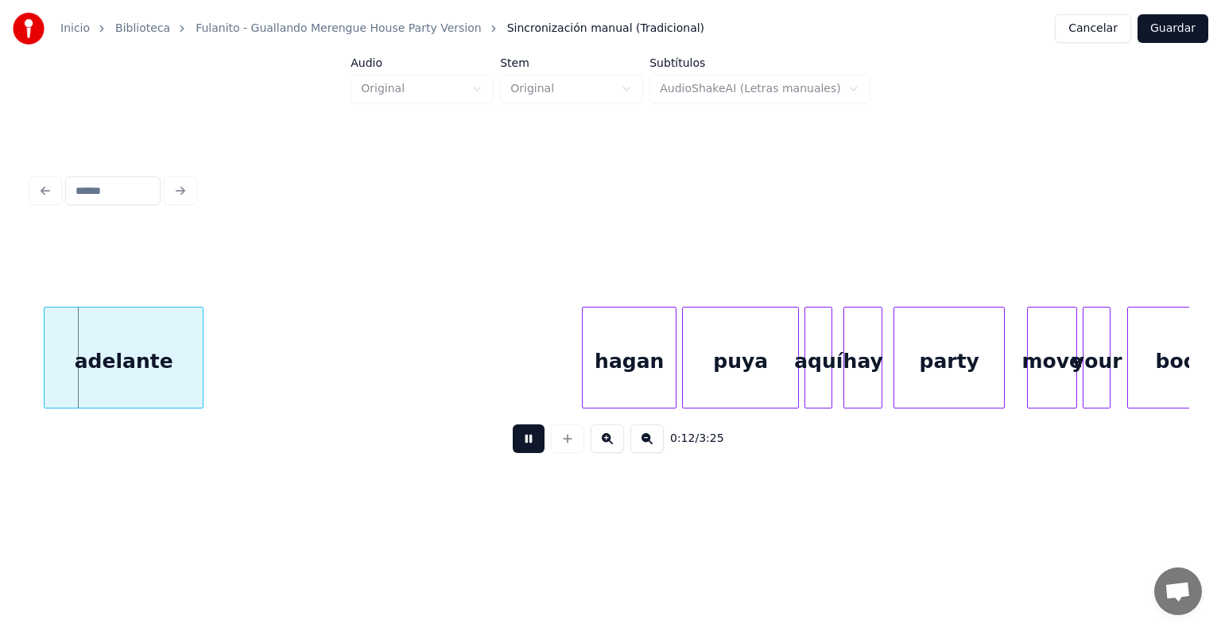
scroll to position [0, 3478]
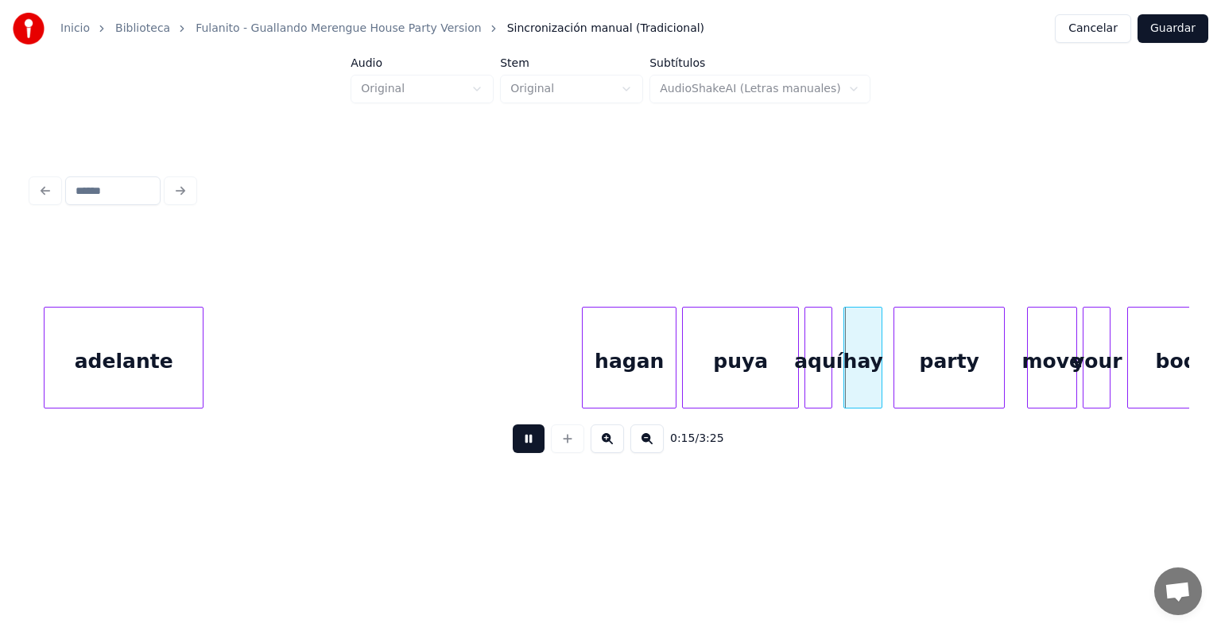
click at [1160, 28] on button "Guardar" at bounding box center [1172, 28] width 71 height 29
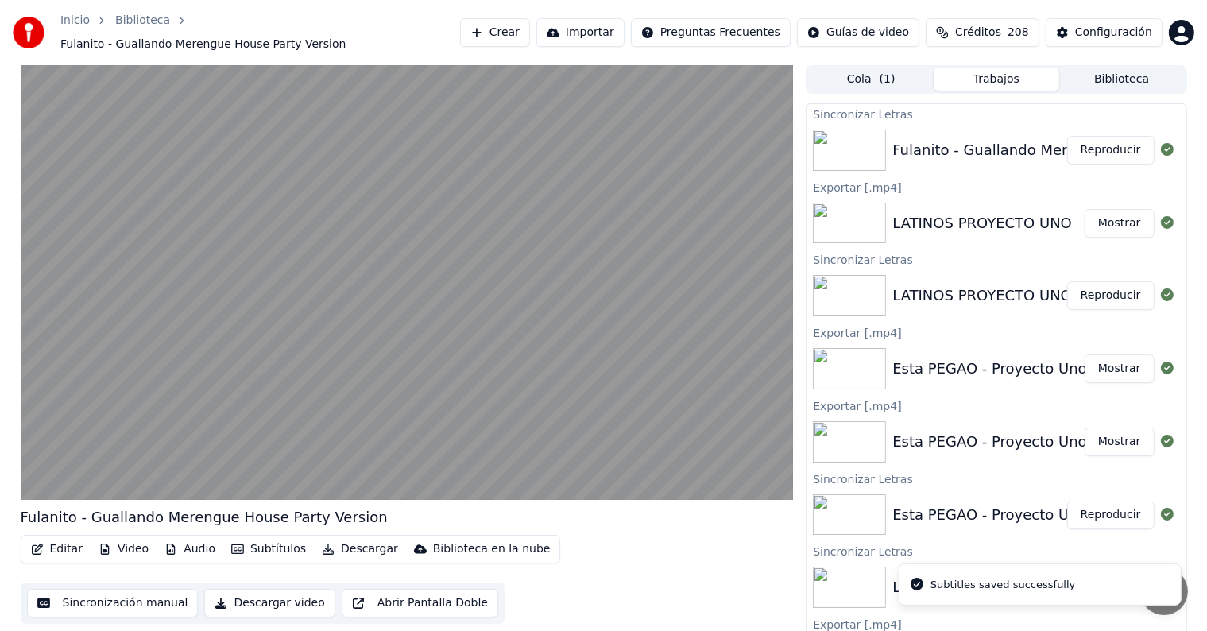
click at [53, 541] on button "Editar" at bounding box center [57, 549] width 64 height 22
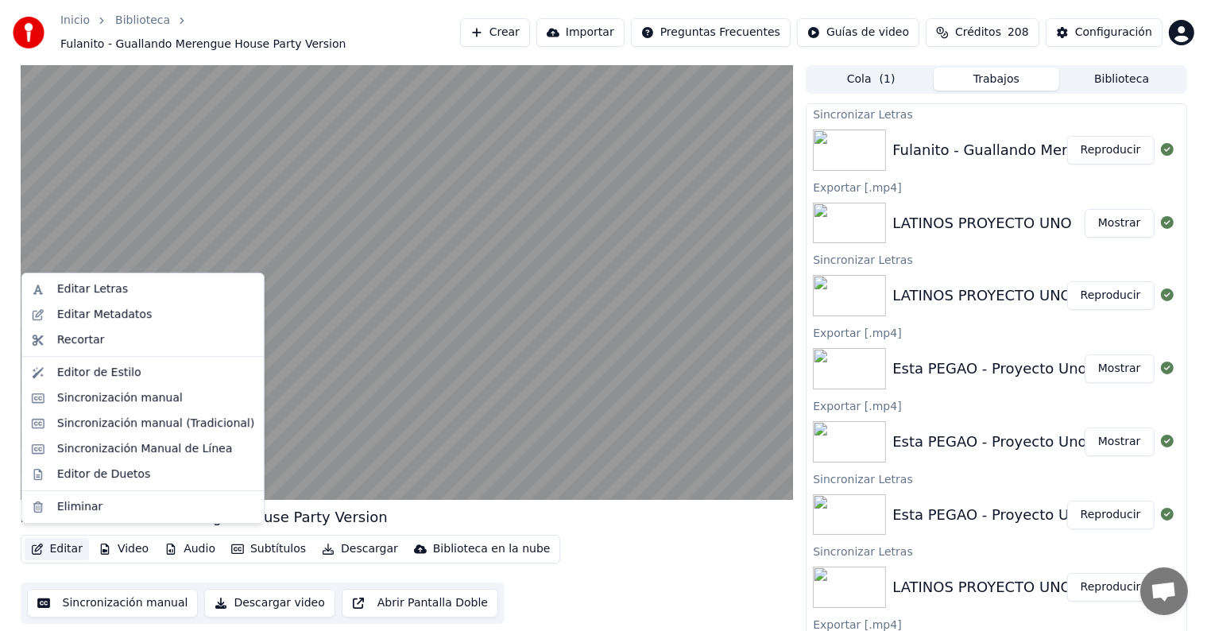
click at [52, 292] on div "Editar Letras" at bounding box center [142, 289] width 235 height 25
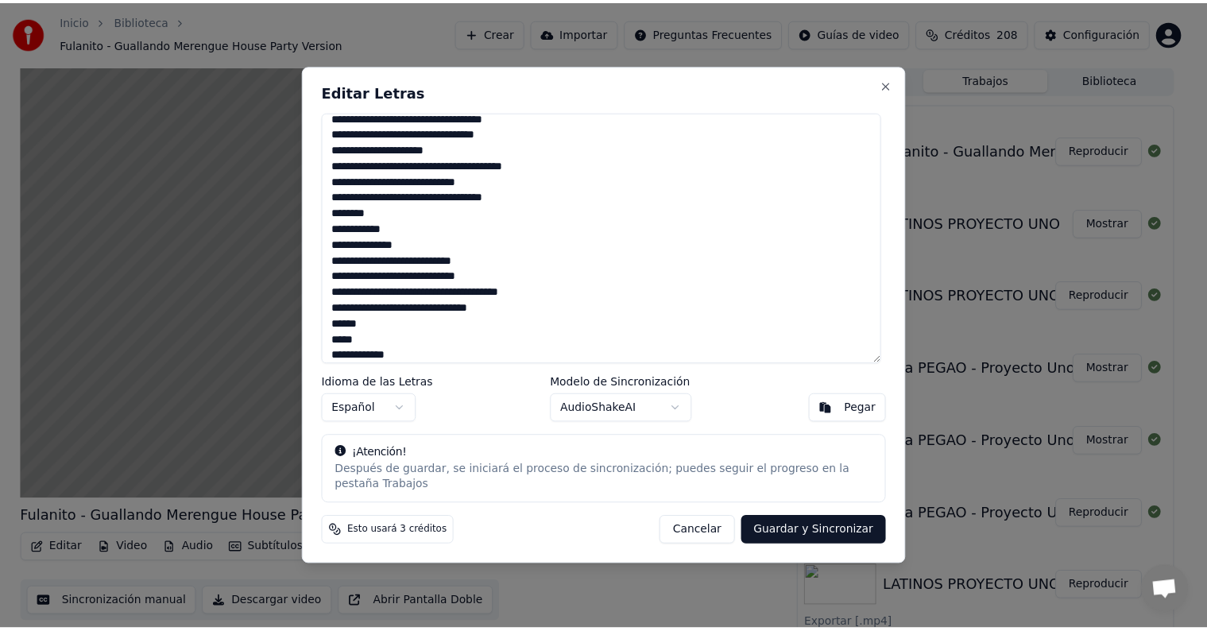
scroll to position [120, 0]
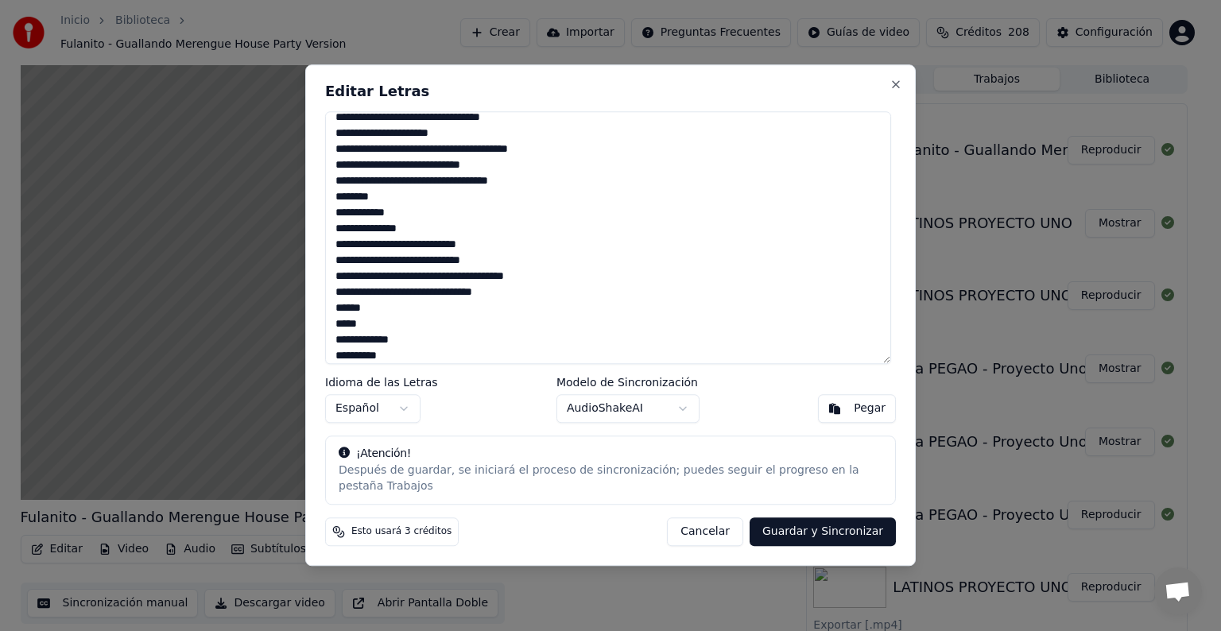
type textarea "**********"
click at [803, 527] on button "Guardar y Sincronizar" at bounding box center [822, 532] width 146 height 29
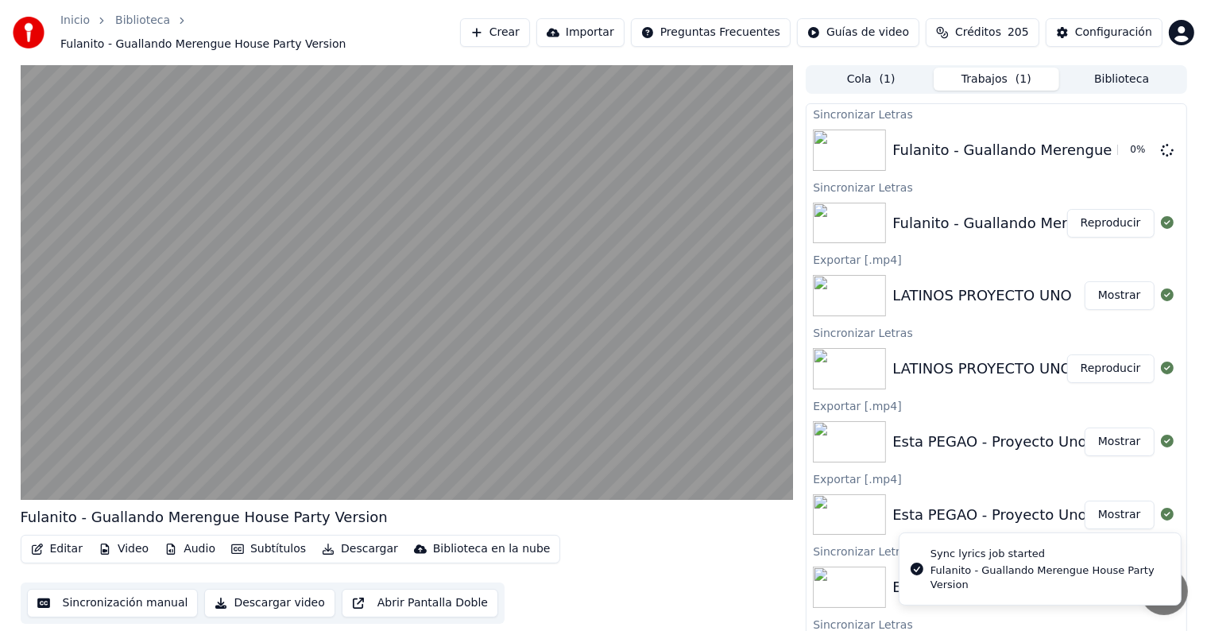
click at [316, 279] on video at bounding box center [407, 282] width 773 height 435
